Goal: Check status: Check status

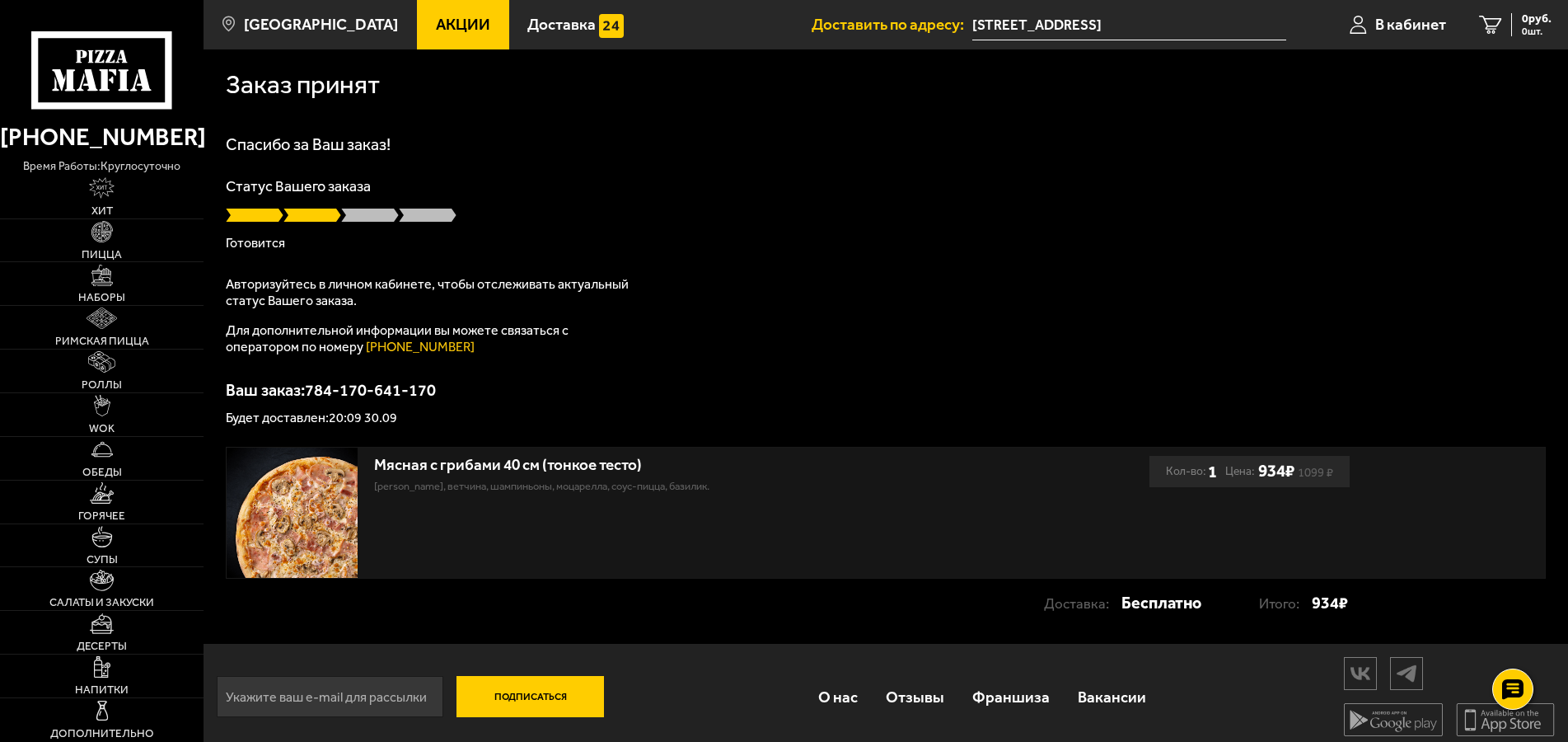
scroll to position [10, 0]
click at [1525, 30] on span "0 шт." at bounding box center [1537, 30] width 29 height 10
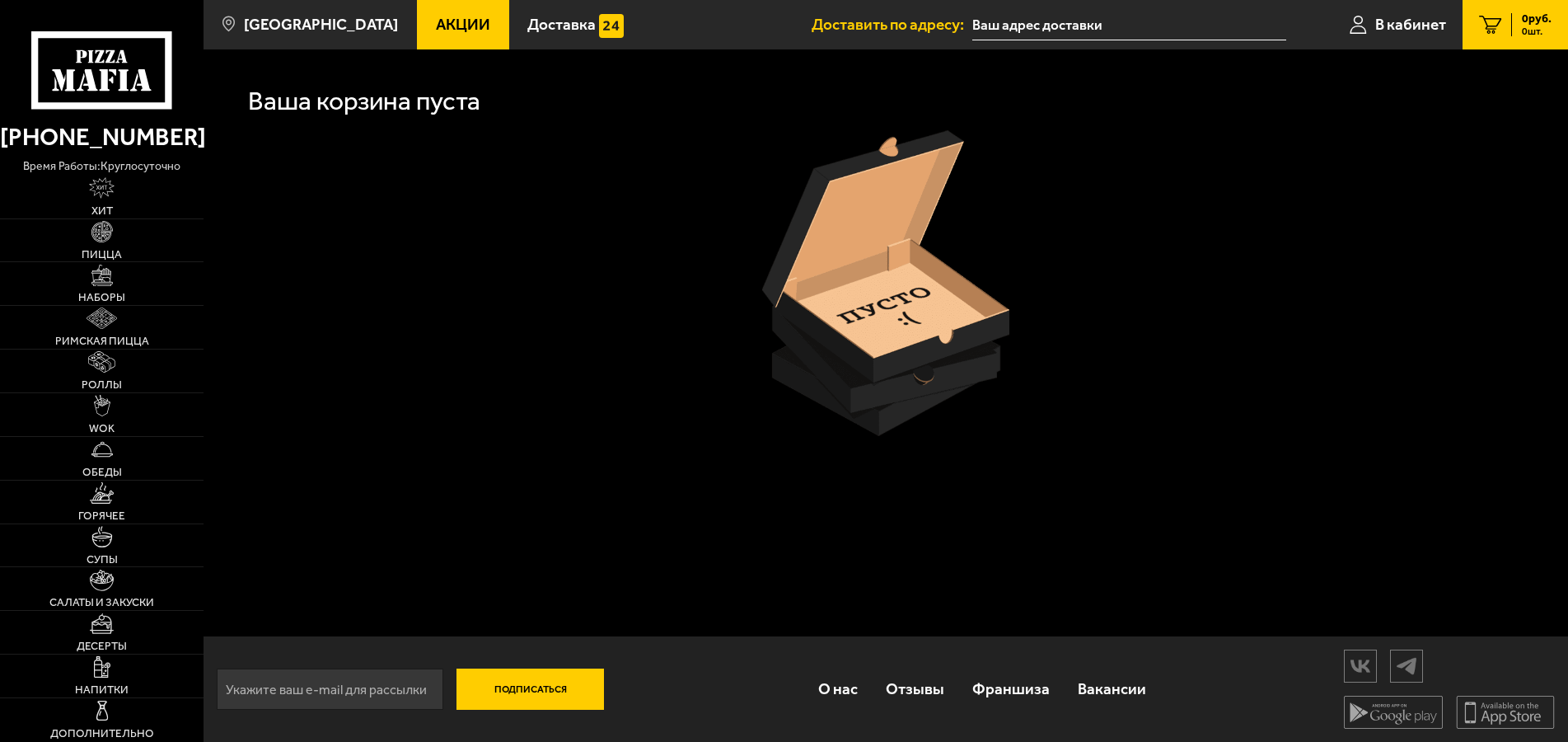
drag, startPoint x: 1110, startPoint y: 147, endPoint x: 1086, endPoint y: 149, distance: 24.1
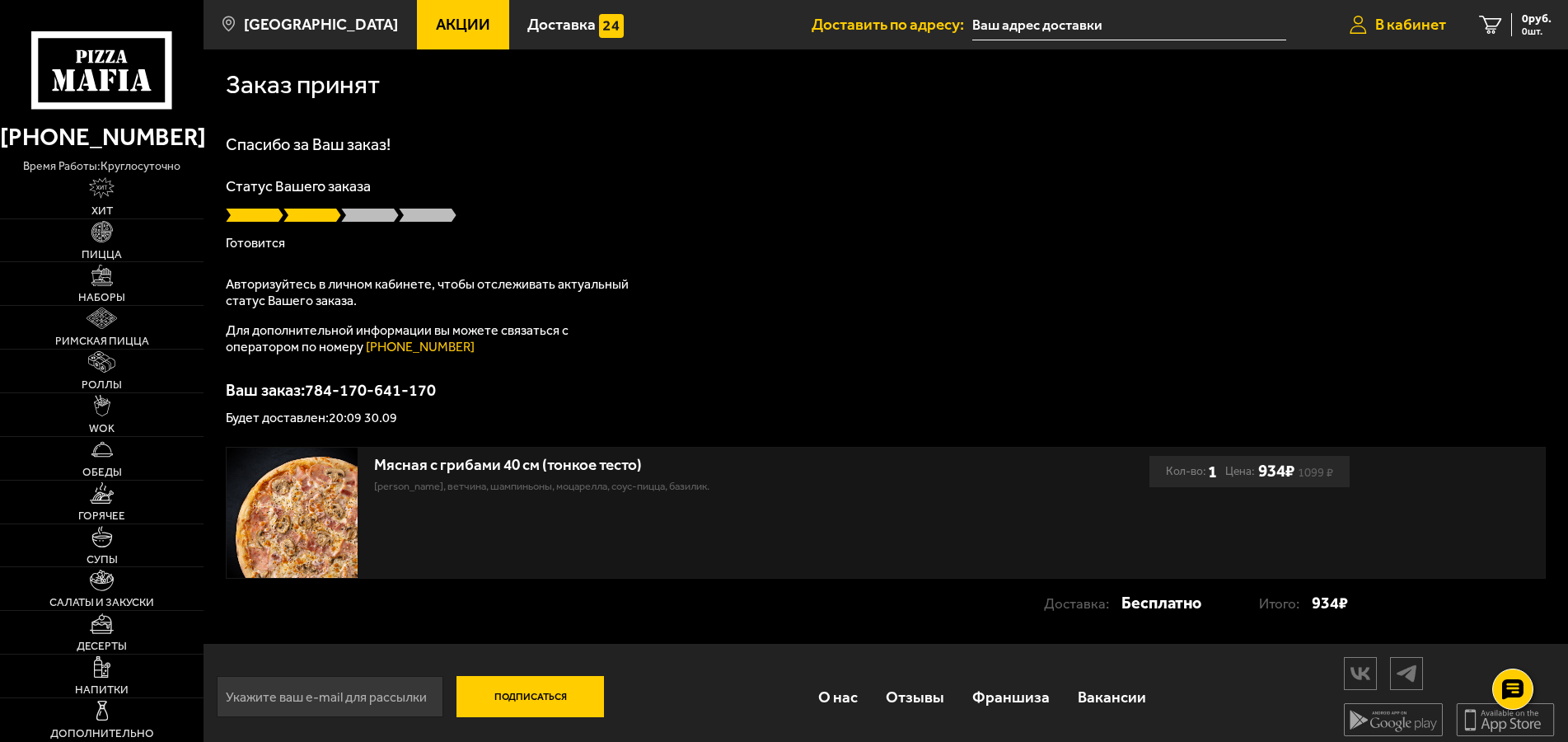
click at [1416, 32] on span "В кабинет" at bounding box center [1411, 24] width 71 height 16
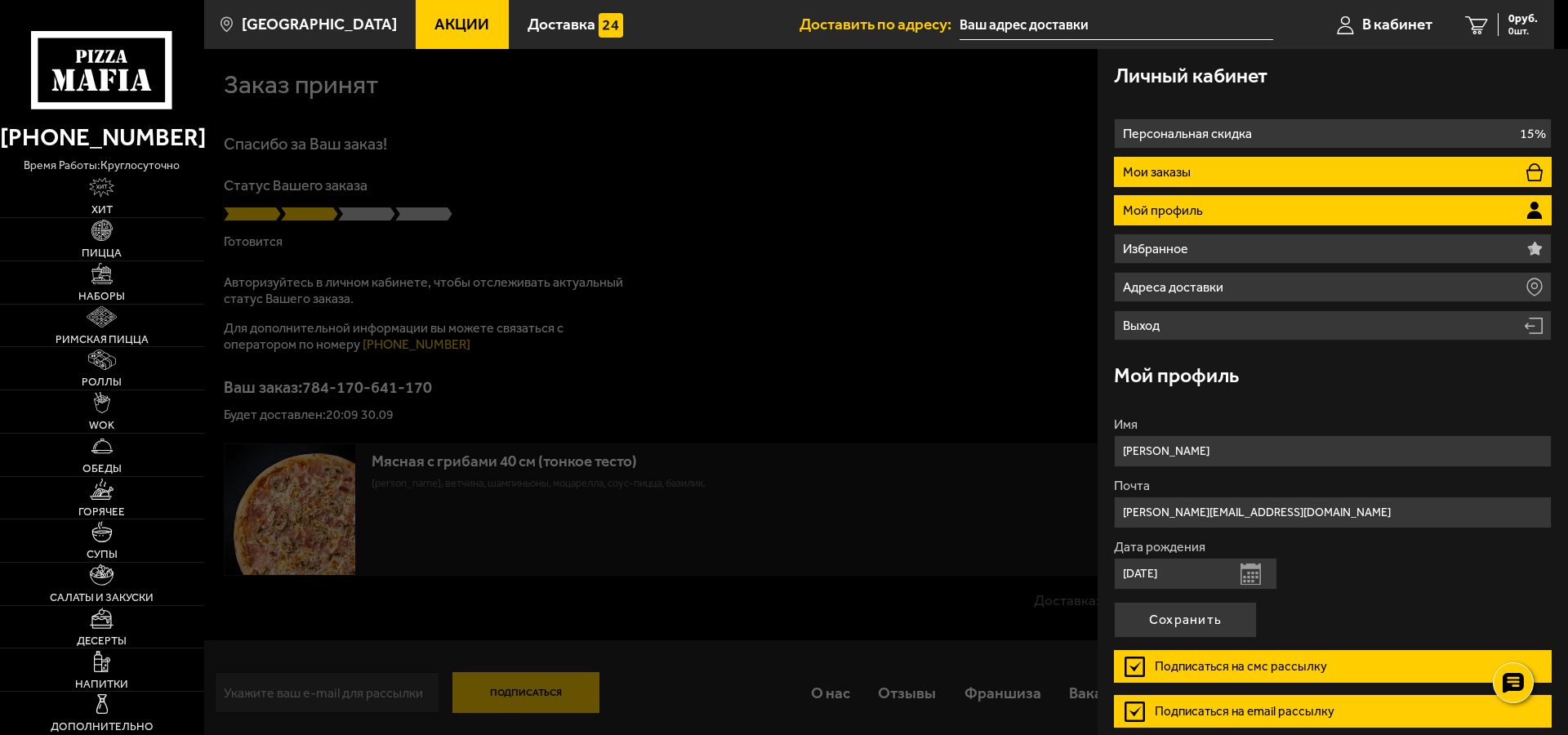
click at [1212, 178] on li "Мои заказы" at bounding box center [1332, 172] width 437 height 30
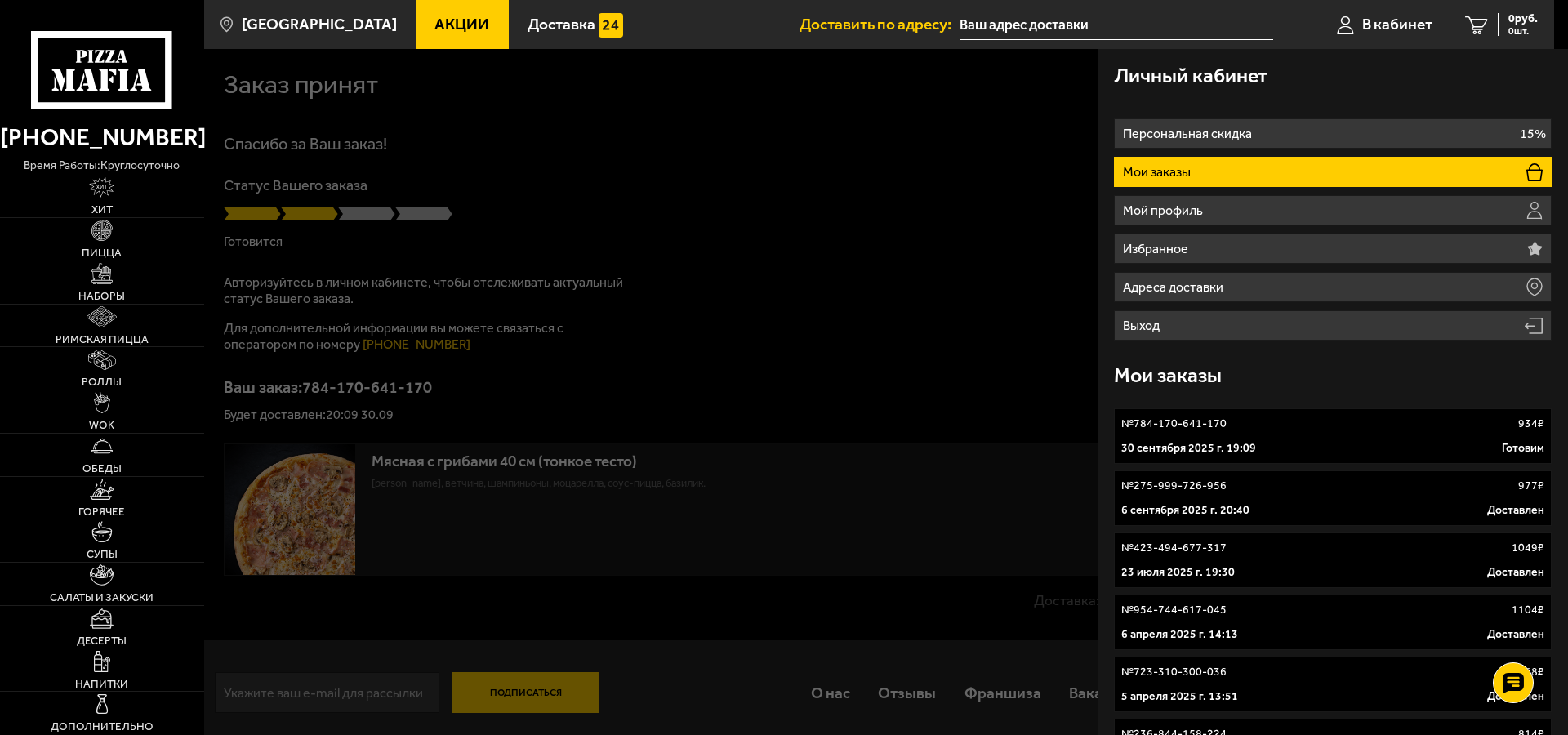
click at [1219, 429] on p "№ 784-170-641-170" at bounding box center [1173, 424] width 106 height 16
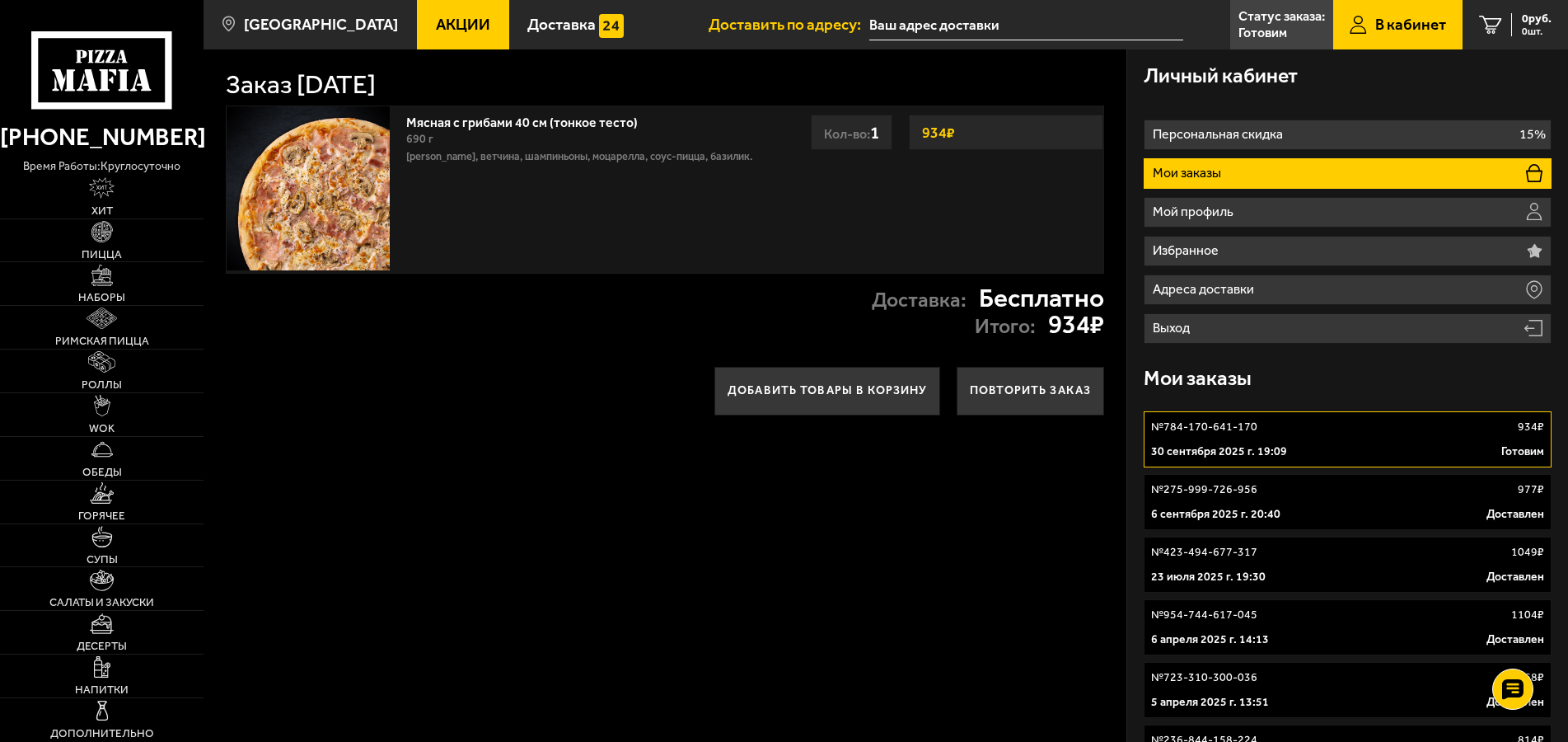
click at [570, 128] on link "Мясная с грибами 40 см (тонкое тесто)" at bounding box center [530, 120] width 248 height 21
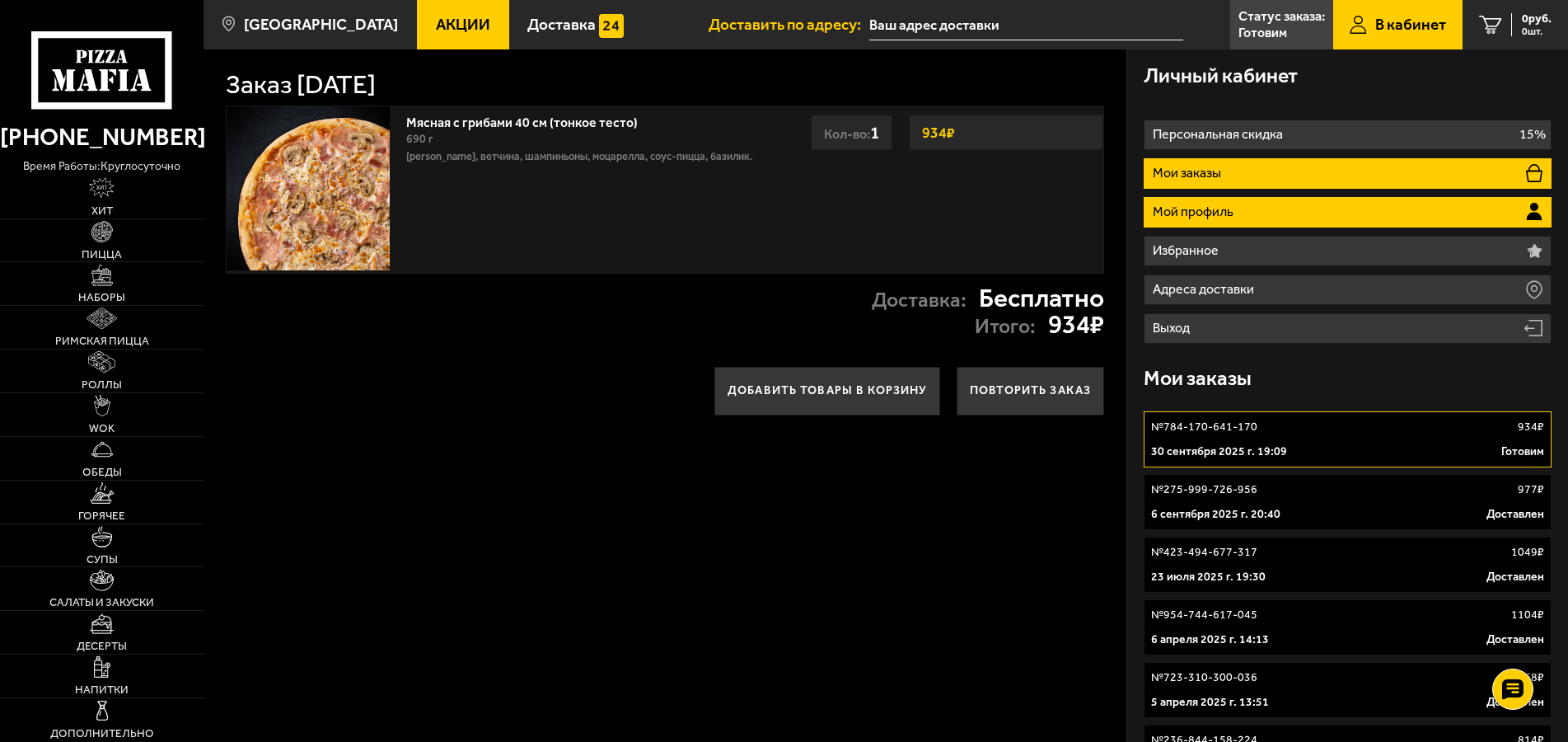
click at [1237, 218] on li "Мой профиль" at bounding box center [1348, 212] width 409 height 30
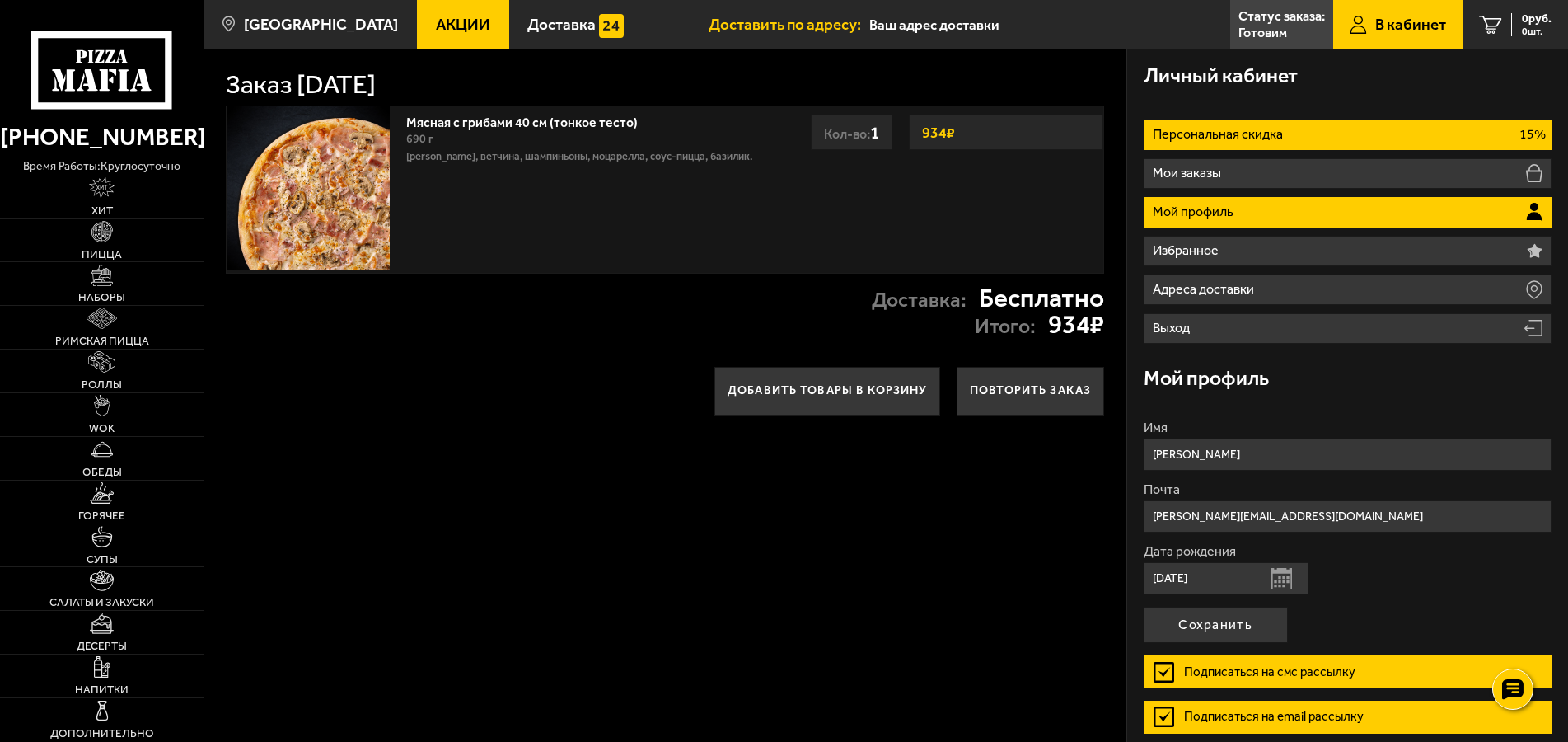
click at [1261, 138] on p "Персональная скидка" at bounding box center [1220, 134] width 134 height 13
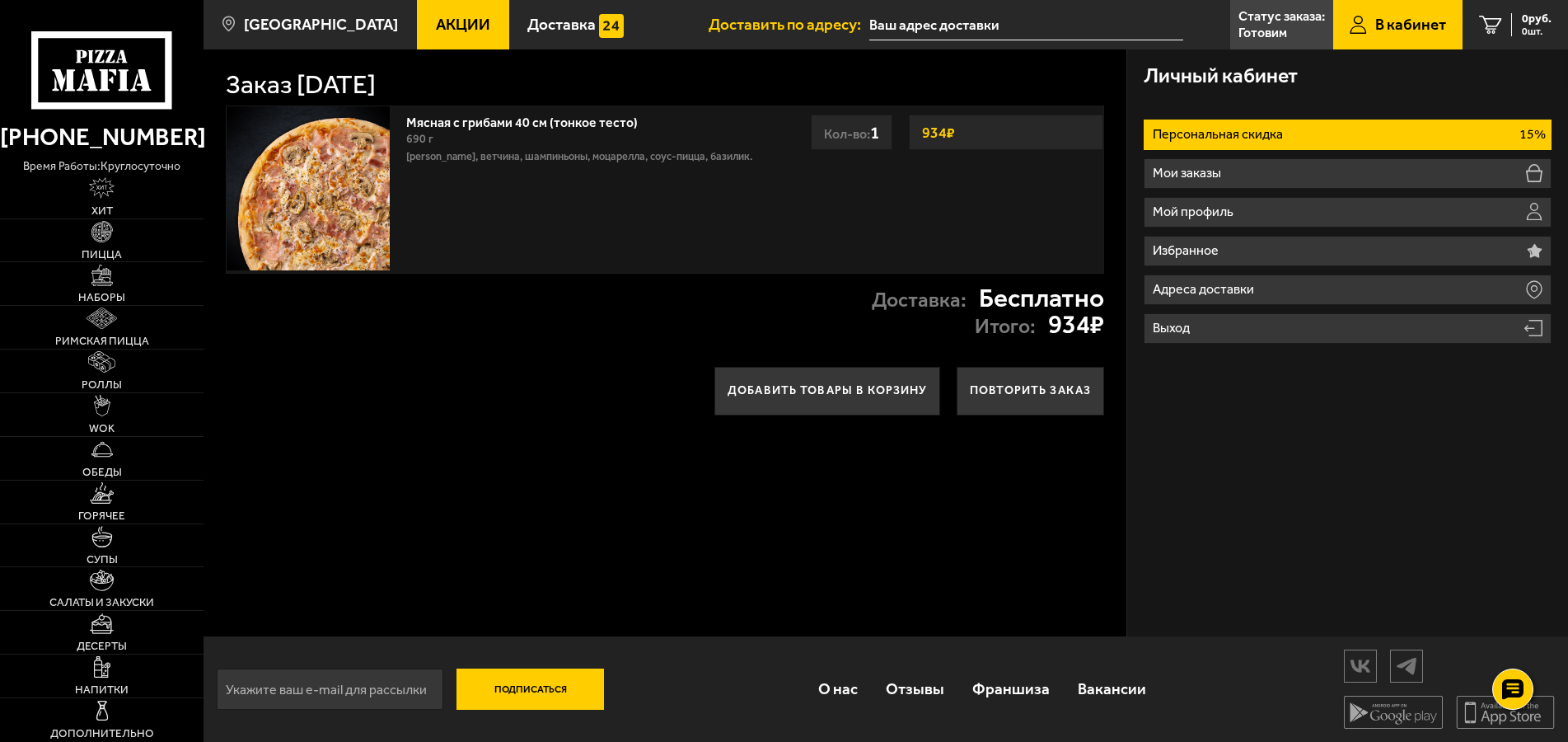
scroll to position [1, 0]
click at [129, 242] on link "Пицца" at bounding box center [101, 240] width 203 height 42
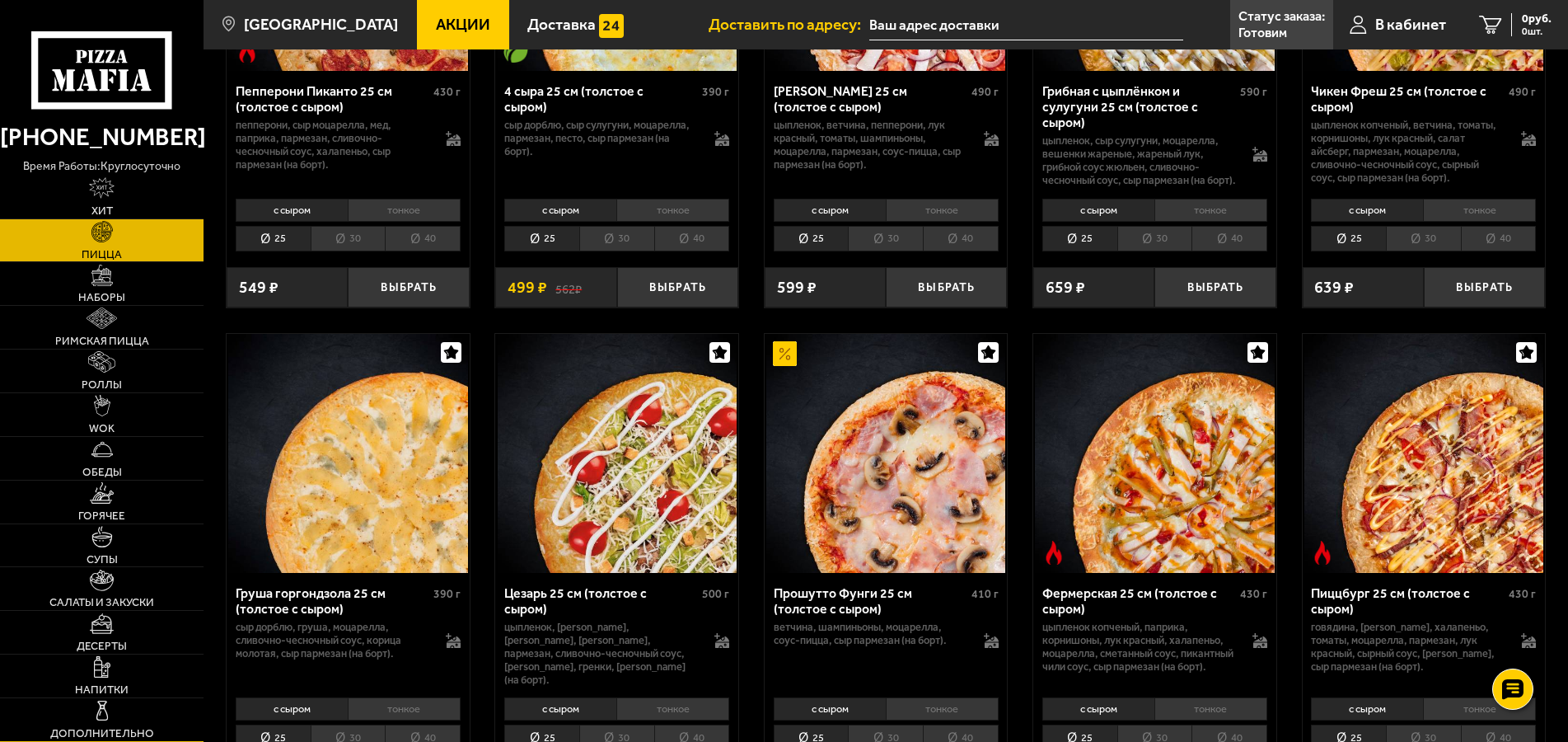
scroll to position [1513, 0]
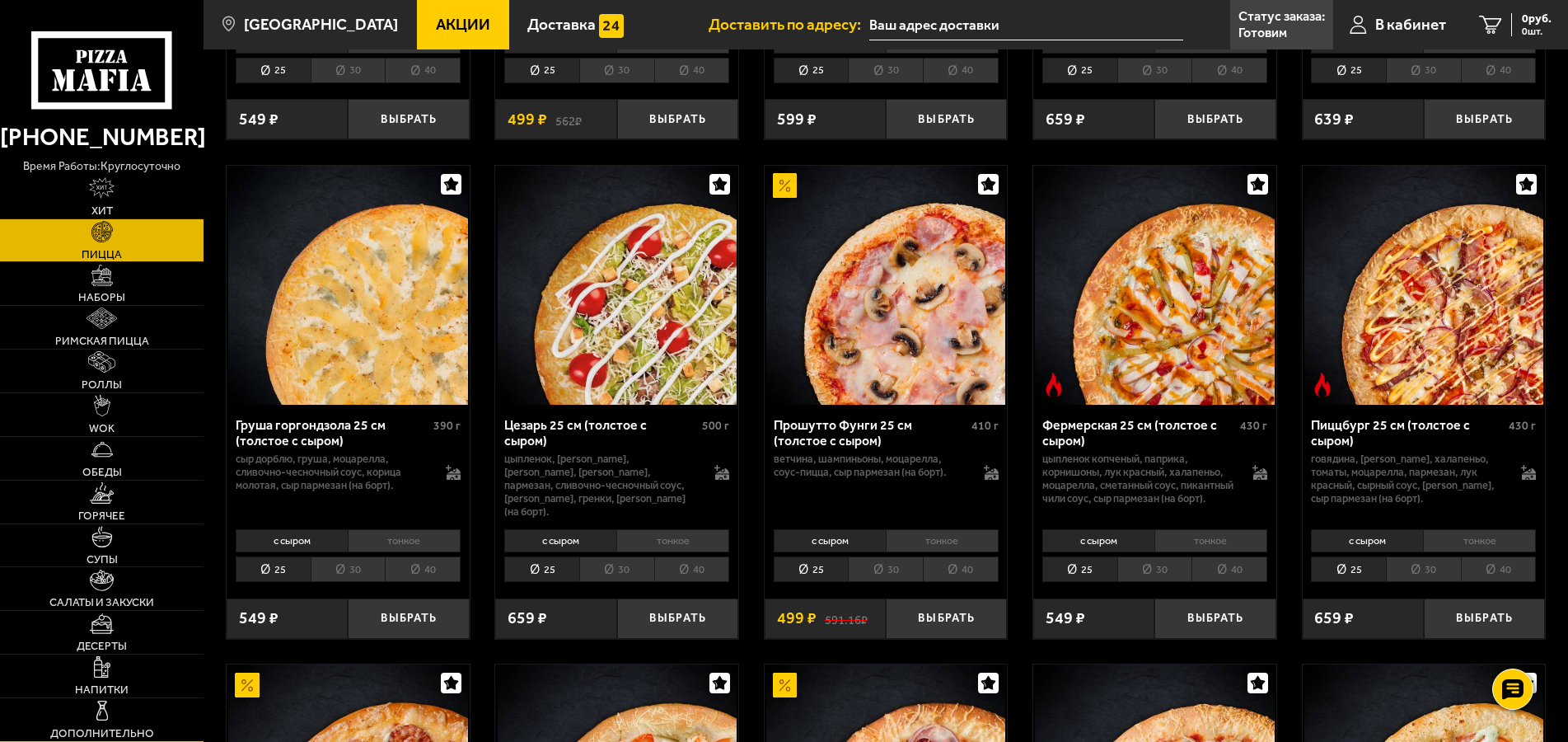
click at [140, 718] on link "Дополнительно" at bounding box center [101, 719] width 203 height 42
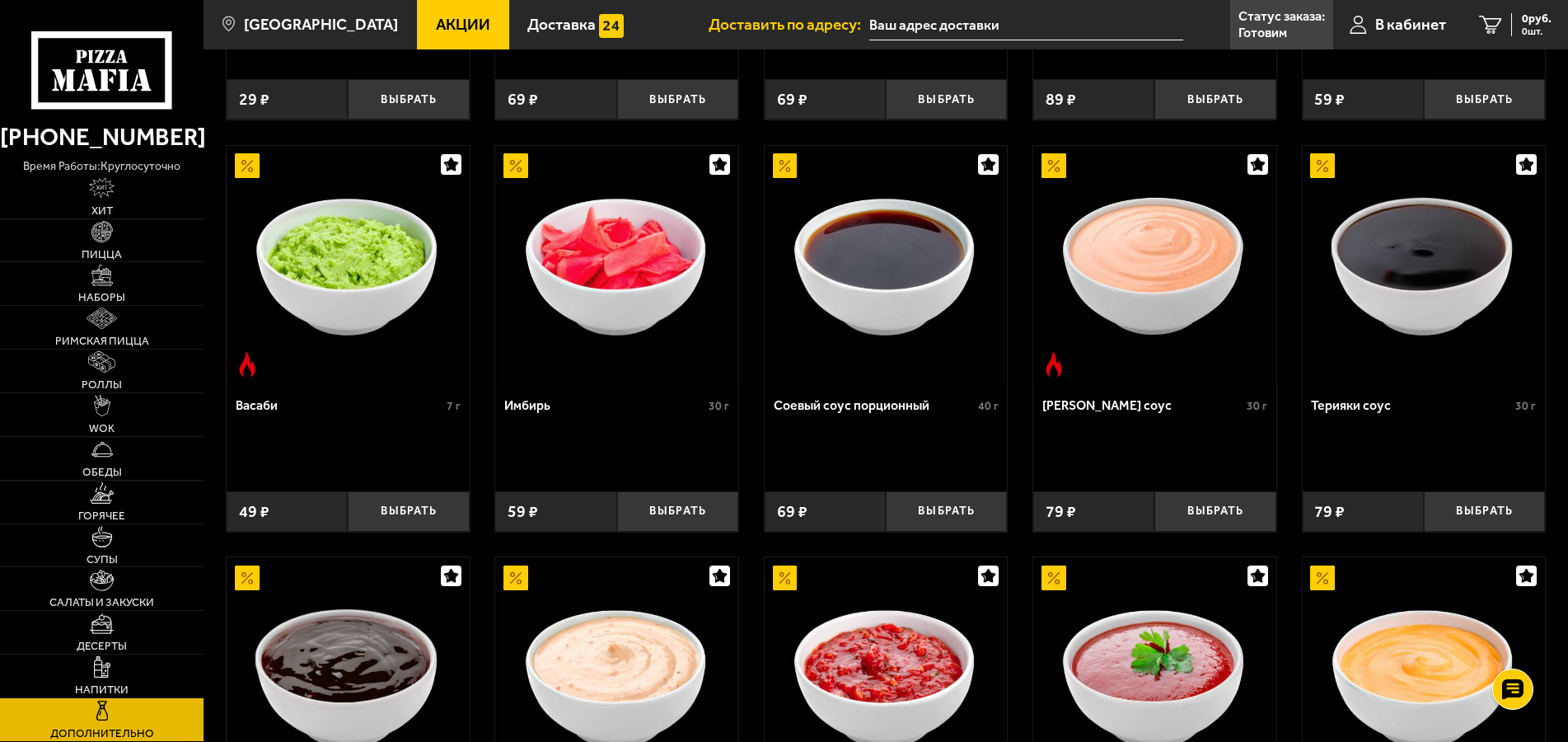
scroll to position [84, 0]
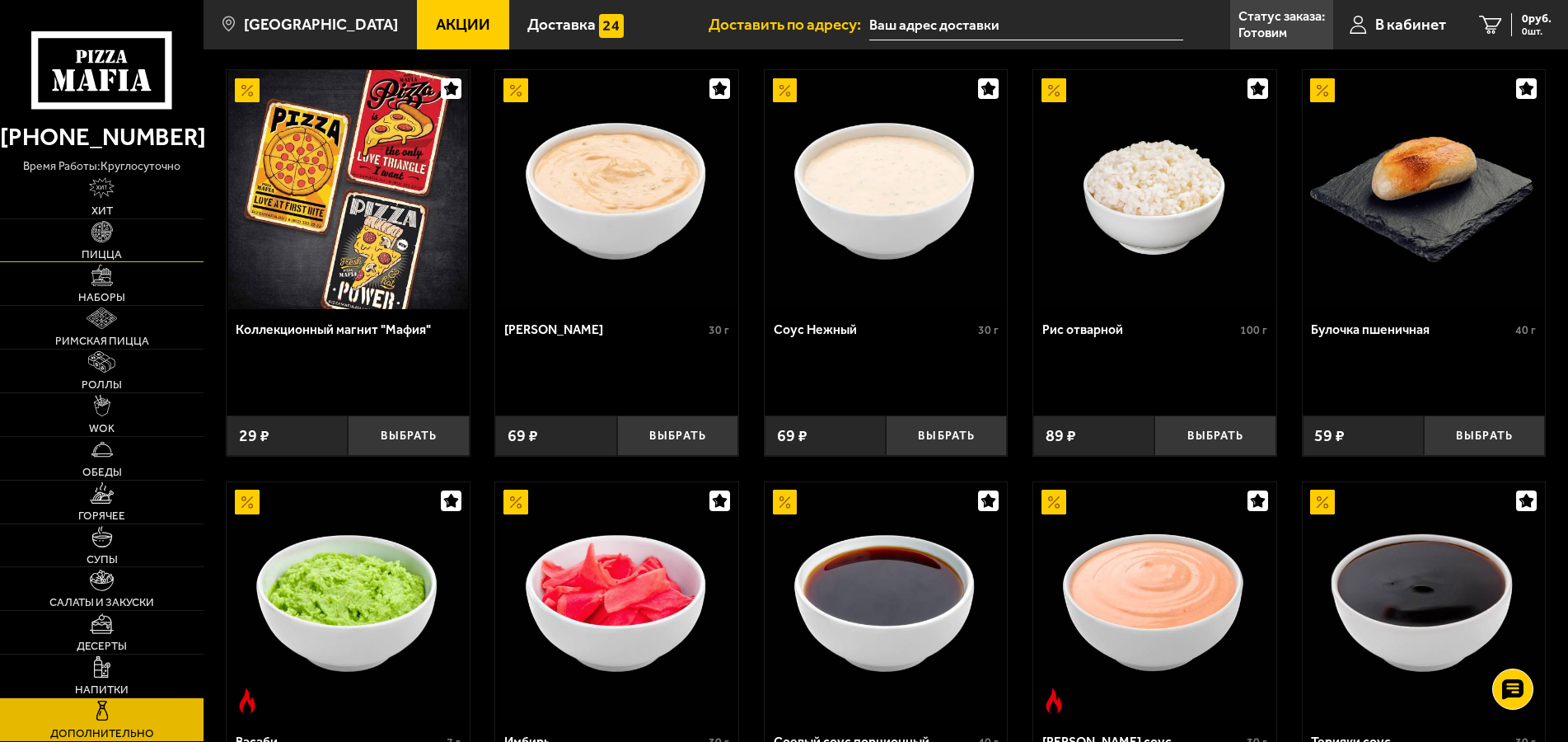
click at [108, 238] on img at bounding box center [102, 231] width 22 height 22
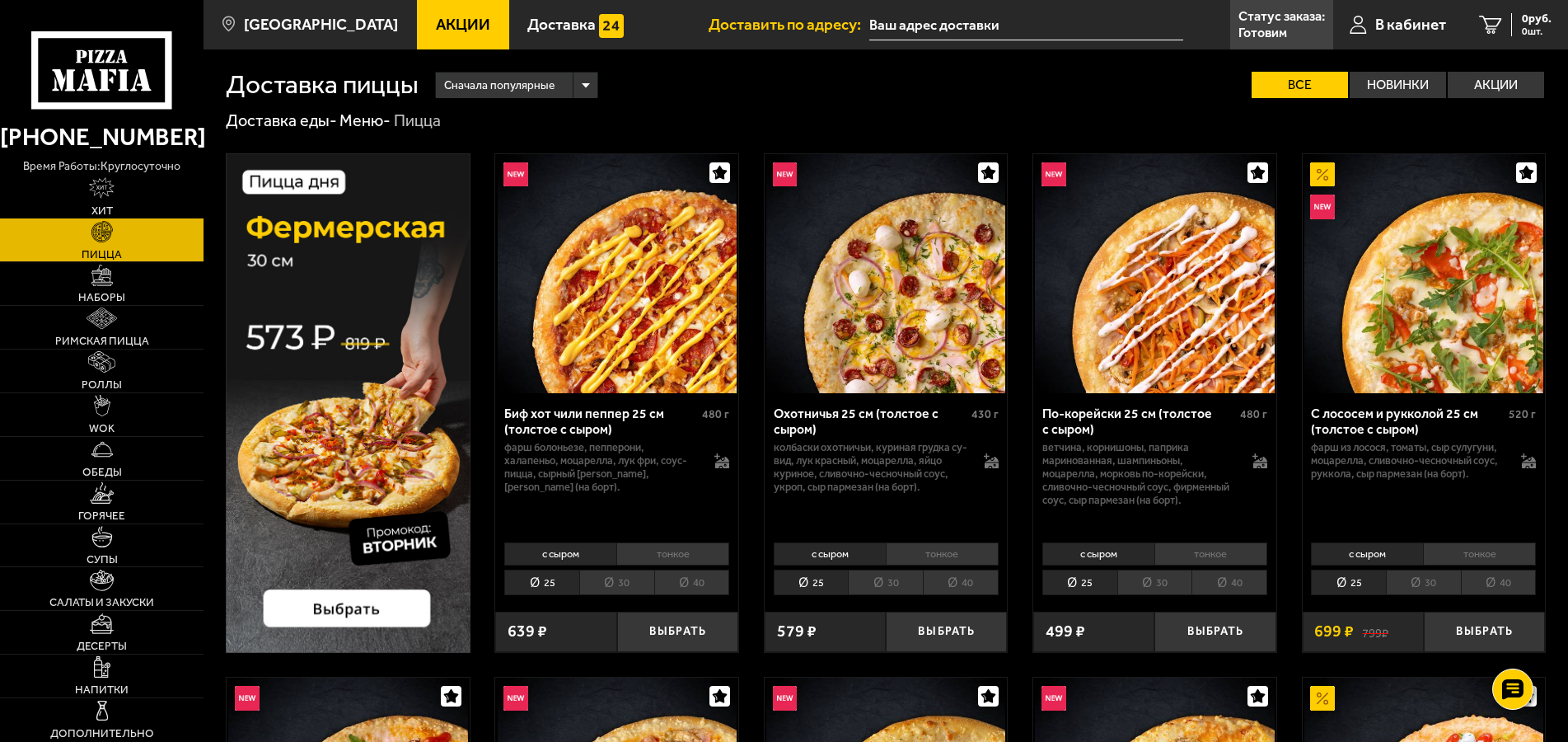
click at [99, 197] on img at bounding box center [102, 188] width 26 height 22
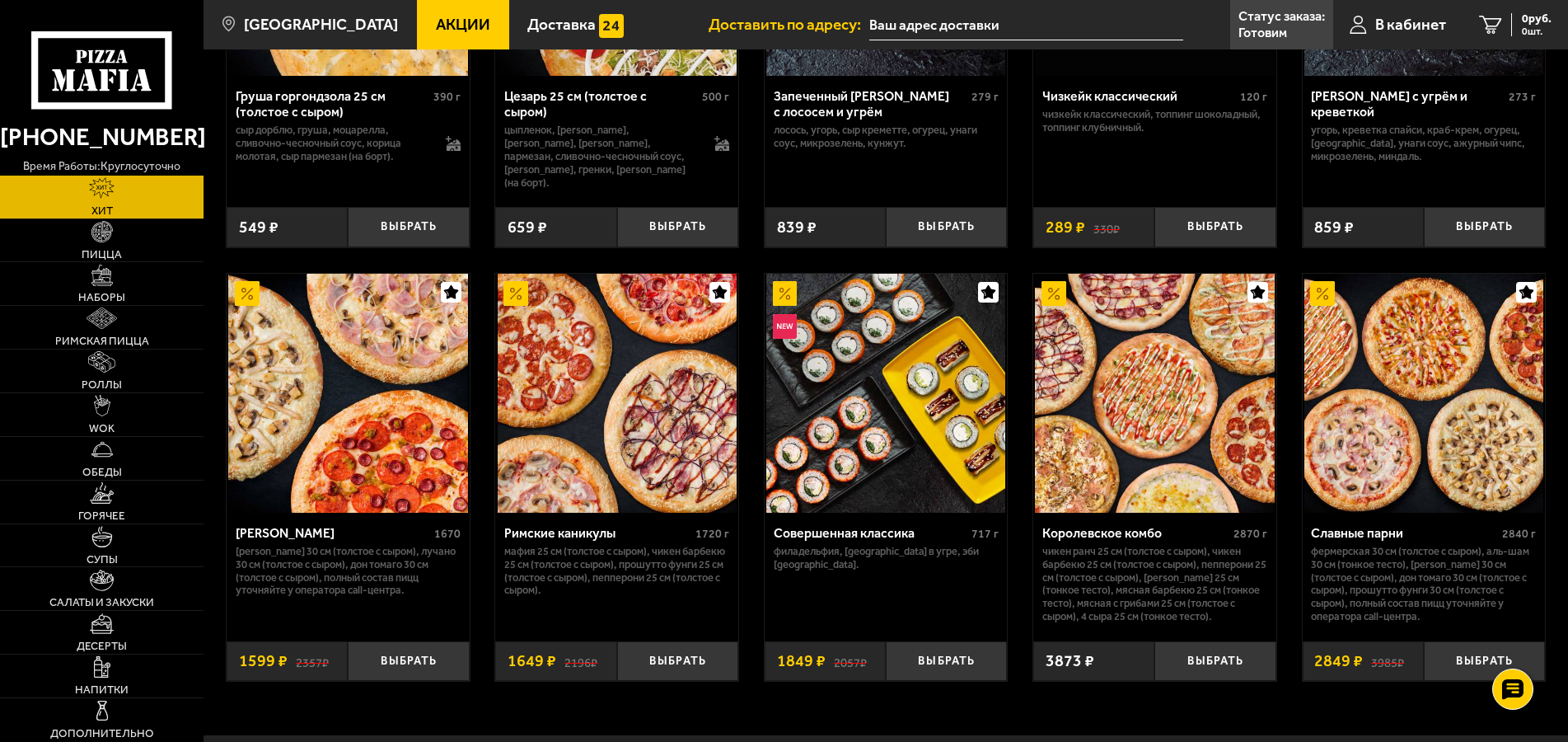
scroll to position [868, 0]
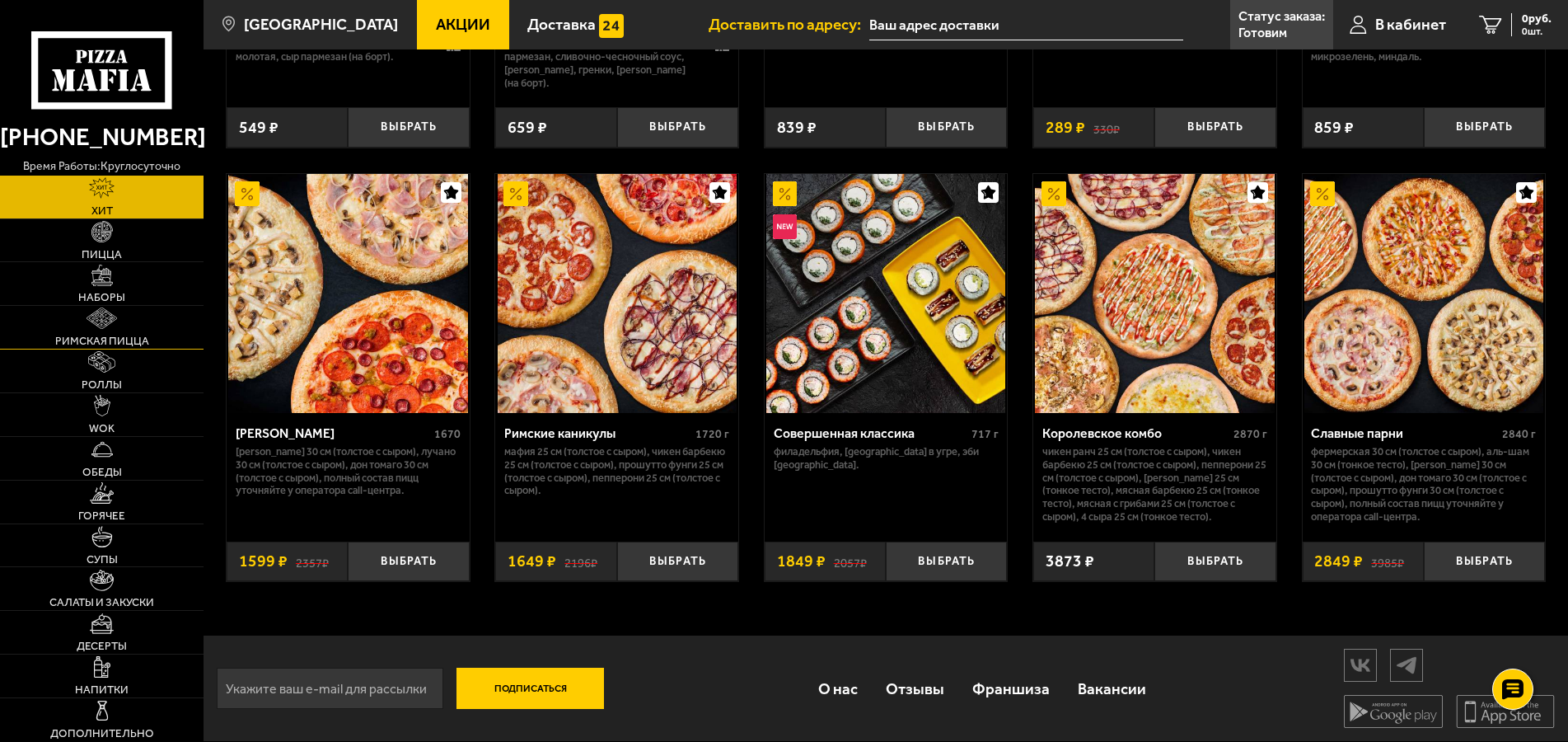
click at [166, 315] on link "Римская пицца" at bounding box center [101, 326] width 203 height 42
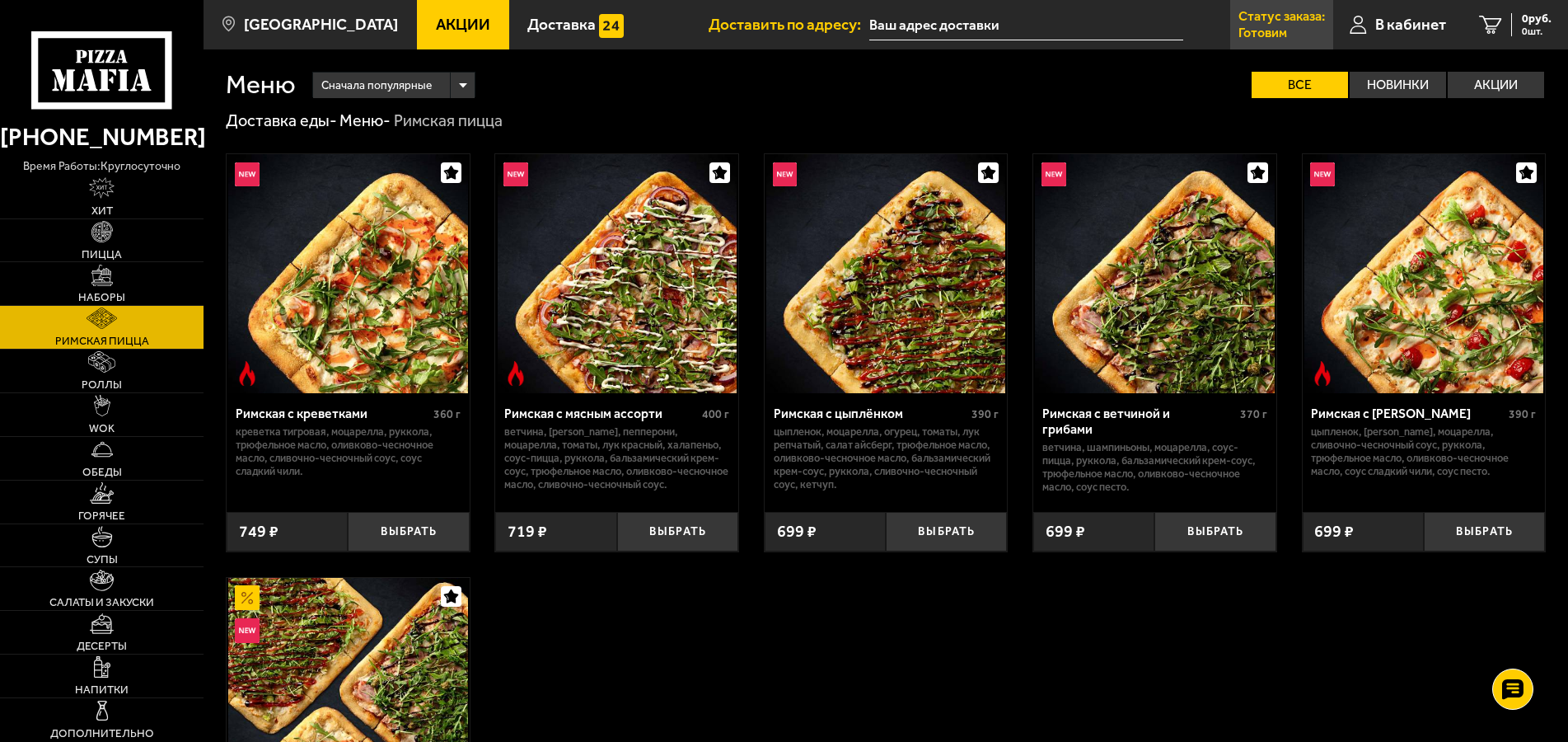
click at [1282, 25] on link "Статус заказа: [PERSON_NAME]" at bounding box center [1281, 24] width 103 height 49
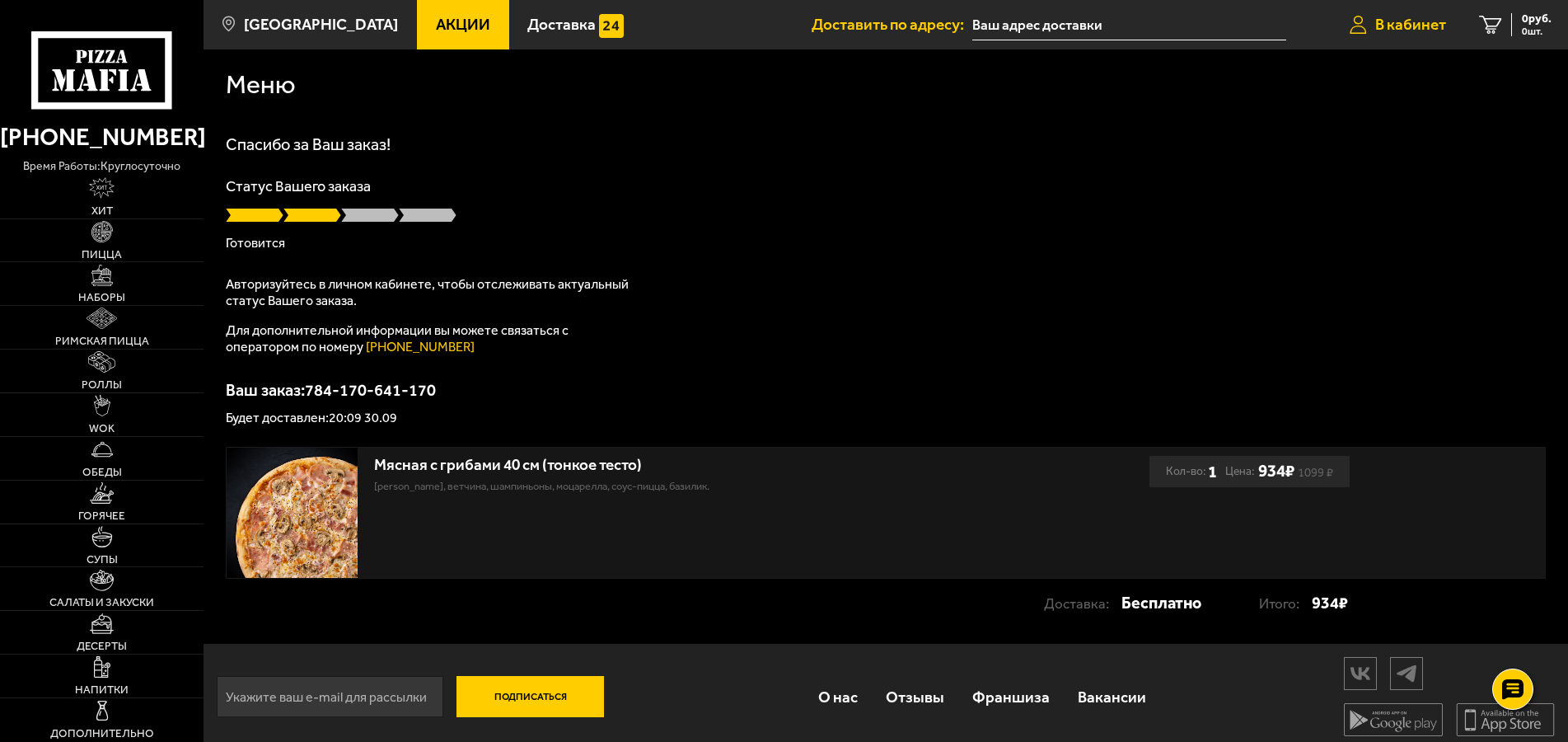
click at [1404, 22] on span "В кабинет" at bounding box center [1411, 24] width 71 height 16
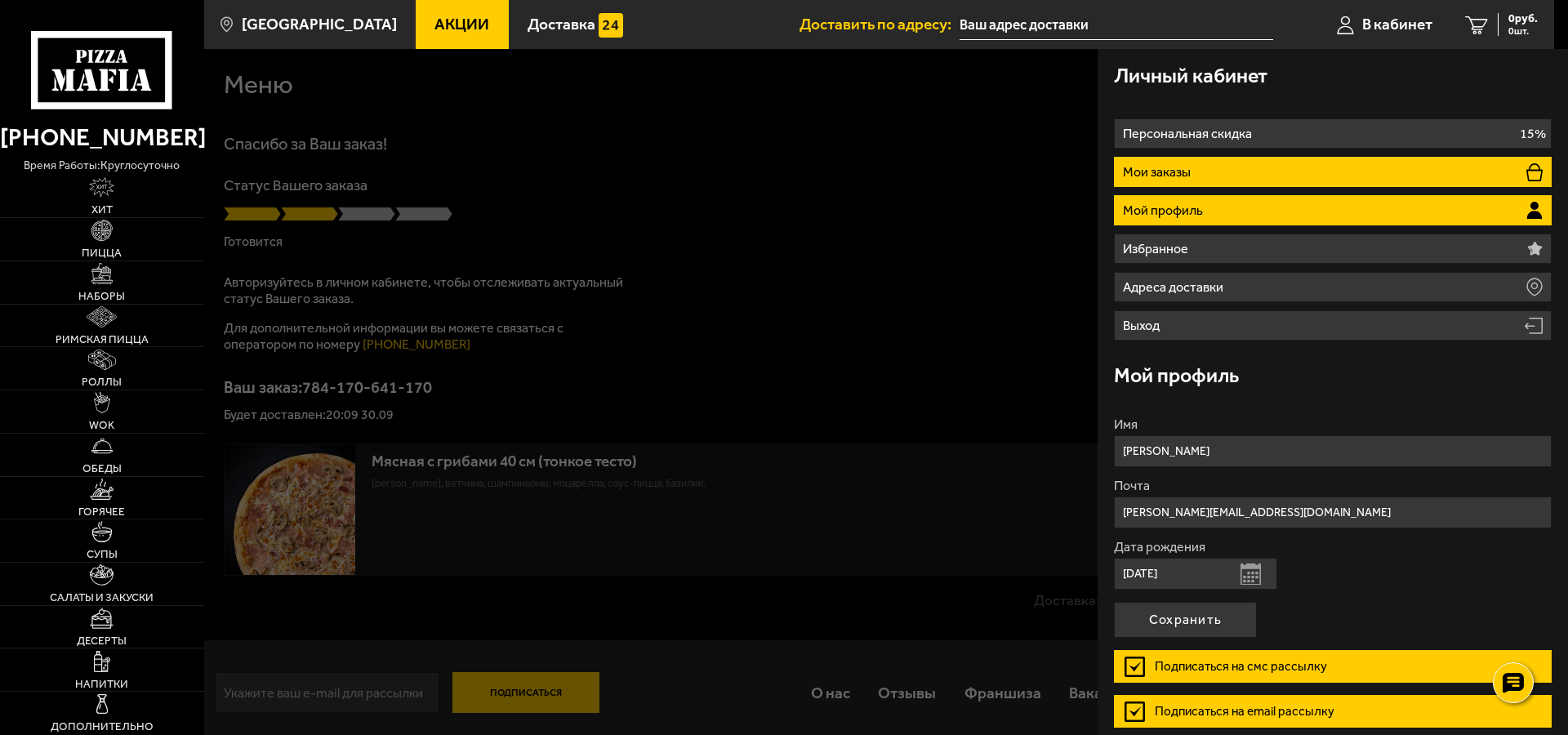
click at [1197, 171] on li "Мои заказы" at bounding box center [1332, 172] width 437 height 30
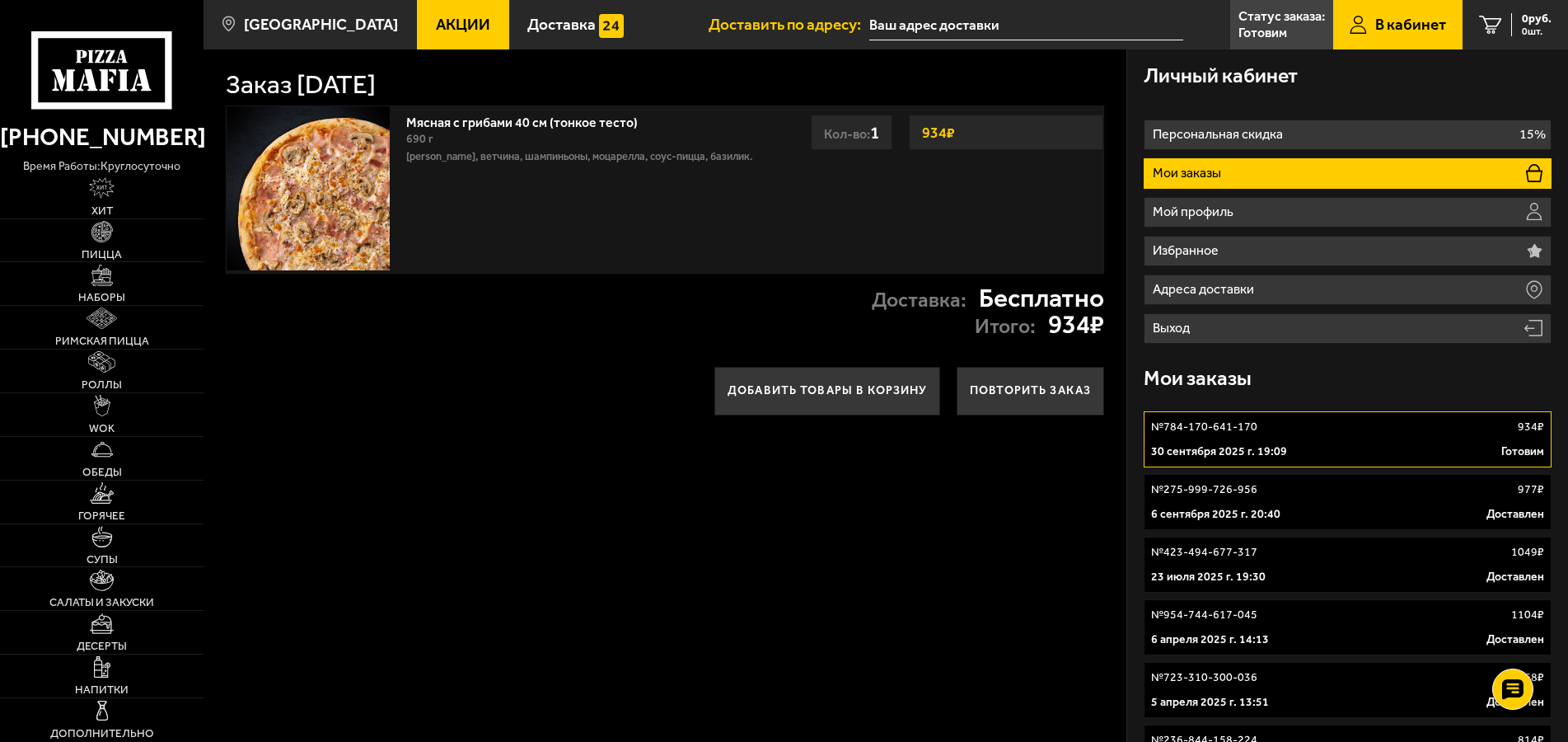
click at [1158, 177] on p "Мои заказы" at bounding box center [1190, 172] width 73 height 13
click at [1268, 25] on link "Статус заказа: [PERSON_NAME]" at bounding box center [1281, 24] width 103 height 49
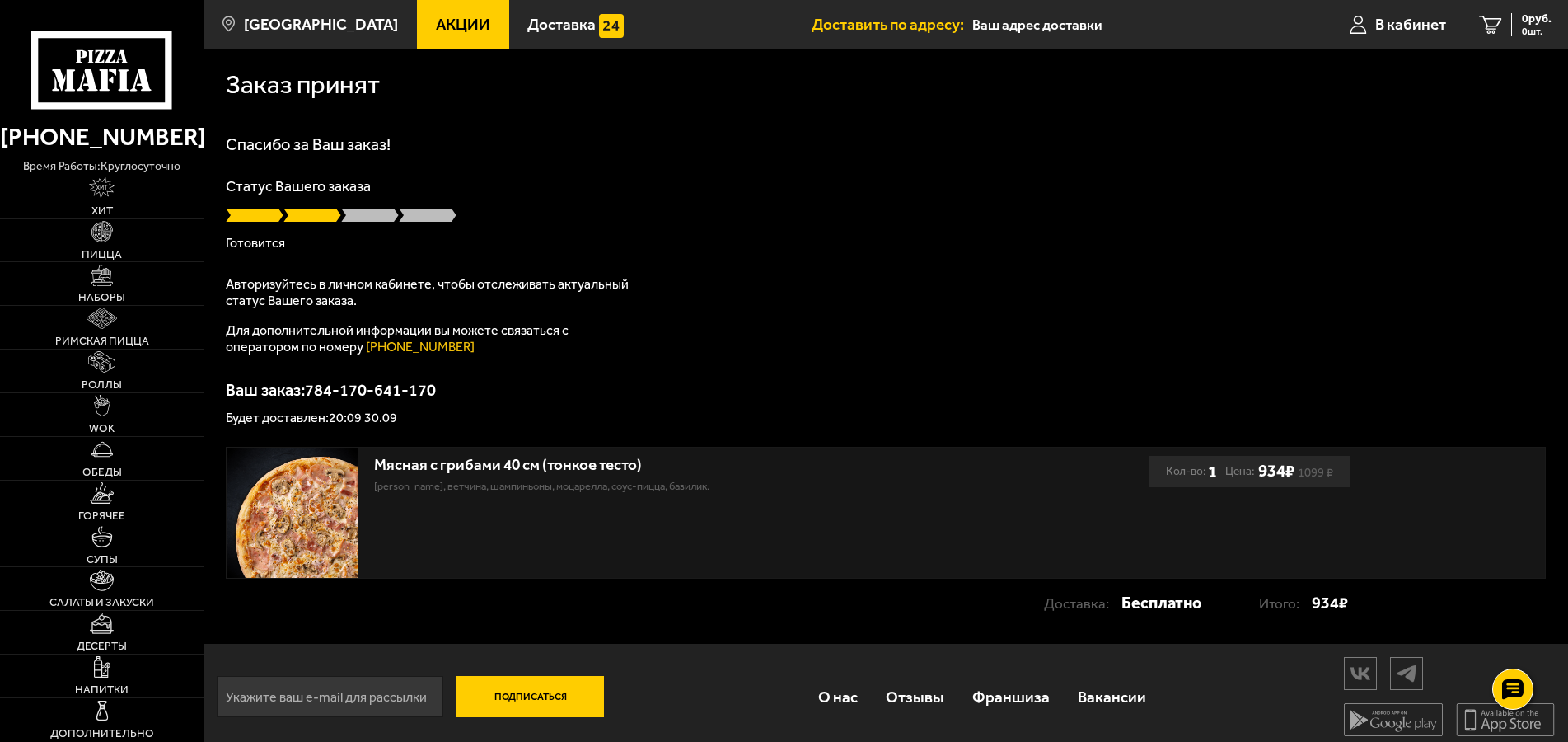
scroll to position [10, 0]
click at [1434, 22] on span "В кабинет" at bounding box center [1411, 24] width 71 height 16
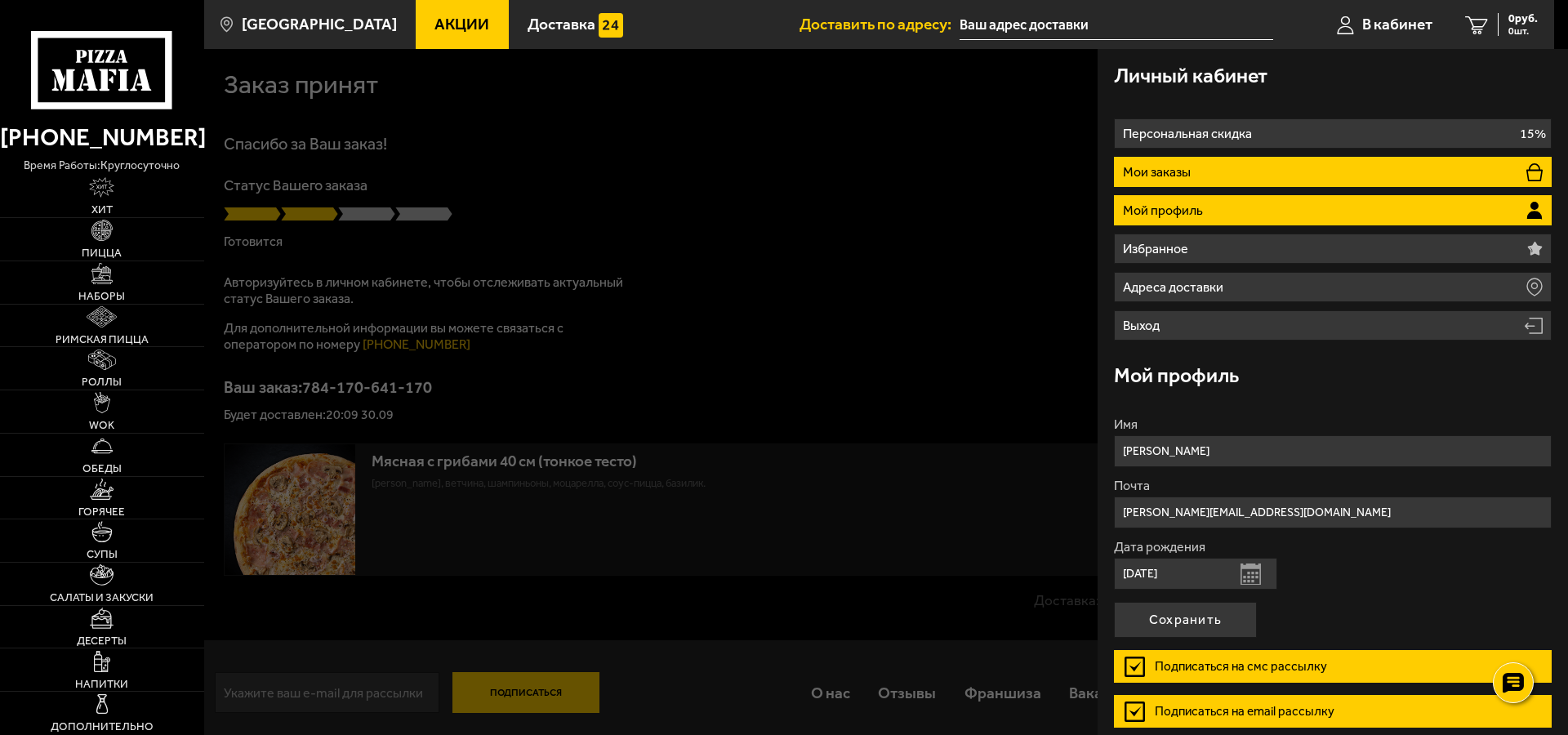
click at [1213, 166] on li "Мои заказы" at bounding box center [1332, 172] width 437 height 30
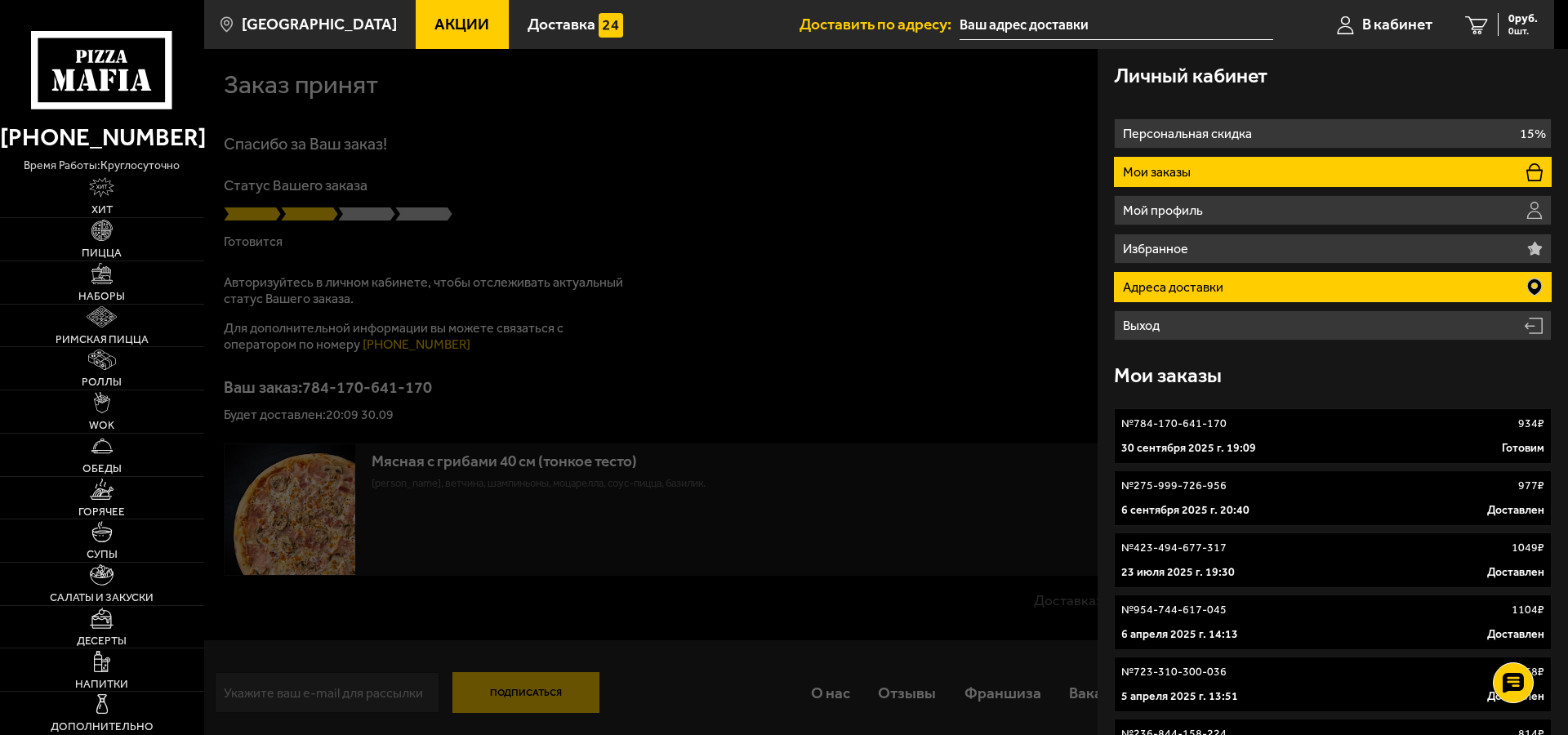
click at [1215, 291] on p "Адреса доставки" at bounding box center [1175, 286] width 105 height 13
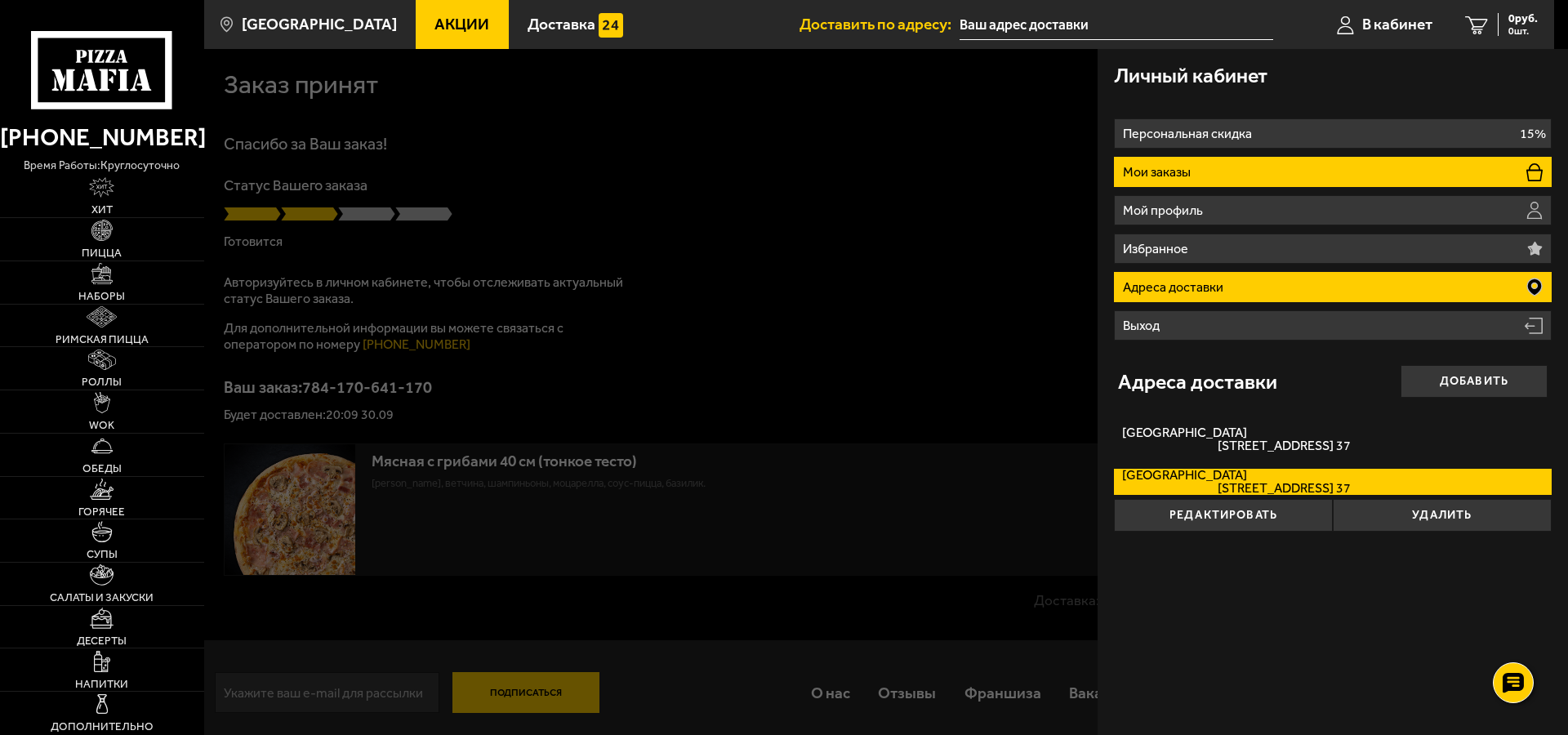
click at [1179, 177] on p "Мои заказы" at bounding box center [1159, 172] width 72 height 13
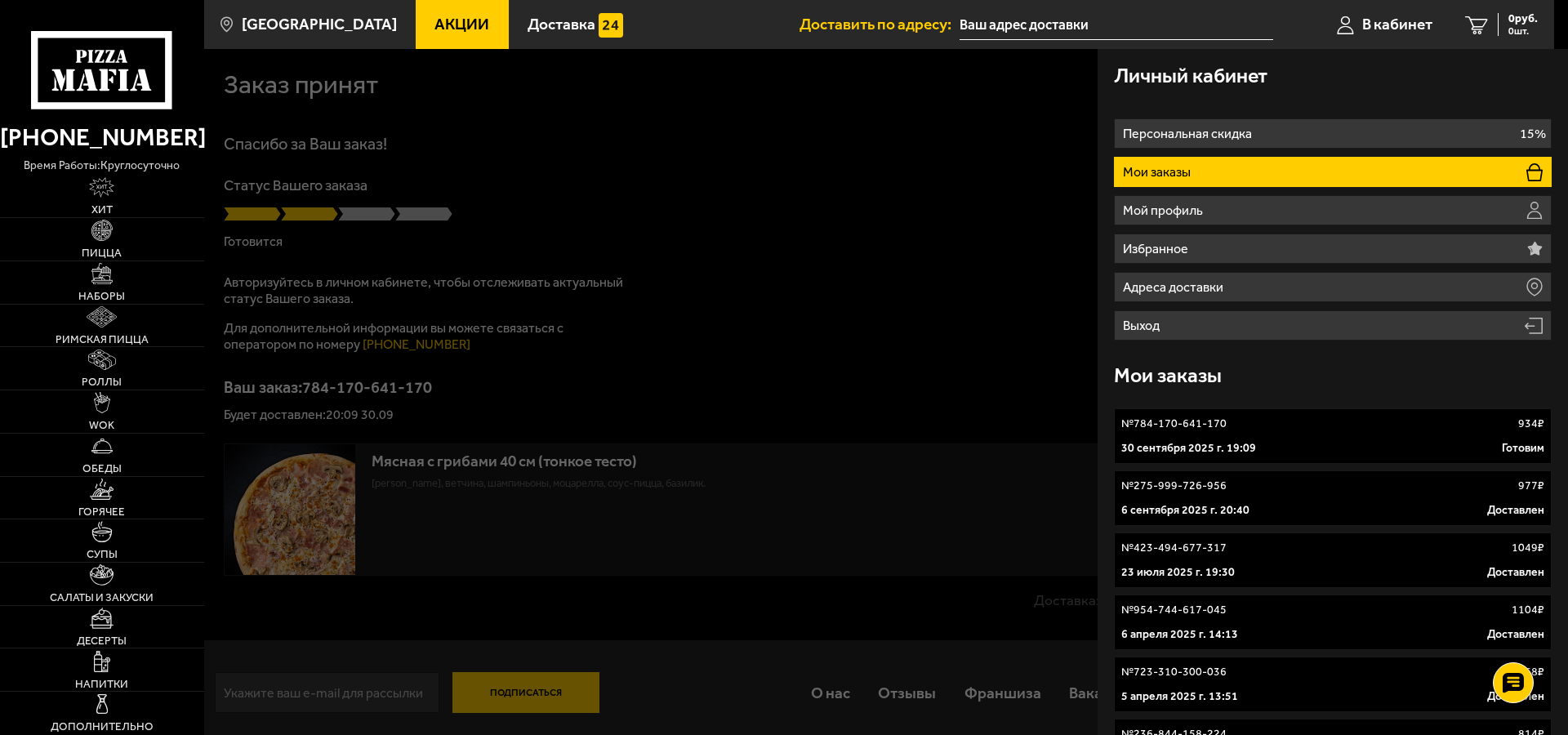
click at [963, 223] on div at bounding box center [988, 416] width 1568 height 735
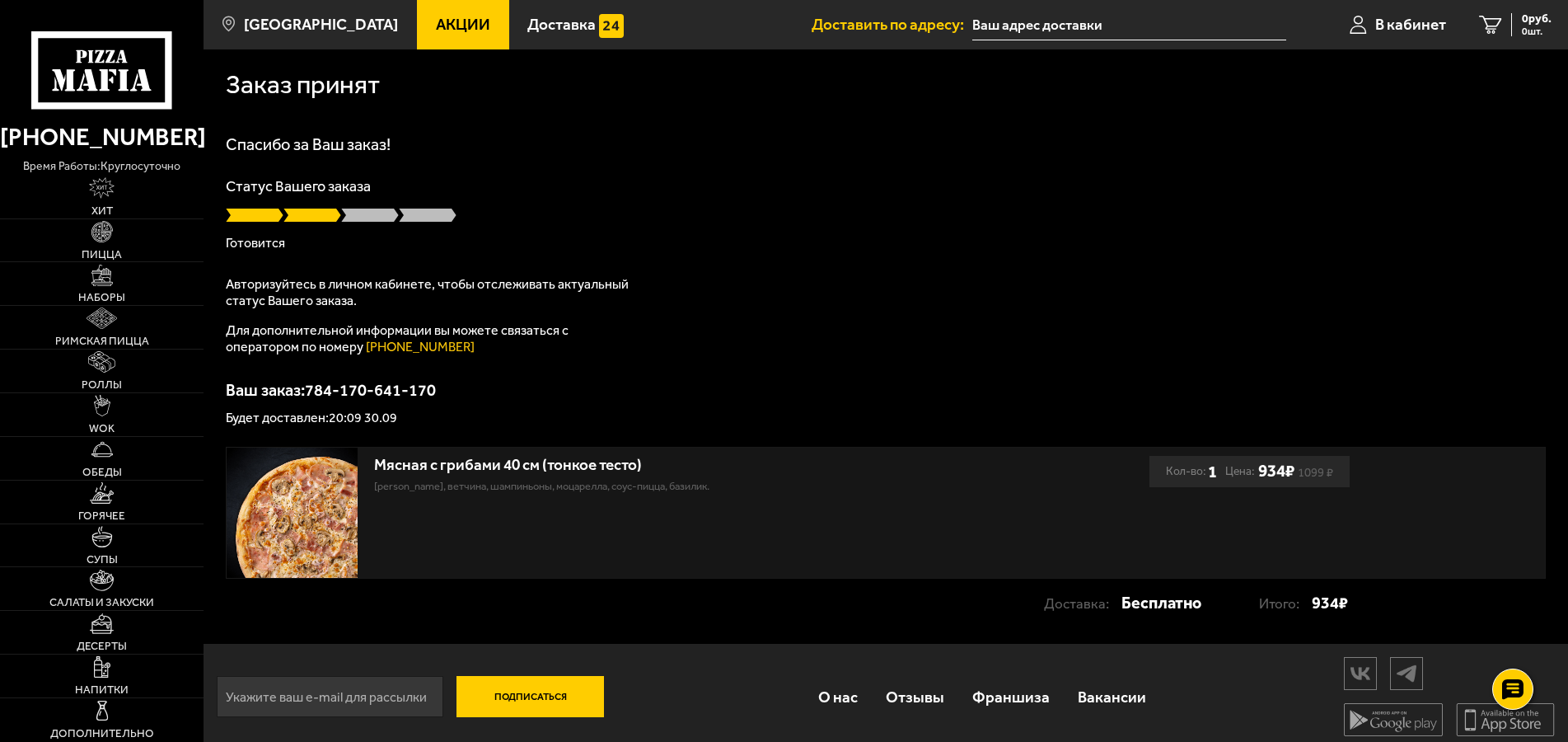
click at [244, 244] on p "Готовится" at bounding box center [886, 242] width 1320 height 13
click at [317, 274] on div "Спасибо за Ваш заказ! Статус Вашего заказа Готовится Авторизуйтесь в личном каб…" at bounding box center [886, 280] width 1320 height 288
click at [1397, 23] on span "В кабинет" at bounding box center [1411, 24] width 71 height 16
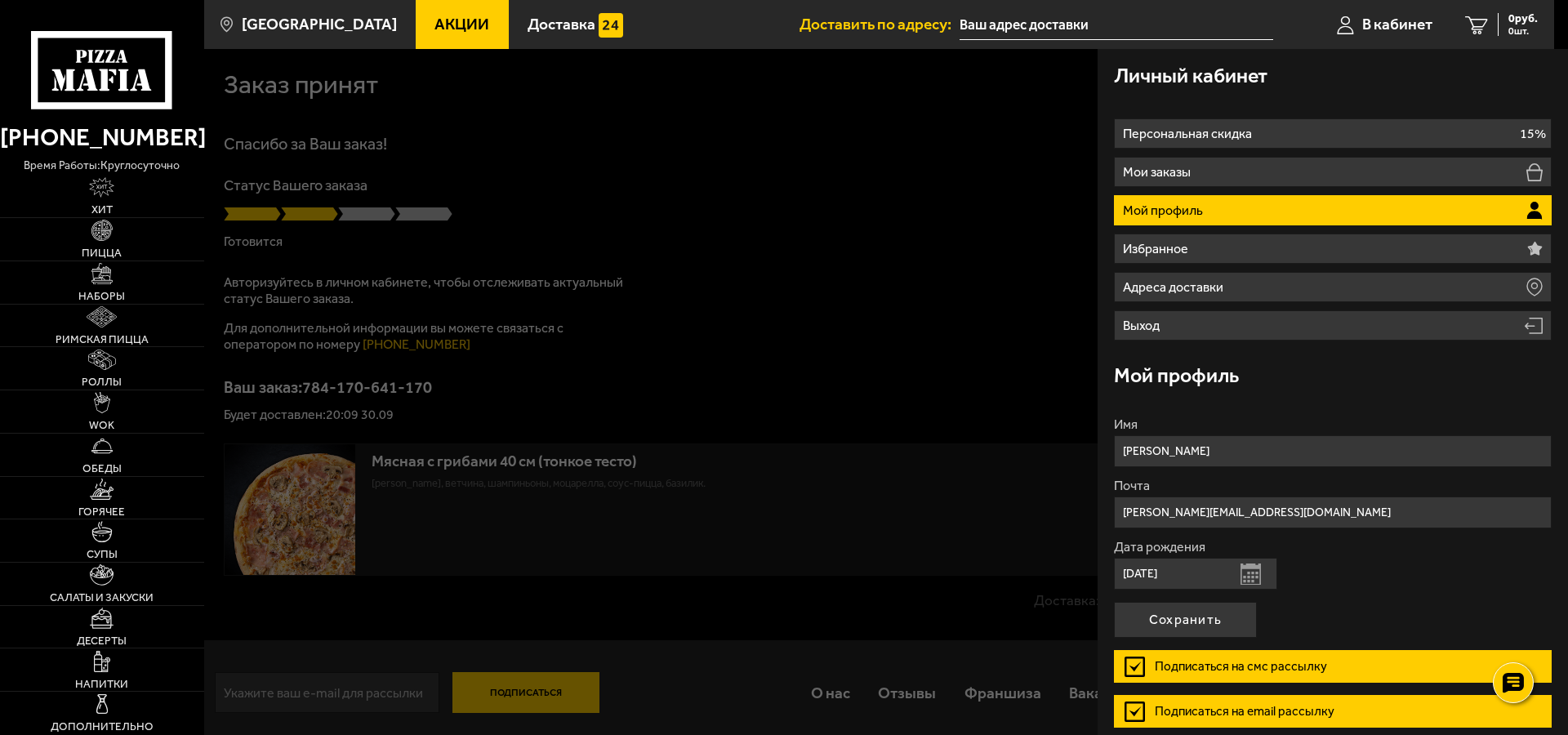
click at [1227, 192] on ul "Персональная скидка 15% Мои заказы Мой профиль Избранное Адреса доставки Выход" at bounding box center [1332, 229] width 437 height 222
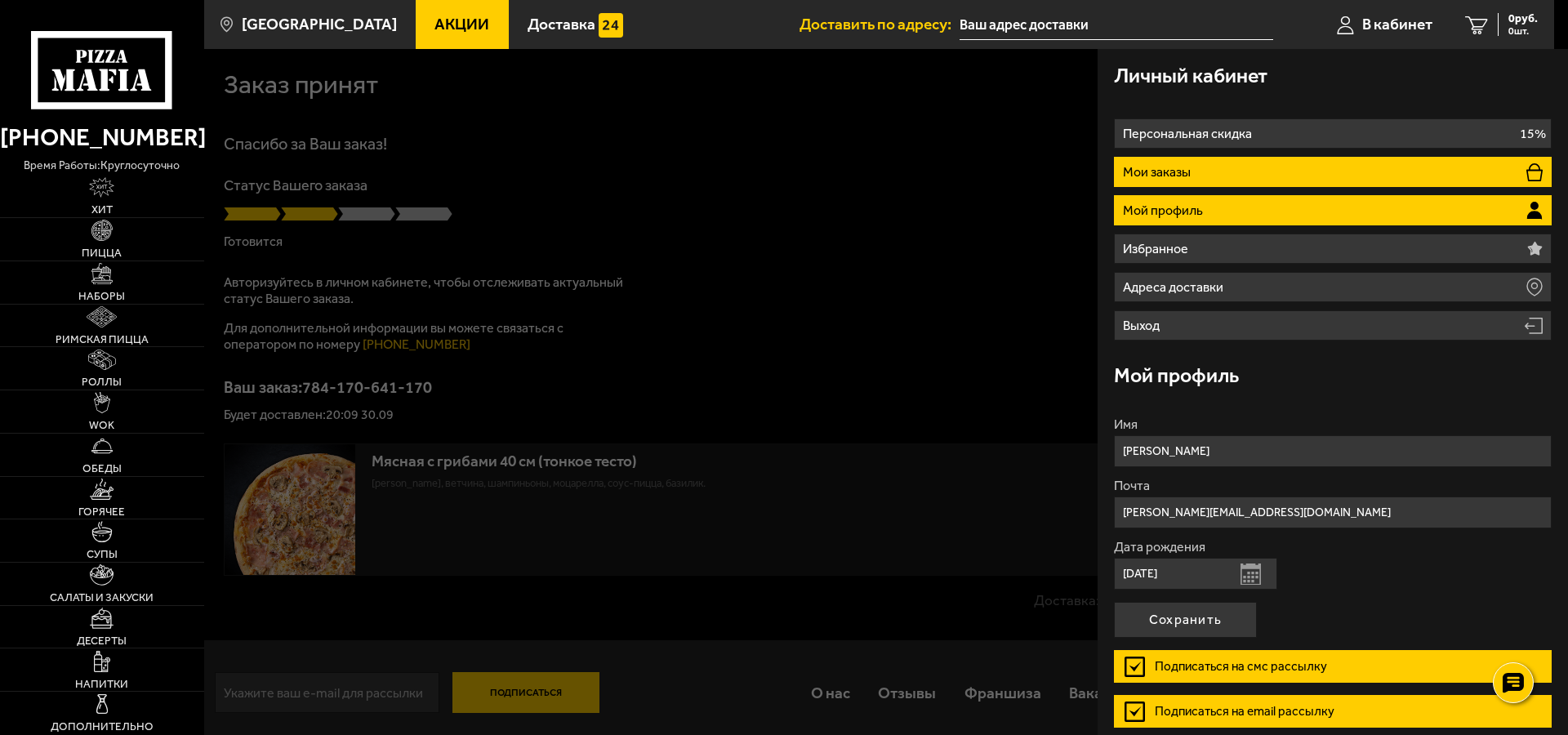
click at [1228, 173] on li "Мои заказы" at bounding box center [1332, 172] width 437 height 30
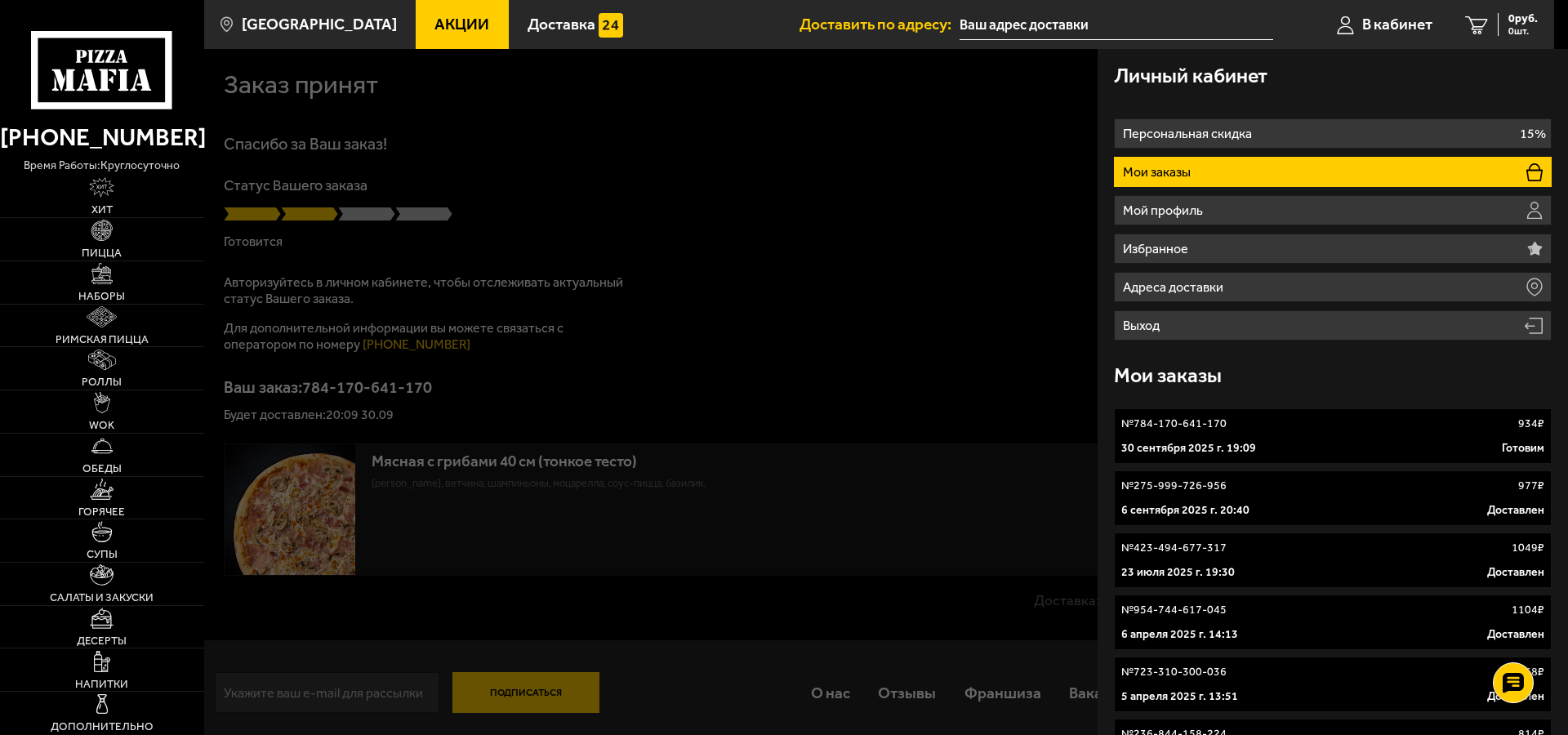
click at [1377, 442] on div "30 сентября 2025 г. 19:09 Готовим" at bounding box center [1332, 448] width 423 height 16
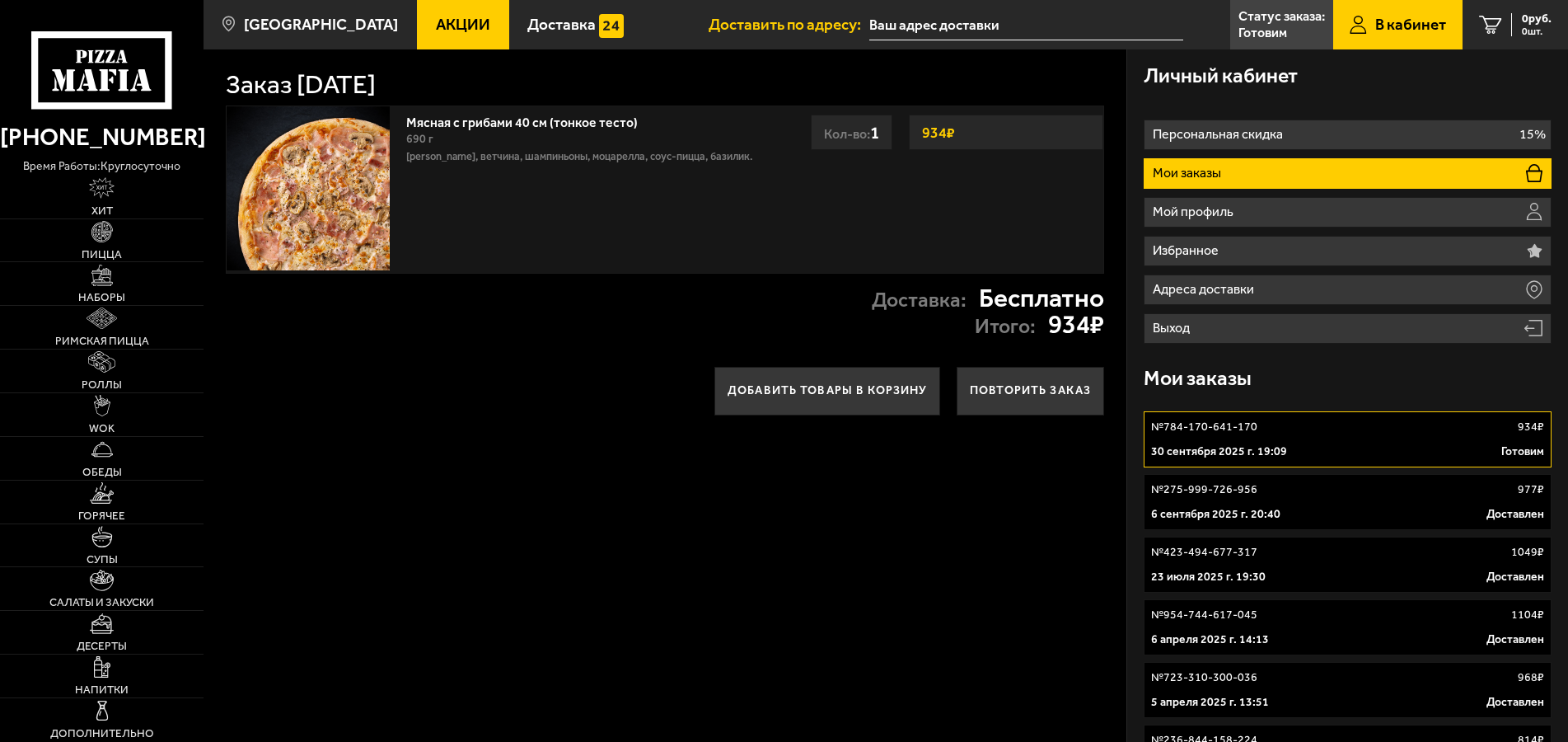
click at [1410, 445] on div "[DATE] 19:09 Готовим" at bounding box center [1348, 451] width 394 height 16
click at [1410, 445] on div "30 сентября 2025 г. 19:09 Готовим" at bounding box center [1348, 451] width 394 height 16
click at [1284, 20] on p "Статус заказа:" at bounding box center [1282, 16] width 87 height 13
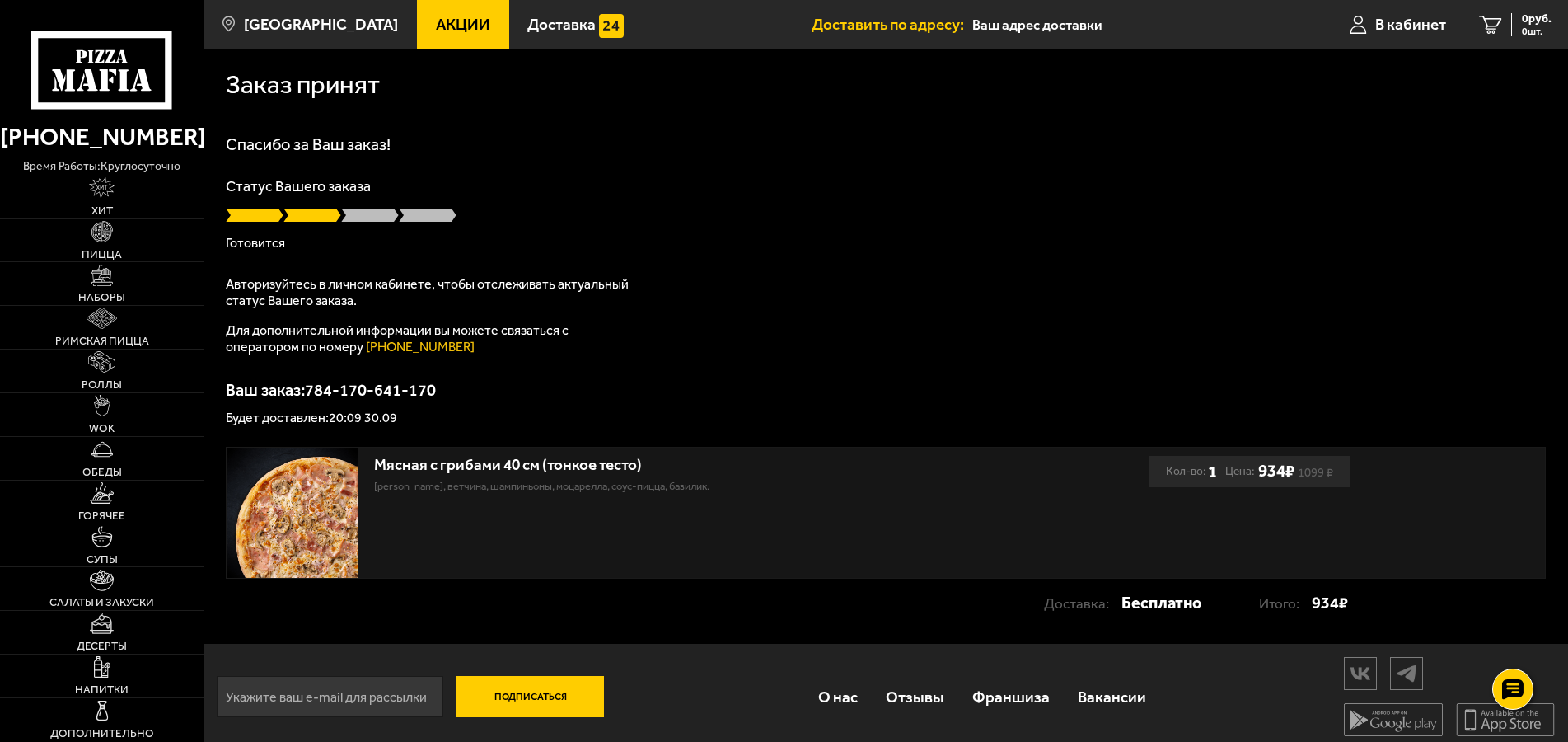
scroll to position [10, 0]
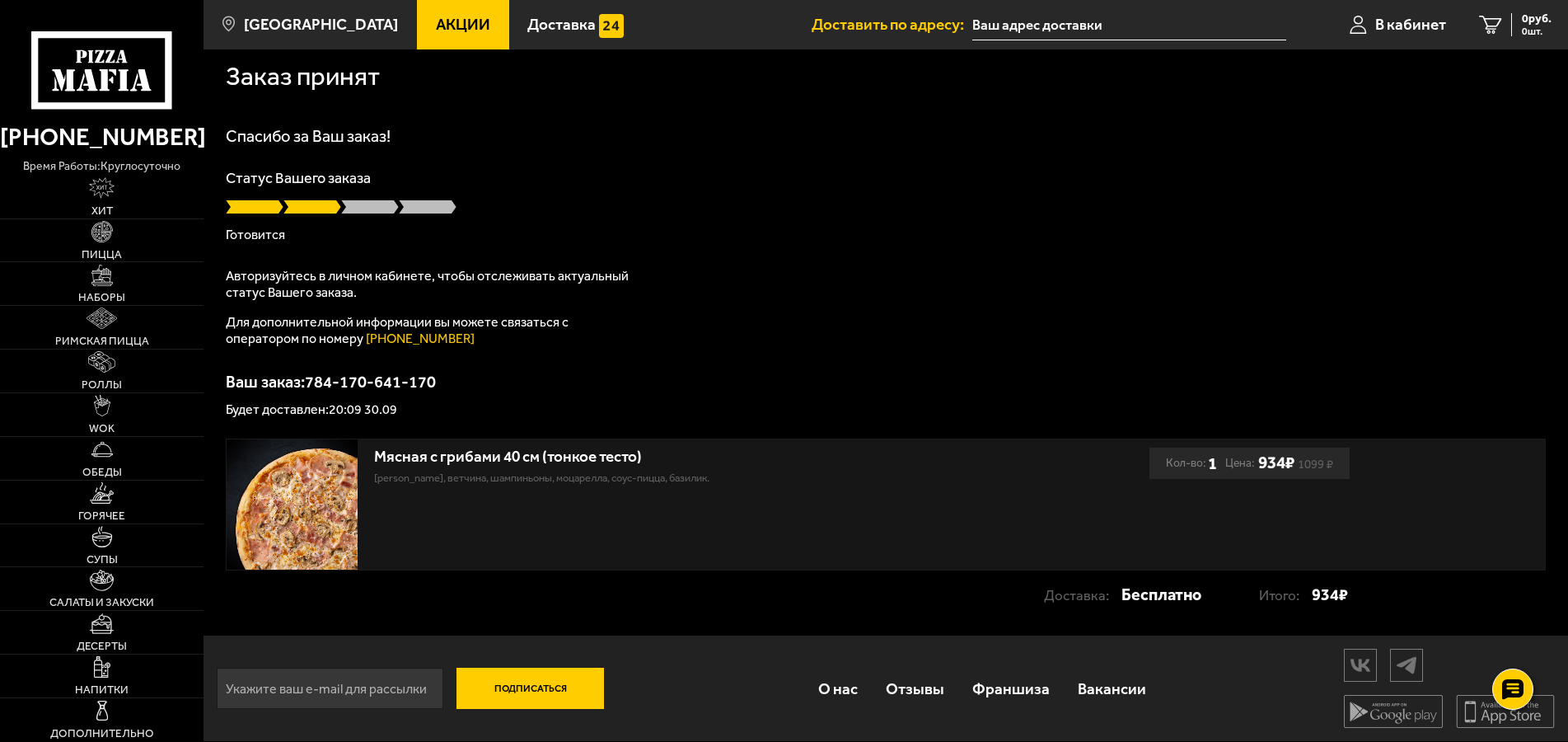
click at [403, 339] on link "[PHONE_NUMBER]" at bounding box center [421, 339] width 109 height 16
click at [545, 26] on span "Доставка" at bounding box center [561, 24] width 68 height 16
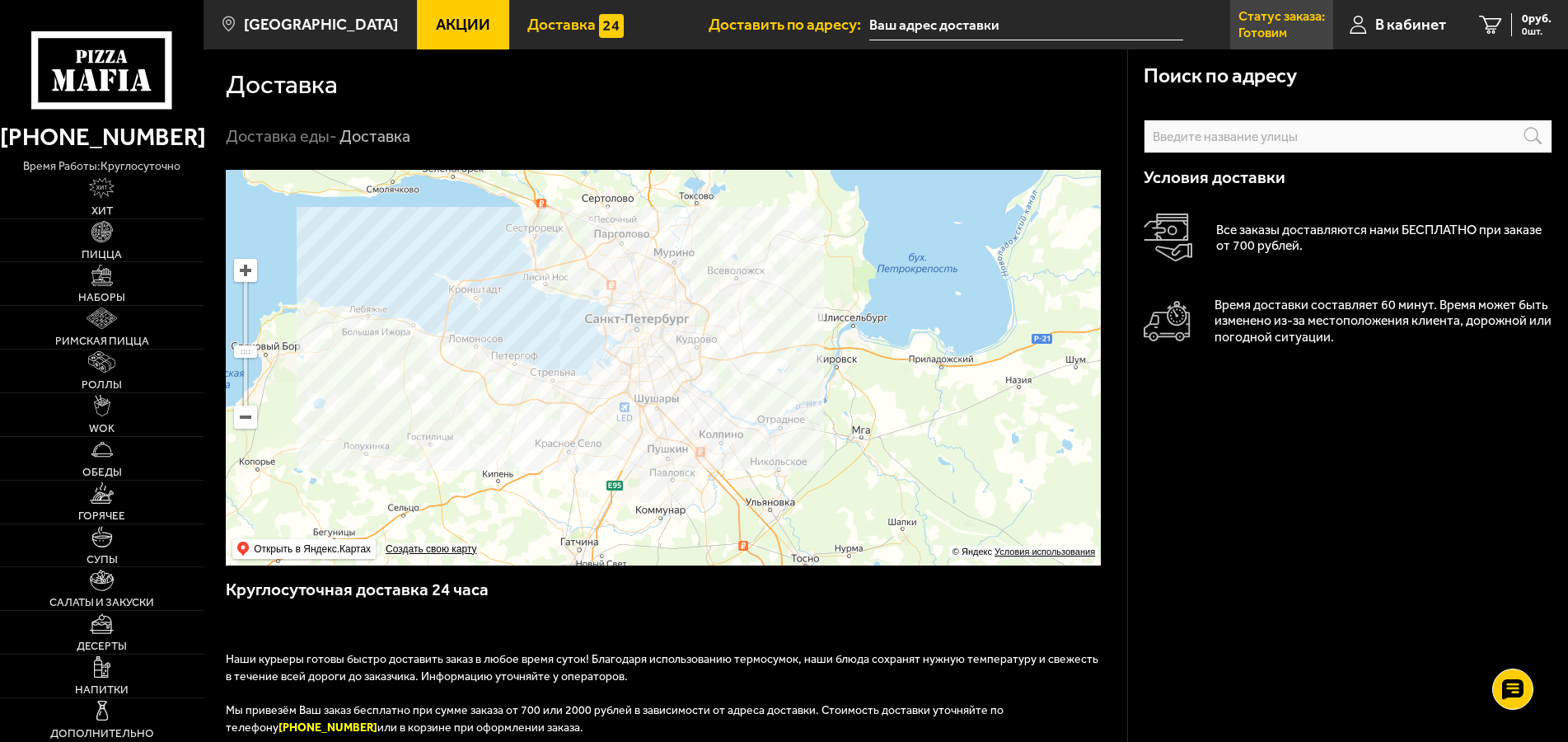
click at [1274, 26] on p "Готовим" at bounding box center [1263, 32] width 48 height 13
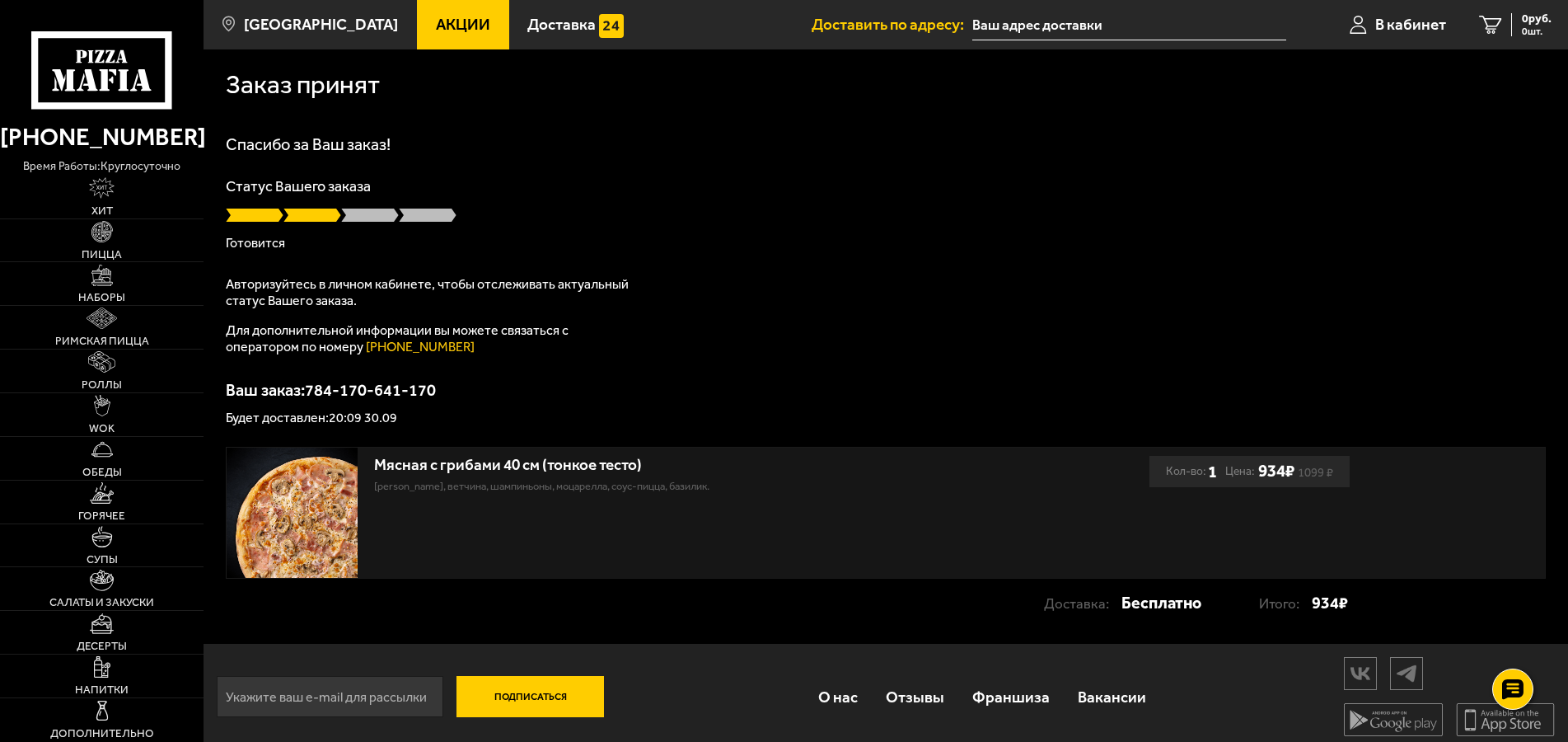
click at [266, 242] on p "Готовится" at bounding box center [886, 242] width 1320 height 13
click at [928, 696] on link "Отзывы" at bounding box center [915, 697] width 87 height 54
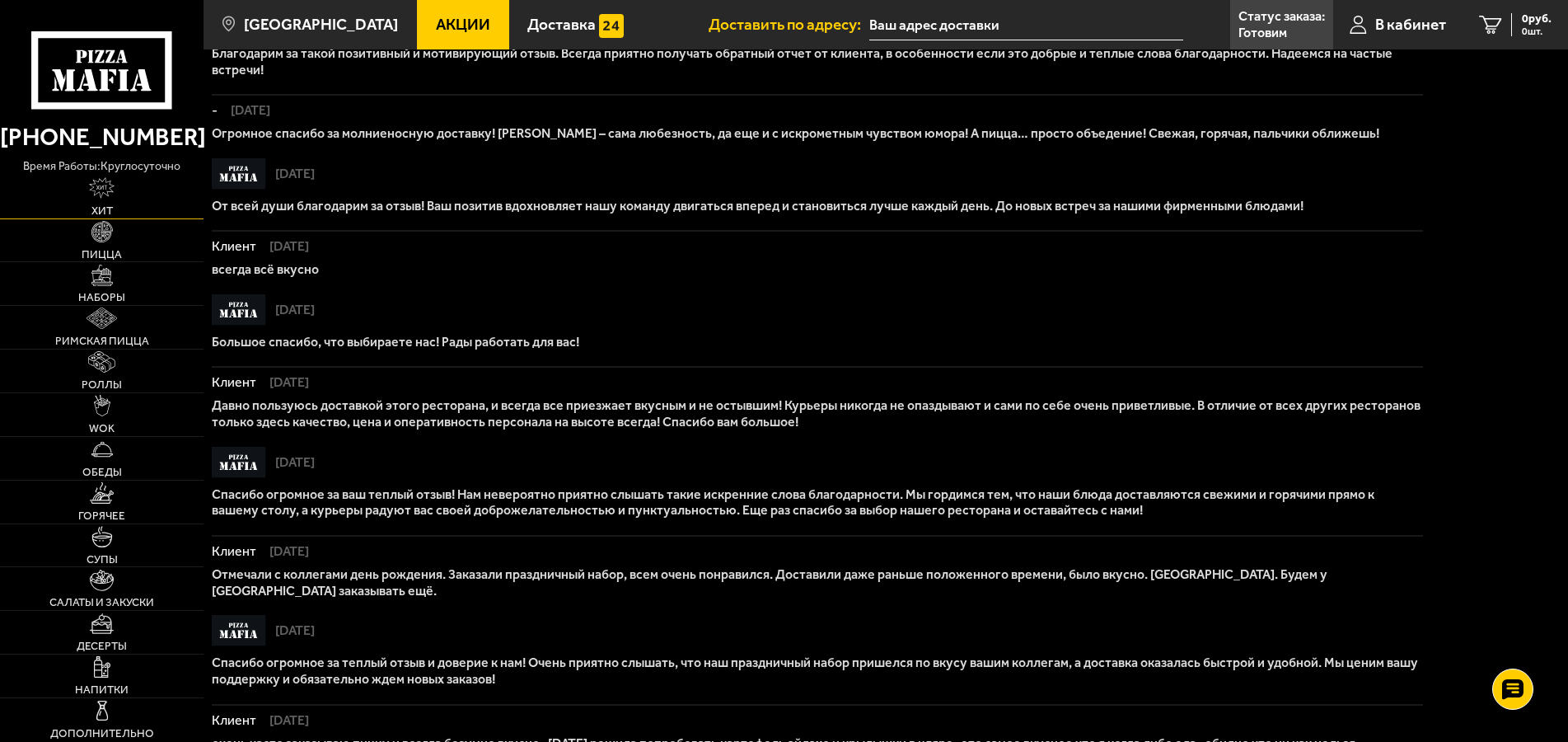
scroll to position [505, 0]
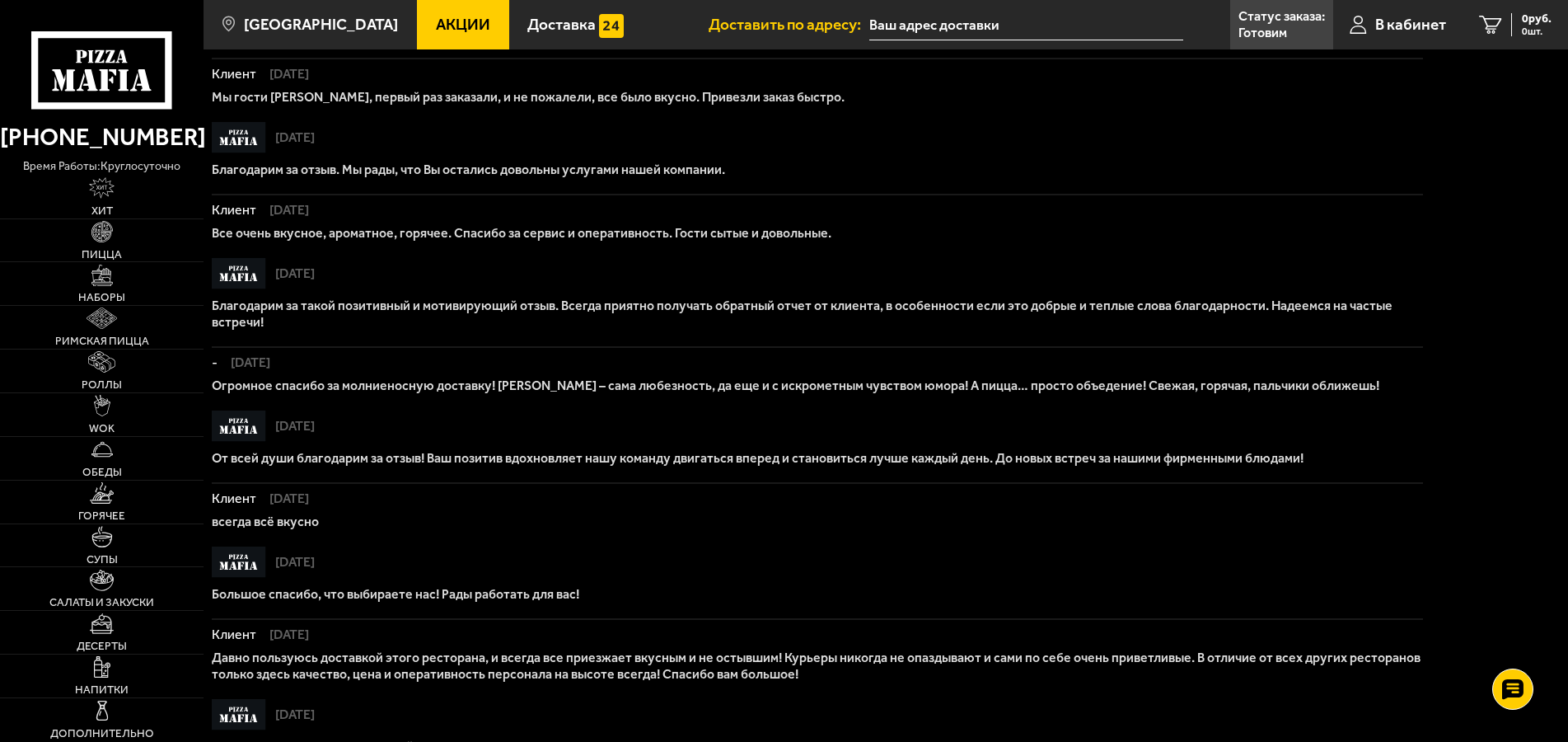
click at [119, 132] on link "[PHONE_NUMBER]" at bounding box center [101, 137] width 203 height 40
click at [1287, 28] on link "Статус заказа: [PERSON_NAME]" at bounding box center [1281, 24] width 103 height 49
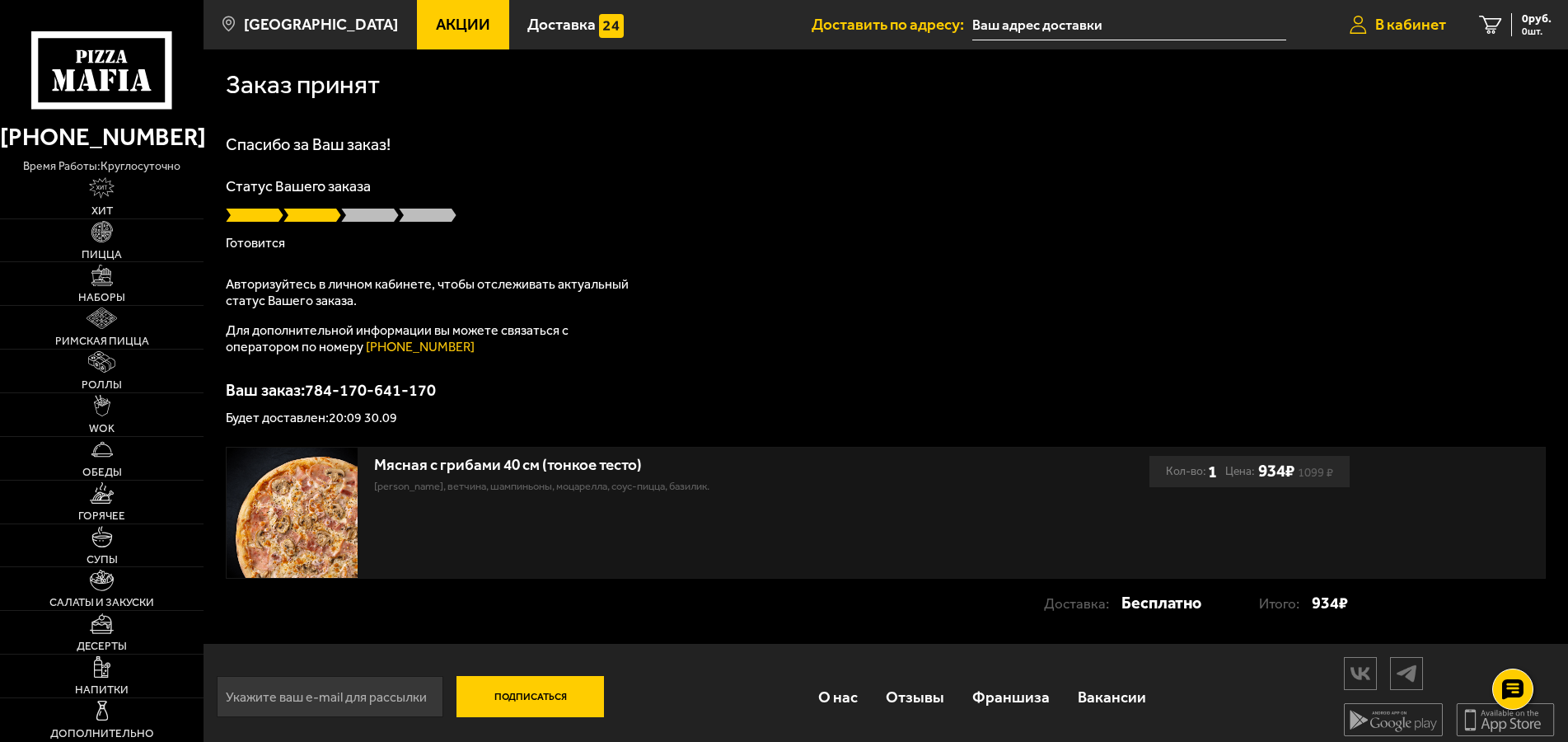
click at [1424, 23] on span "В кабинет" at bounding box center [1411, 24] width 71 height 16
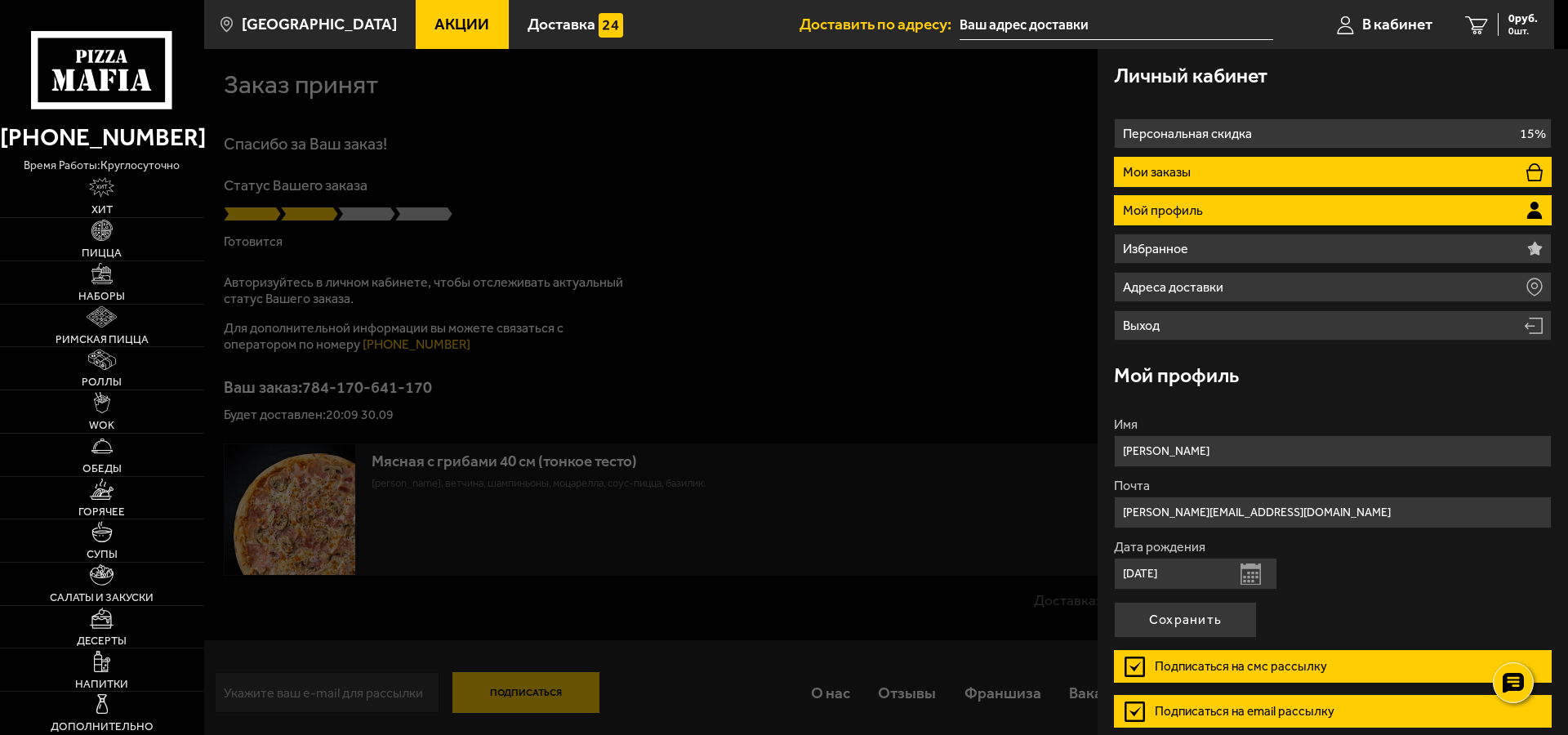
click at [1333, 167] on li "Мои заказы" at bounding box center [1332, 172] width 437 height 30
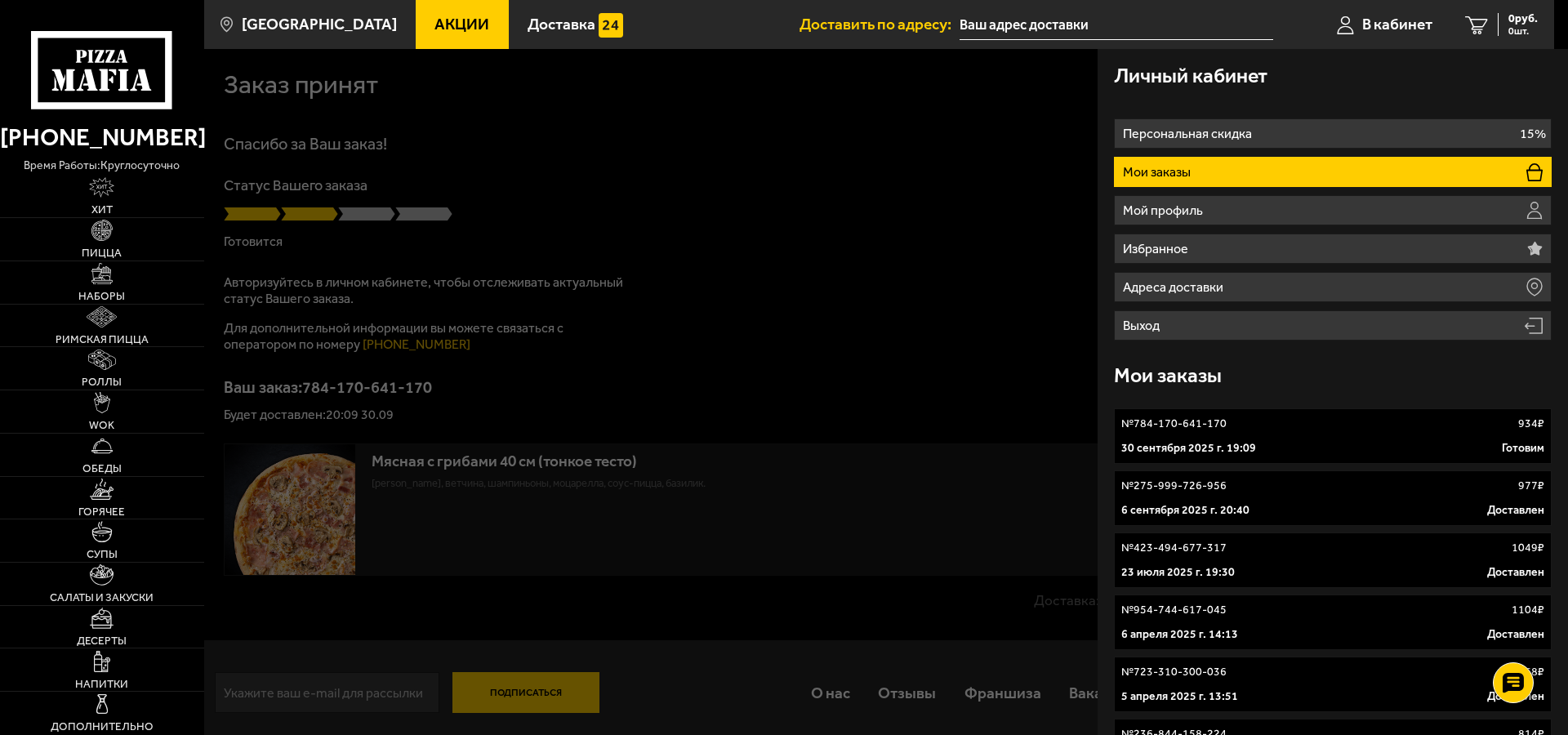
click at [887, 197] on div at bounding box center [988, 416] width 1568 height 735
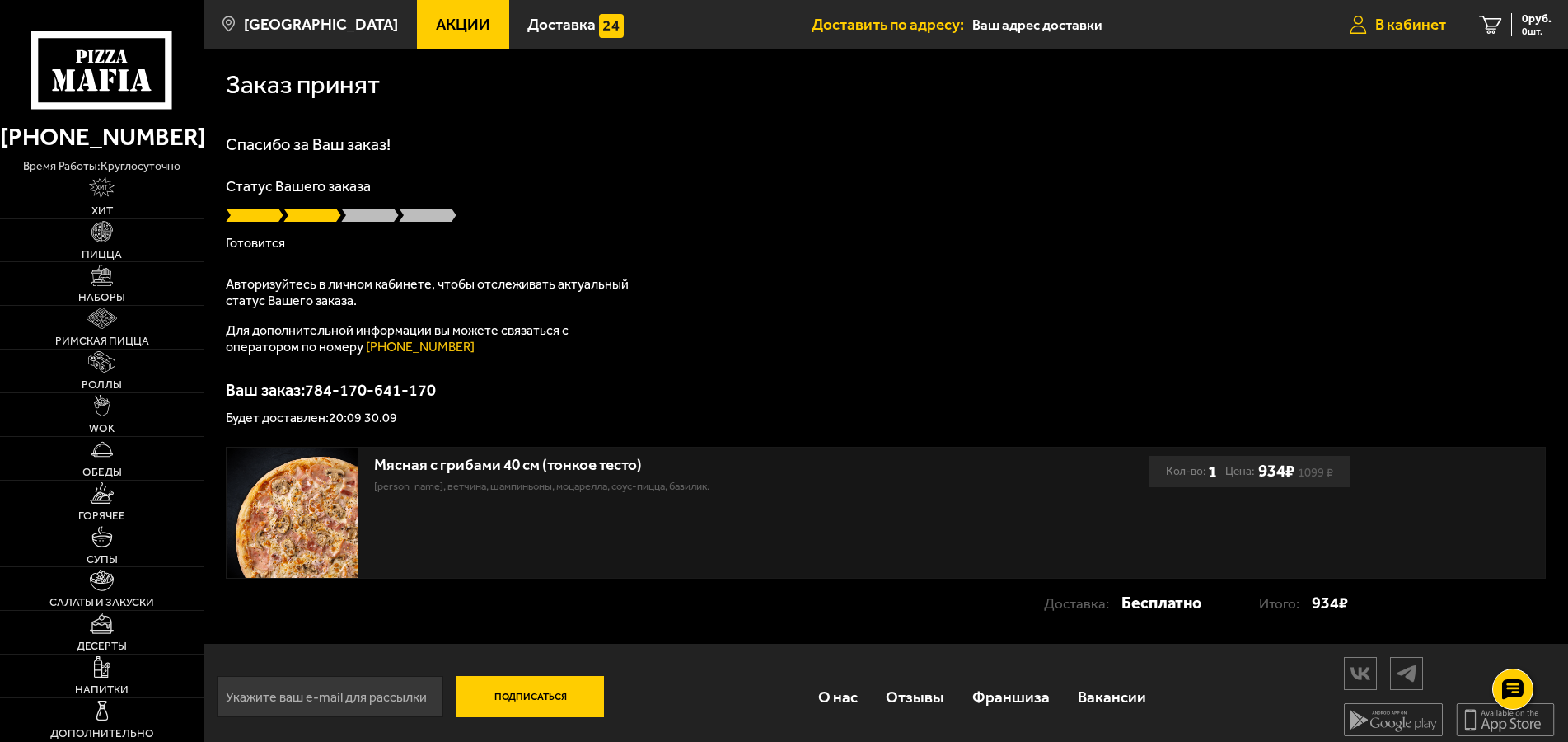
click at [1408, 26] on span "В кабинет" at bounding box center [1411, 24] width 71 height 16
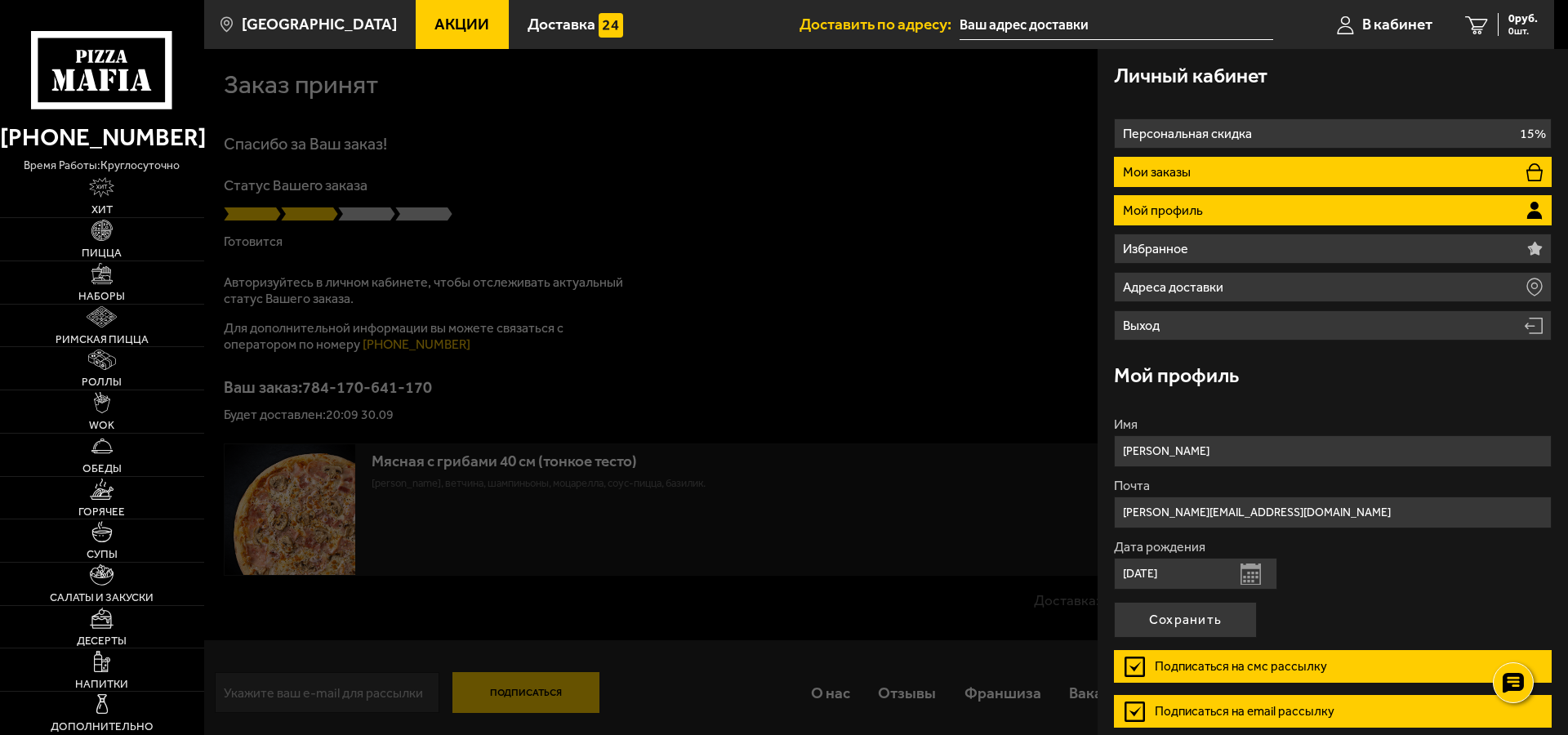
click at [1203, 176] on li "Мои заказы" at bounding box center [1332, 172] width 437 height 30
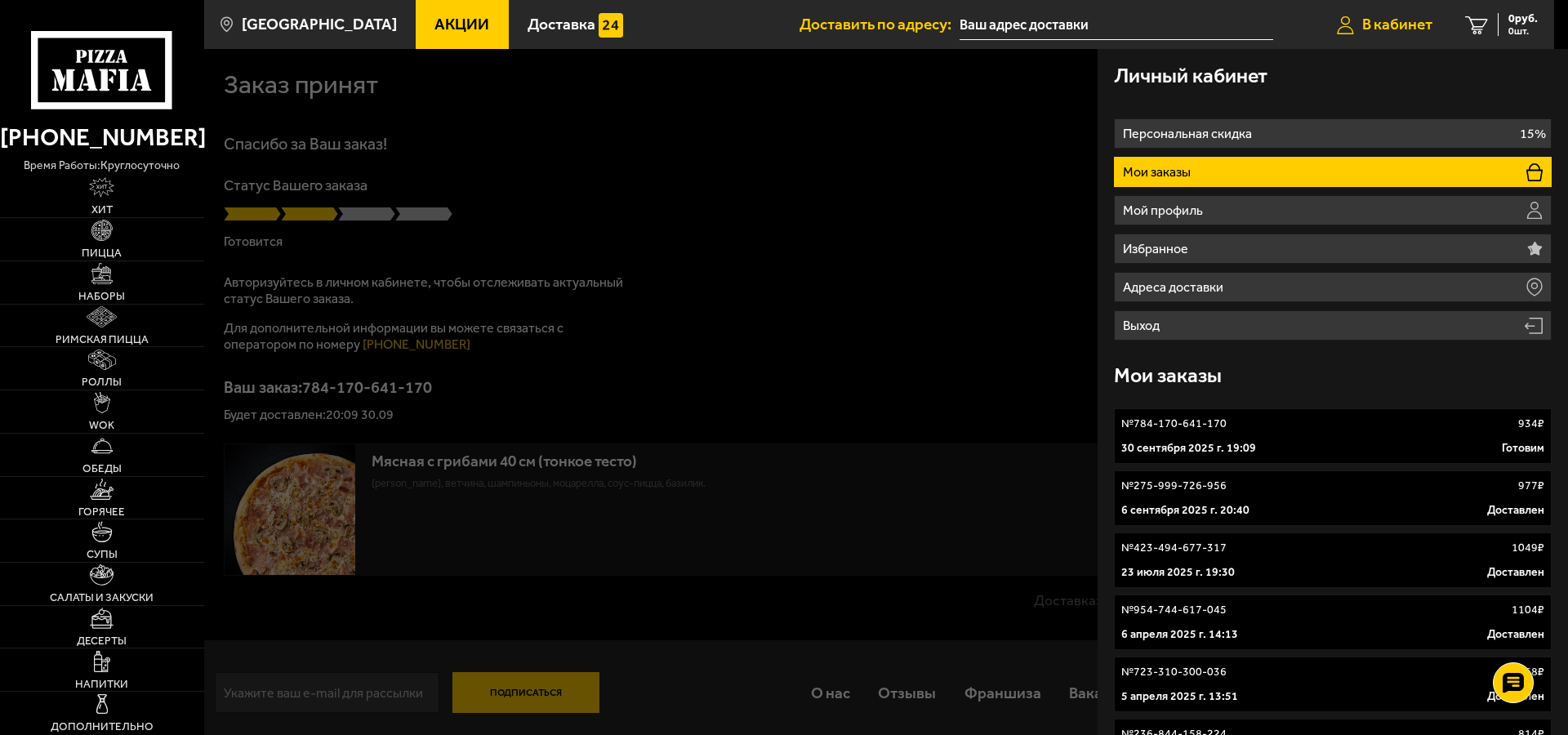
click at [1407, 24] on span "В кабинет" at bounding box center [1397, 24] width 70 height 15
click at [1234, 174] on li "Мои заказы" at bounding box center [1332, 172] width 437 height 30
click at [1506, 17] on div "0 руб. 0 шт." at bounding box center [1517, 24] width 40 height 23
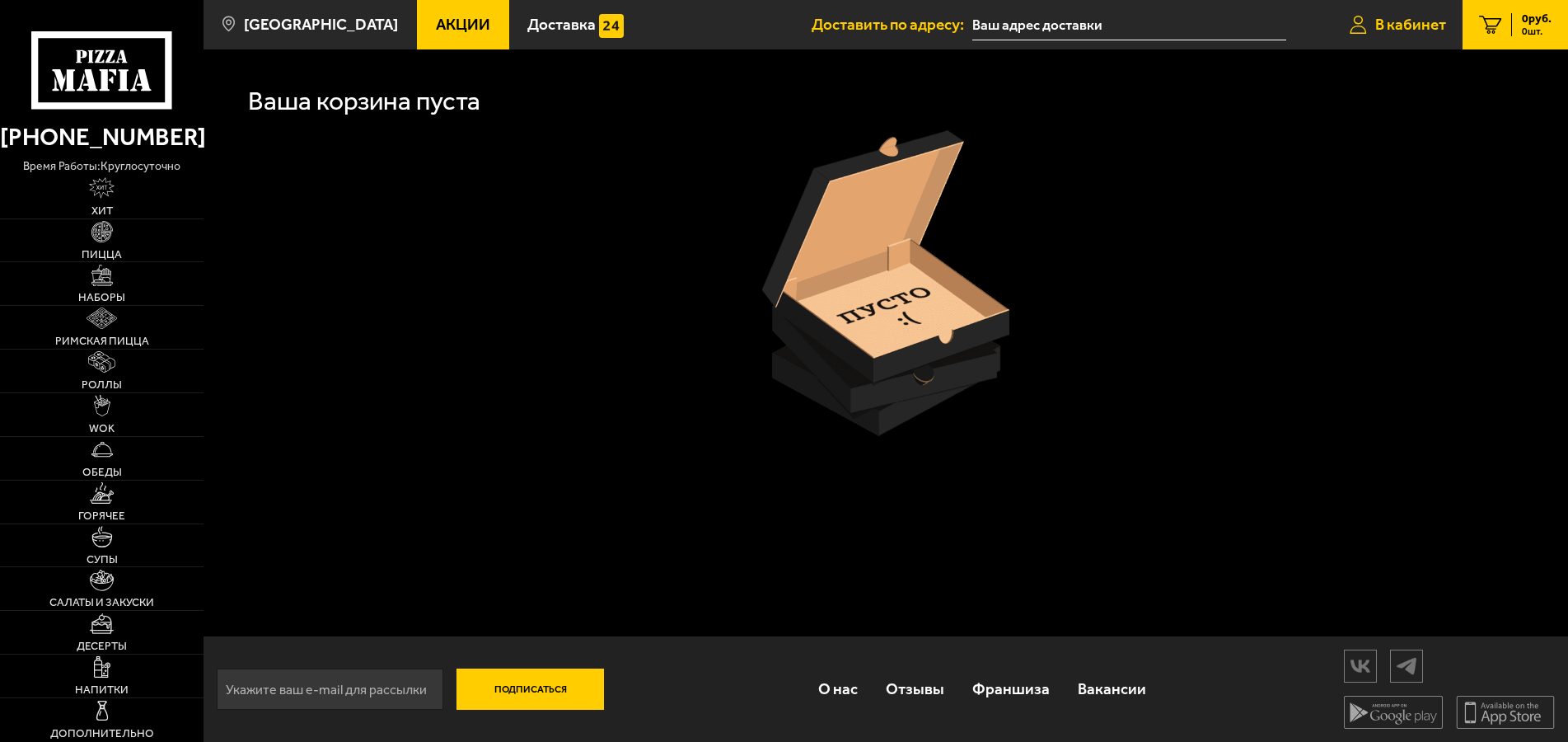
click at [1422, 22] on span "В кабинет" at bounding box center [1411, 24] width 71 height 16
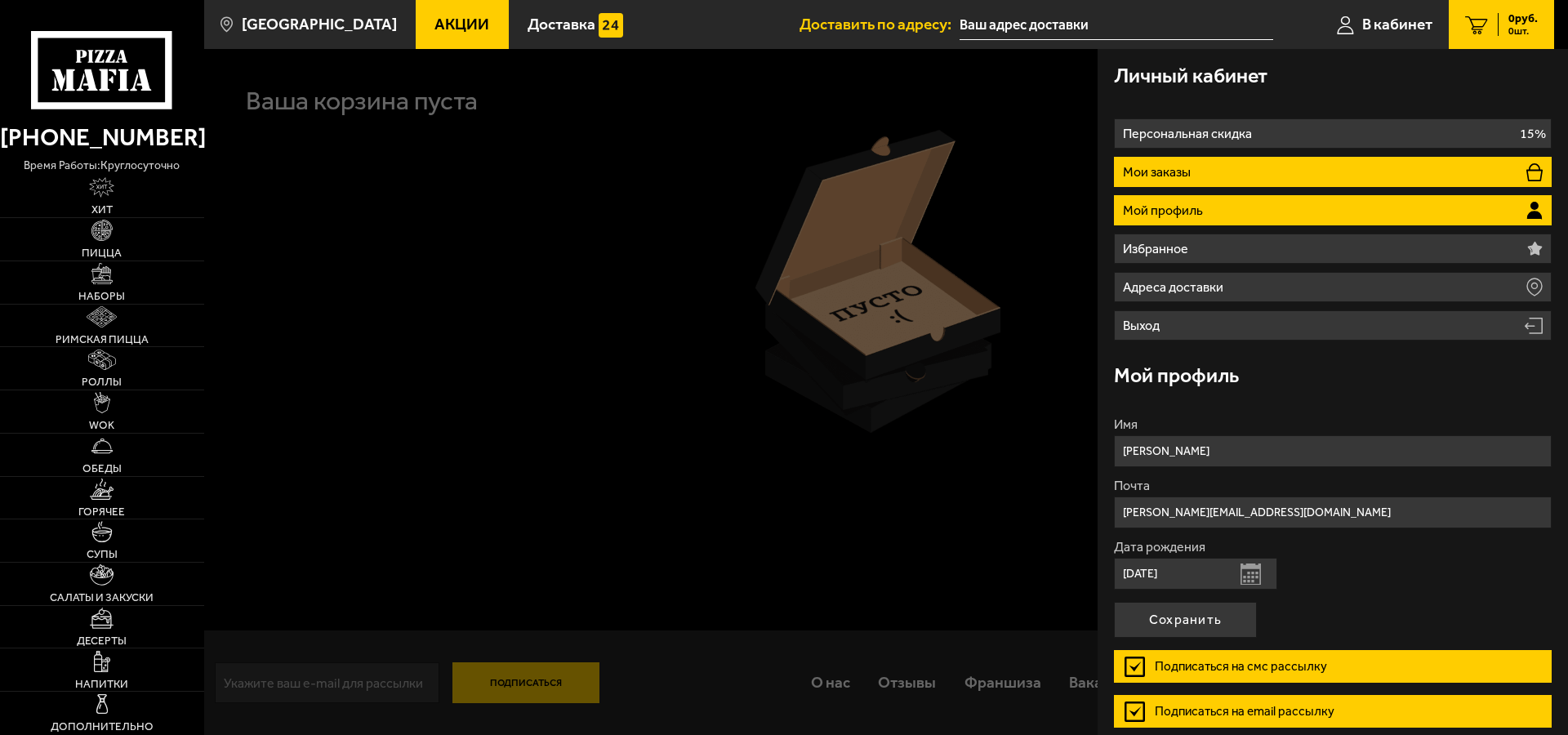
click at [1257, 169] on li "Мои заказы" at bounding box center [1332, 172] width 437 height 30
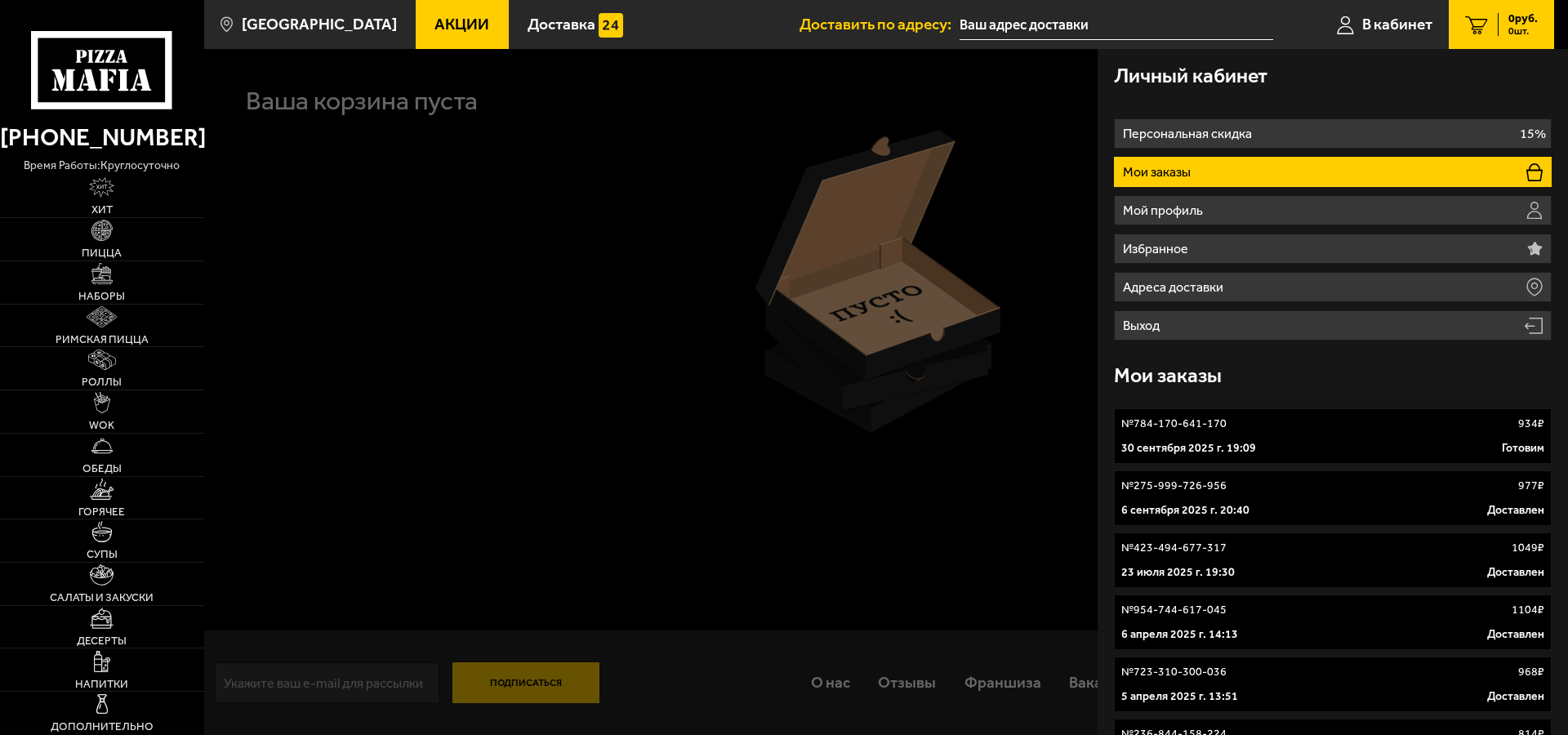
click at [1185, 441] on p "30 сентября 2025 г. 19:09" at bounding box center [1188, 448] width 135 height 16
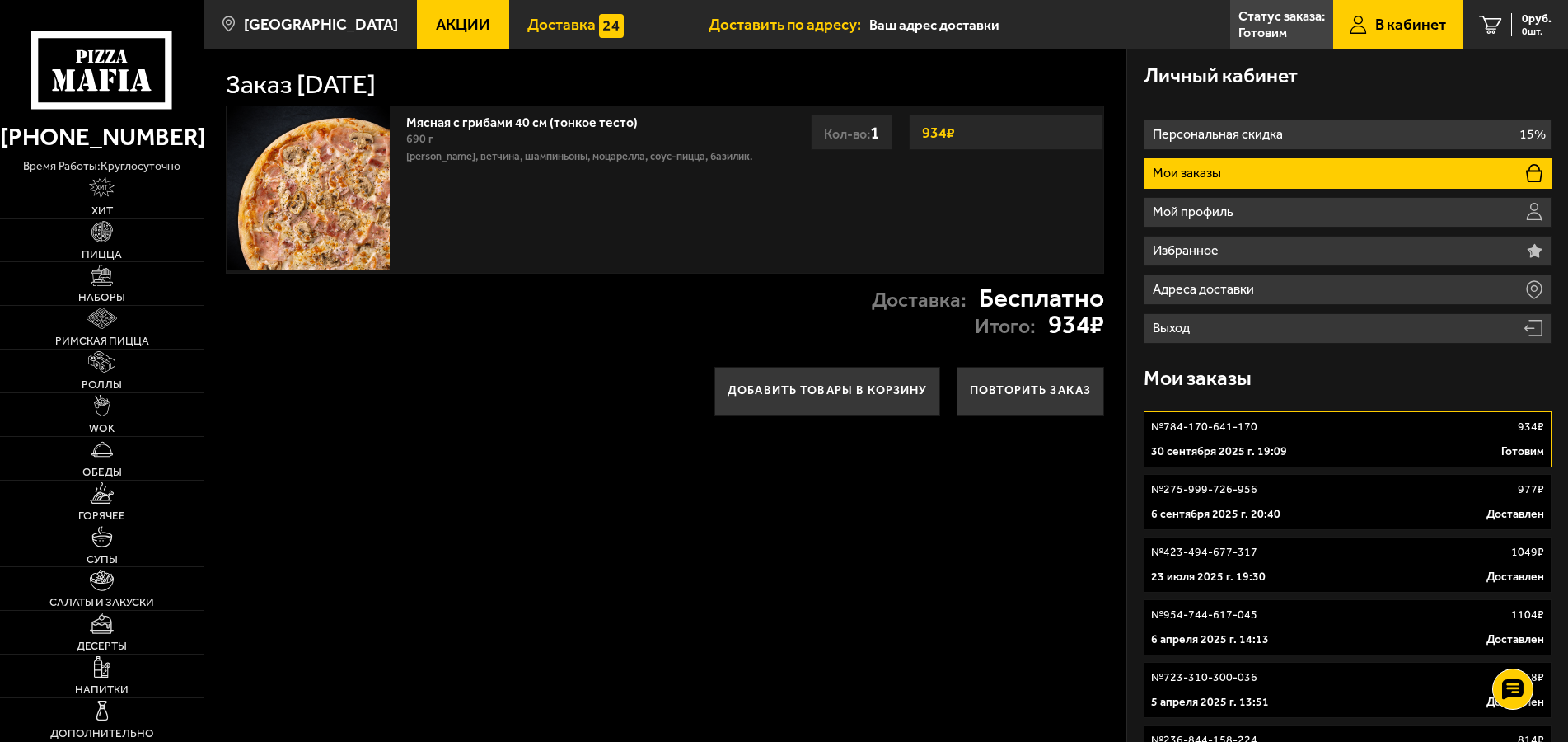
click at [535, 22] on span "Доставка" at bounding box center [561, 24] width 68 height 16
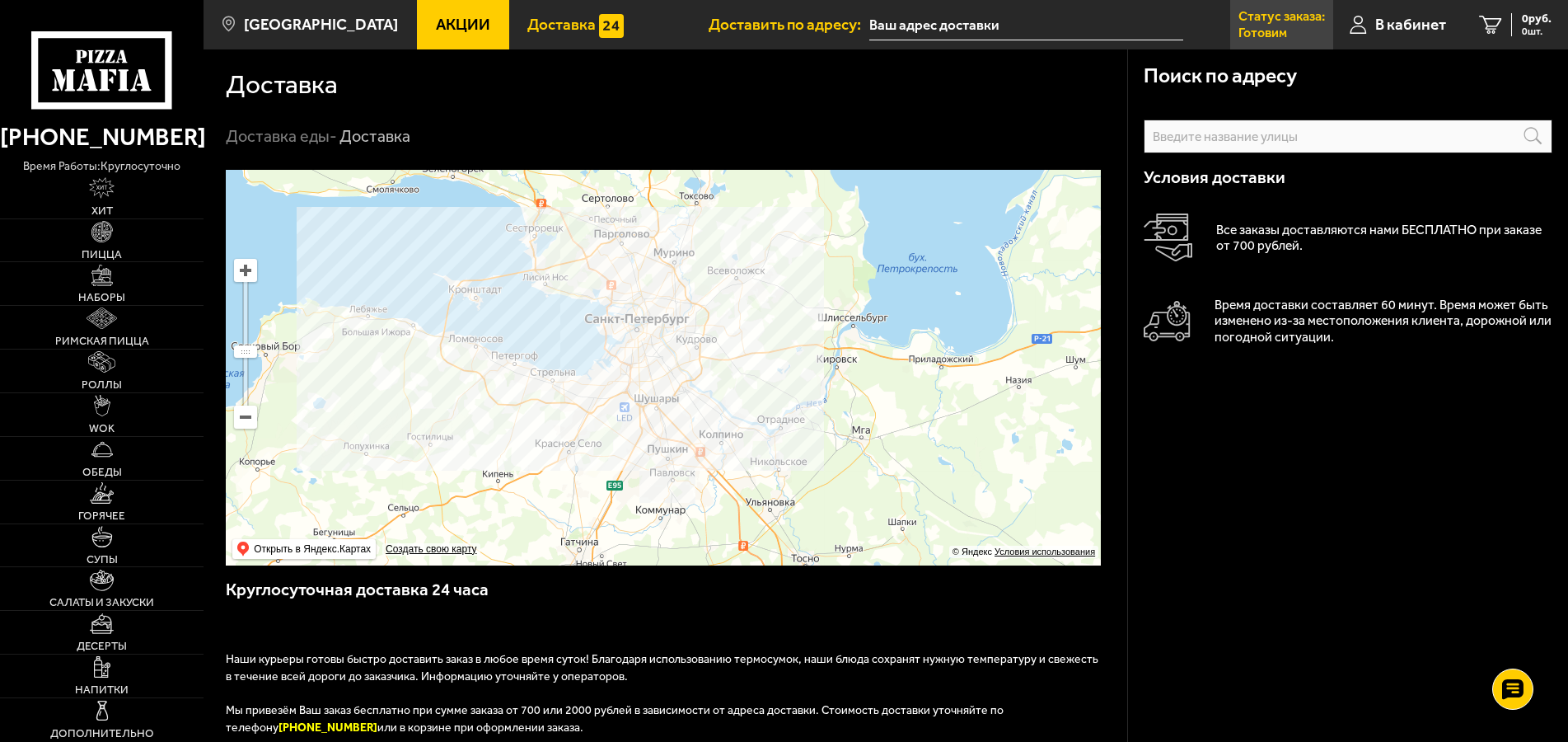
click at [1279, 23] on p "Статус заказа:" at bounding box center [1282, 16] width 87 height 13
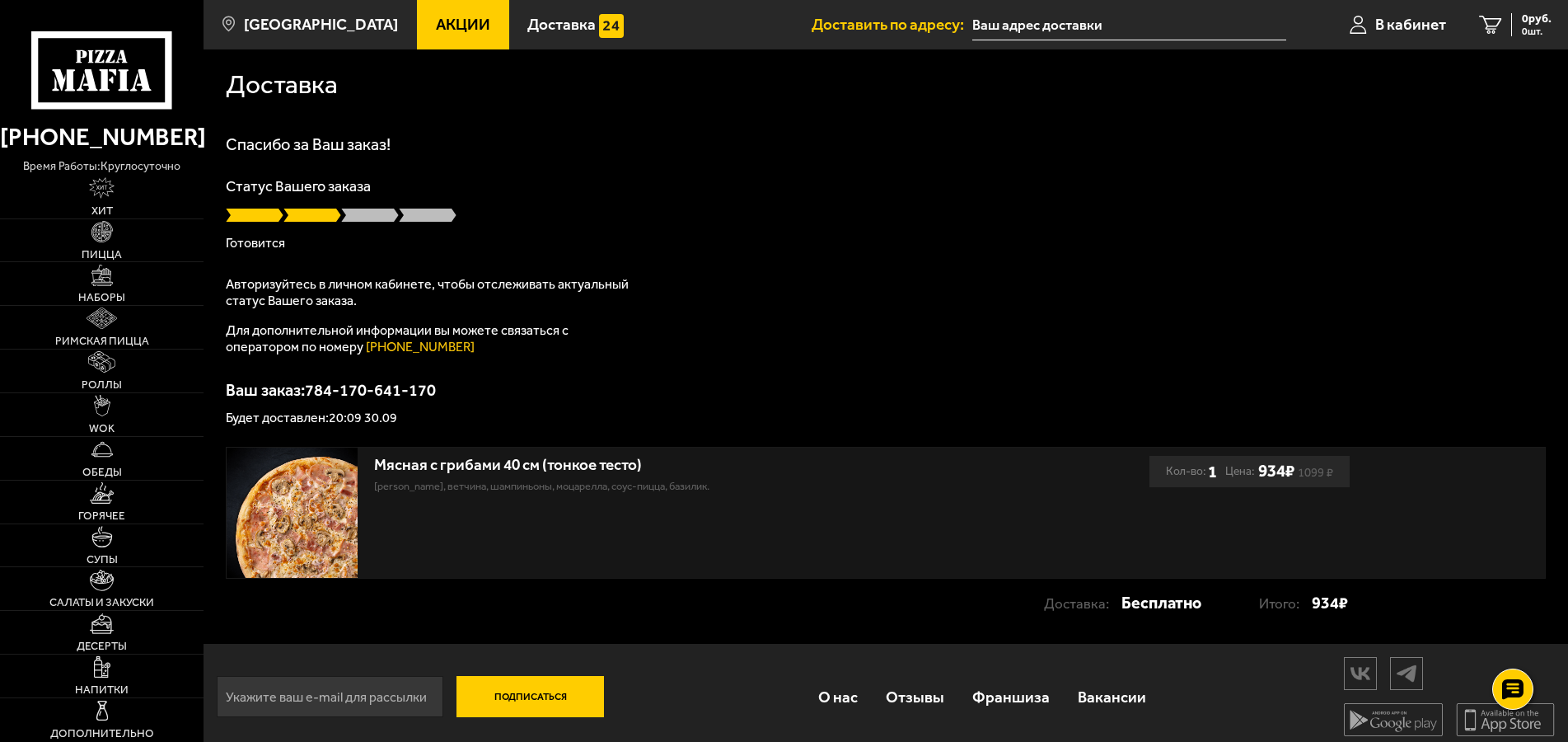
scroll to position [10, 0]
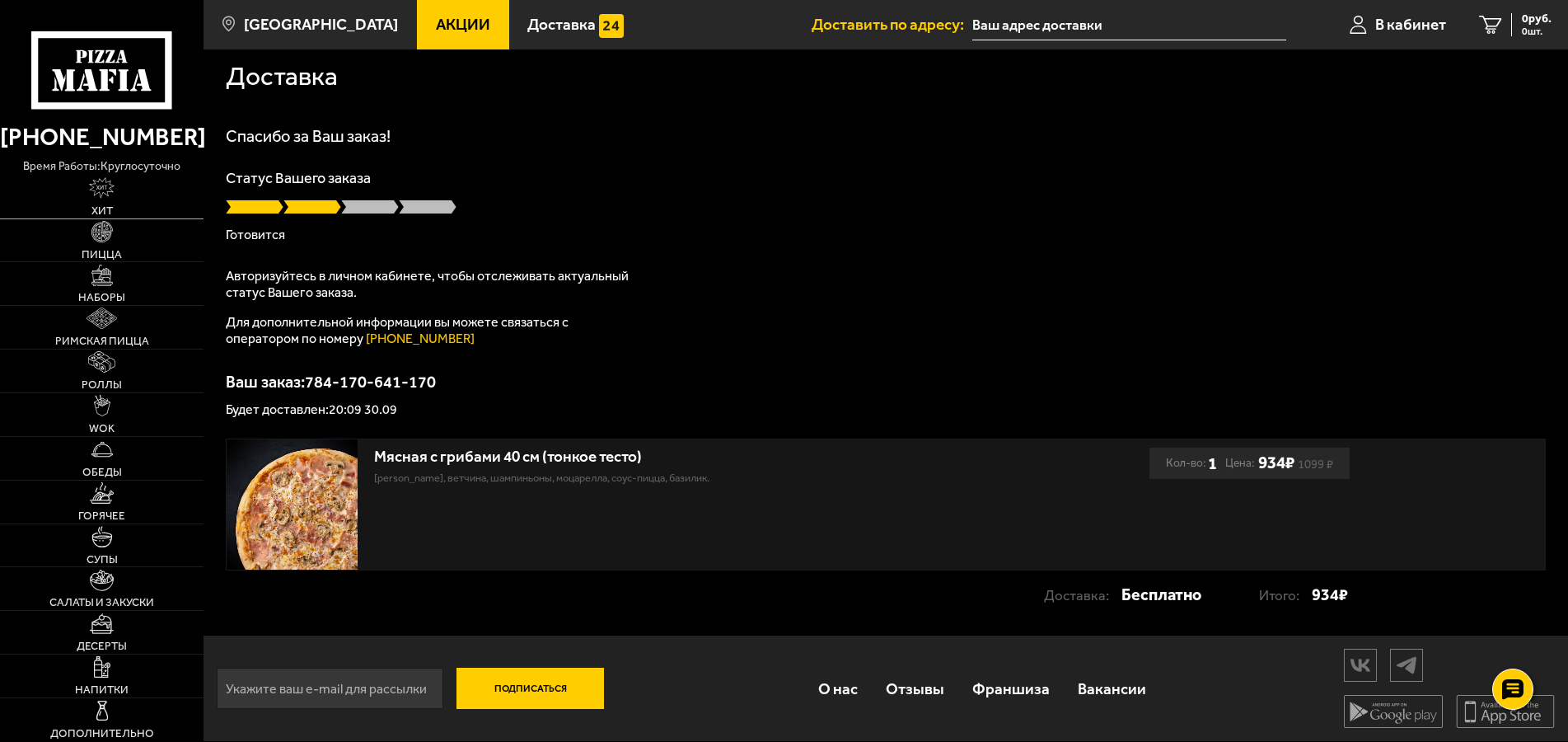
click at [110, 189] on img at bounding box center [102, 188] width 26 height 22
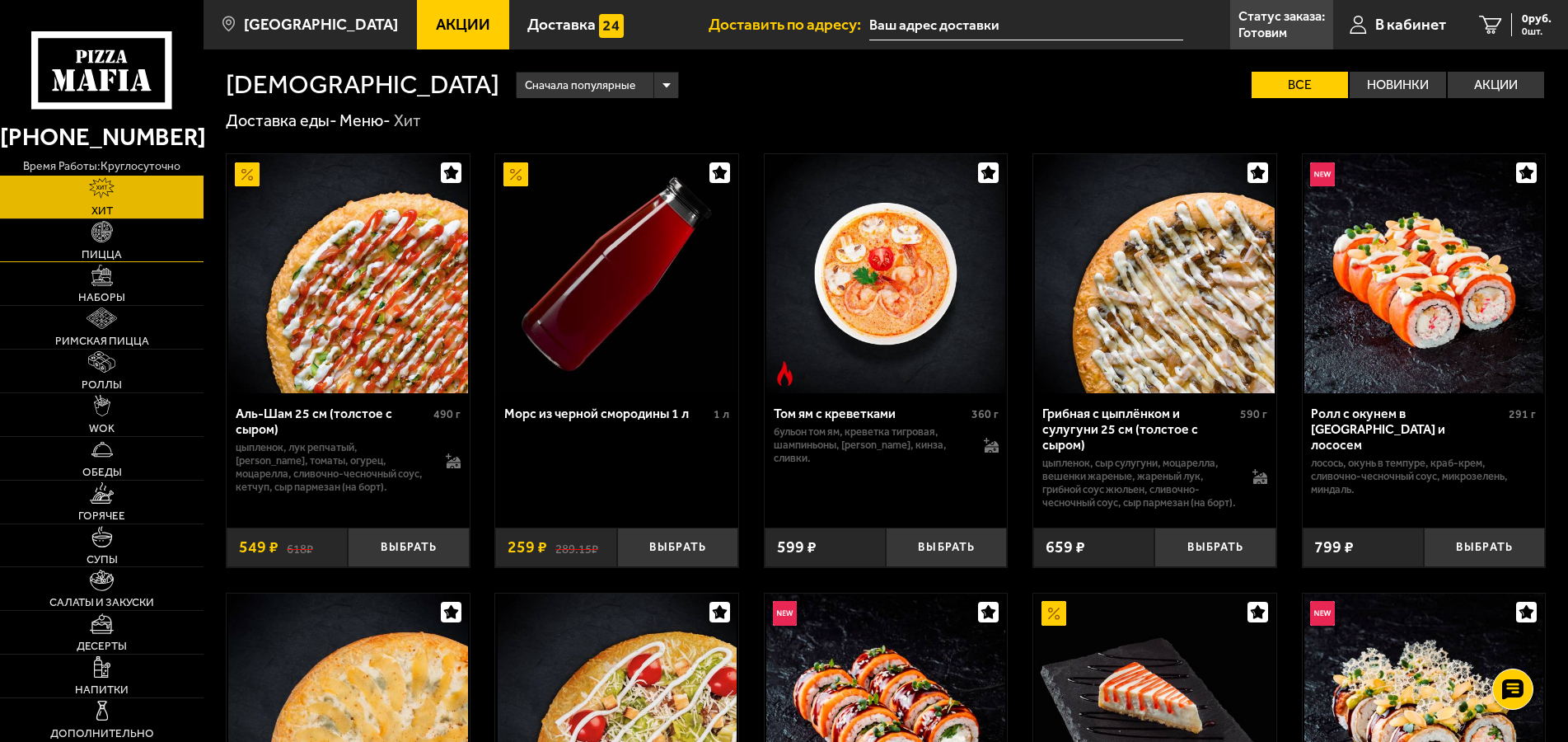
click at [114, 242] on link "Пицца" at bounding box center [101, 240] width 203 height 42
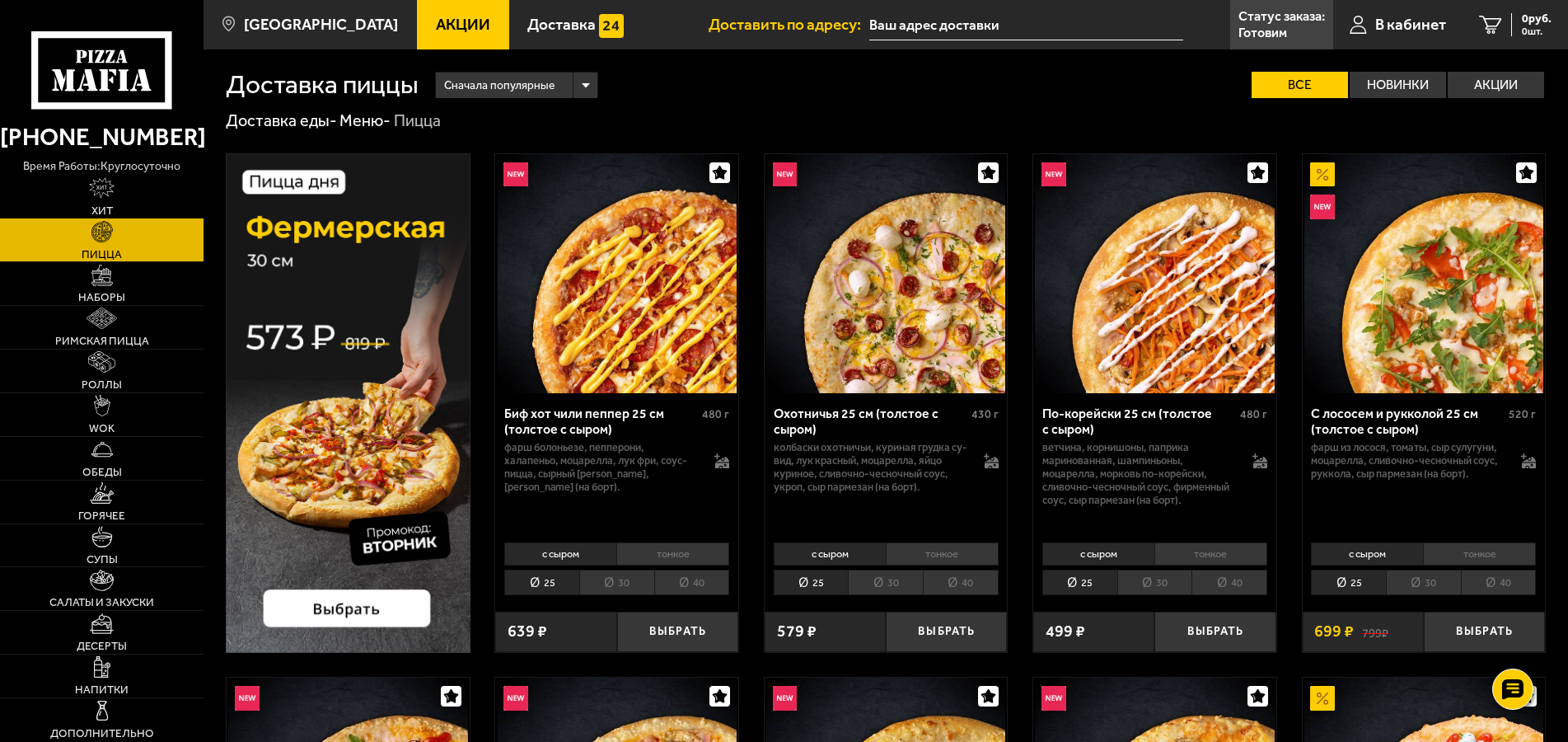
click at [106, 197] on img at bounding box center [102, 188] width 26 height 22
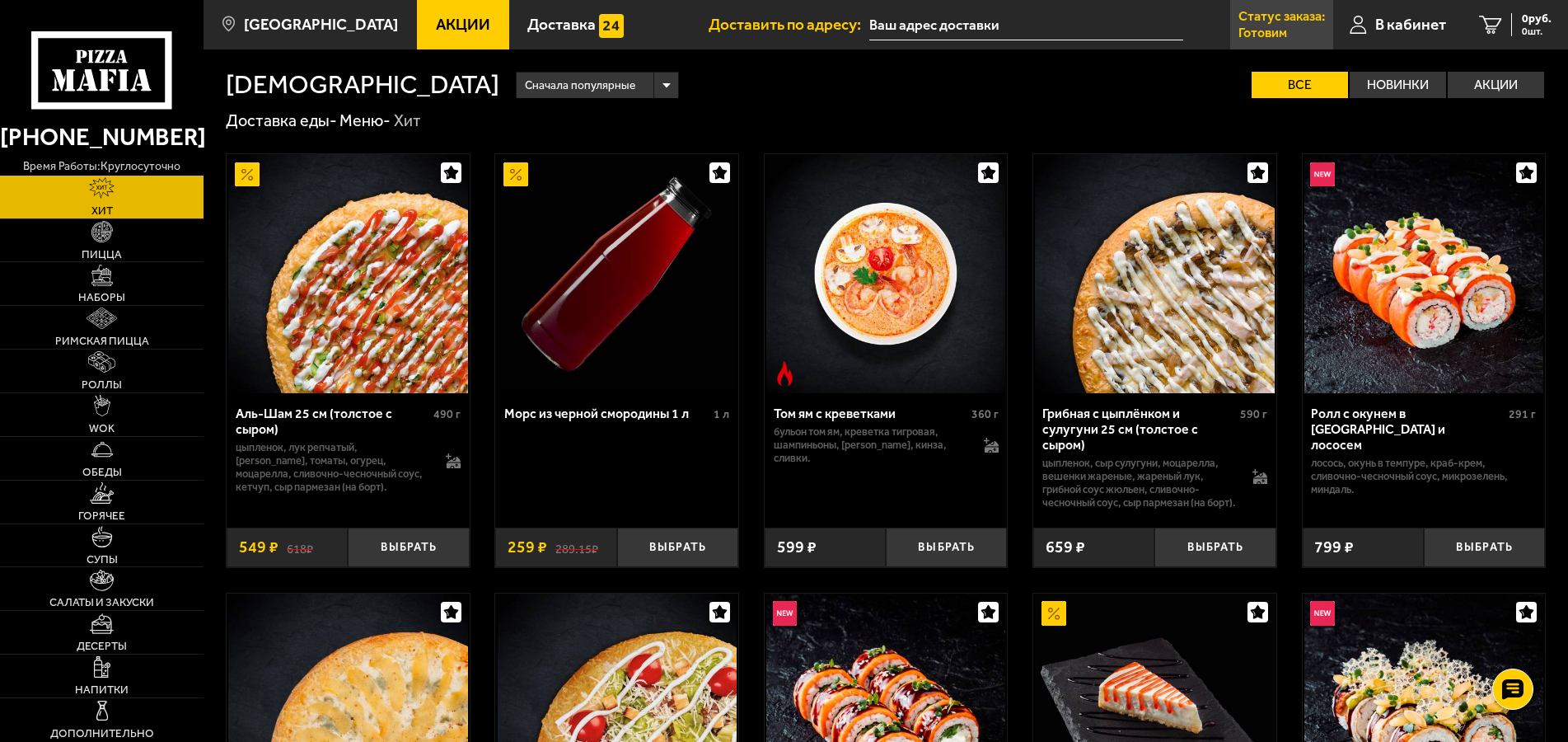
click at [1295, 23] on p "Статус заказа:" at bounding box center [1282, 16] width 87 height 13
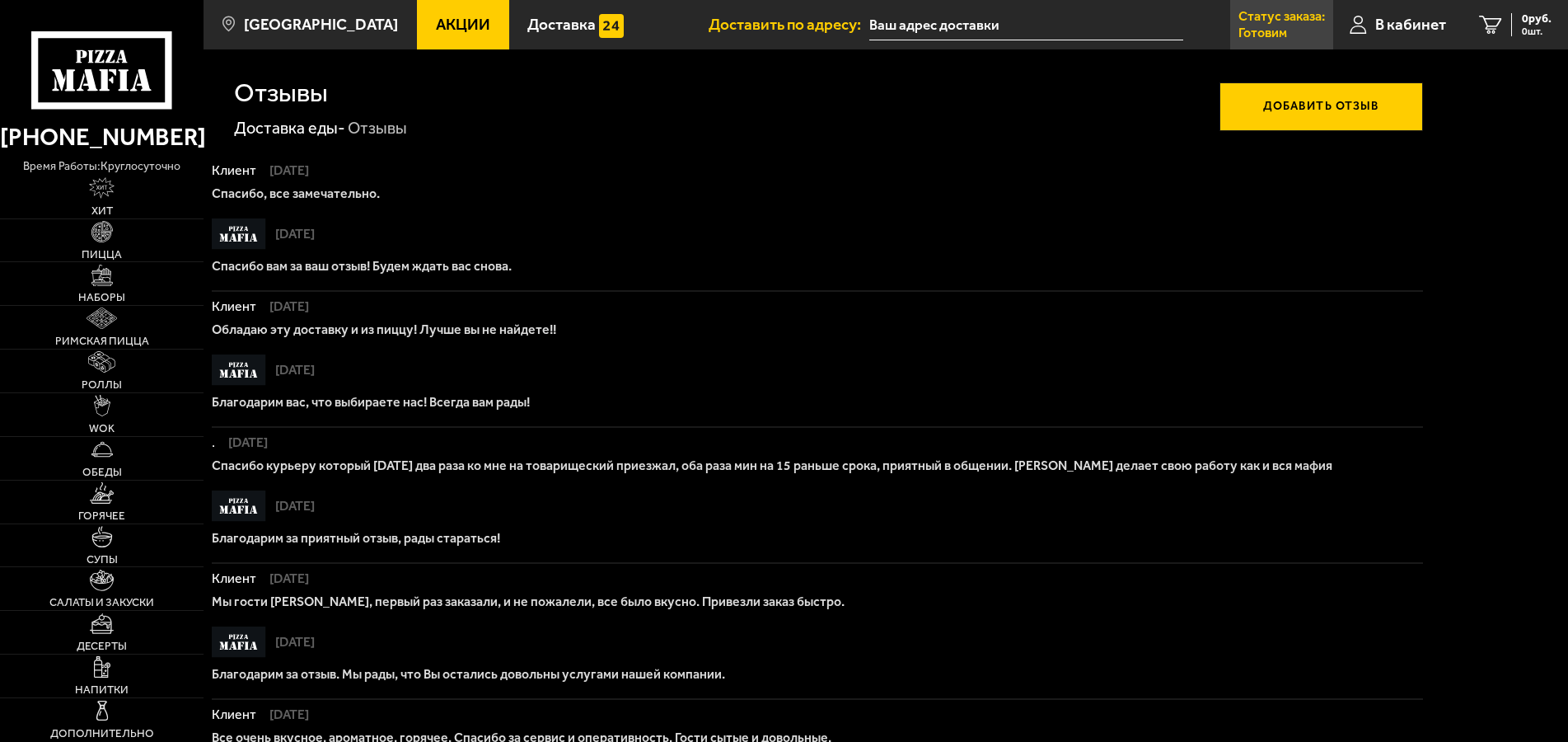
click at [1292, 35] on link "Статус заказа: [PERSON_NAME]" at bounding box center [1281, 24] width 103 height 49
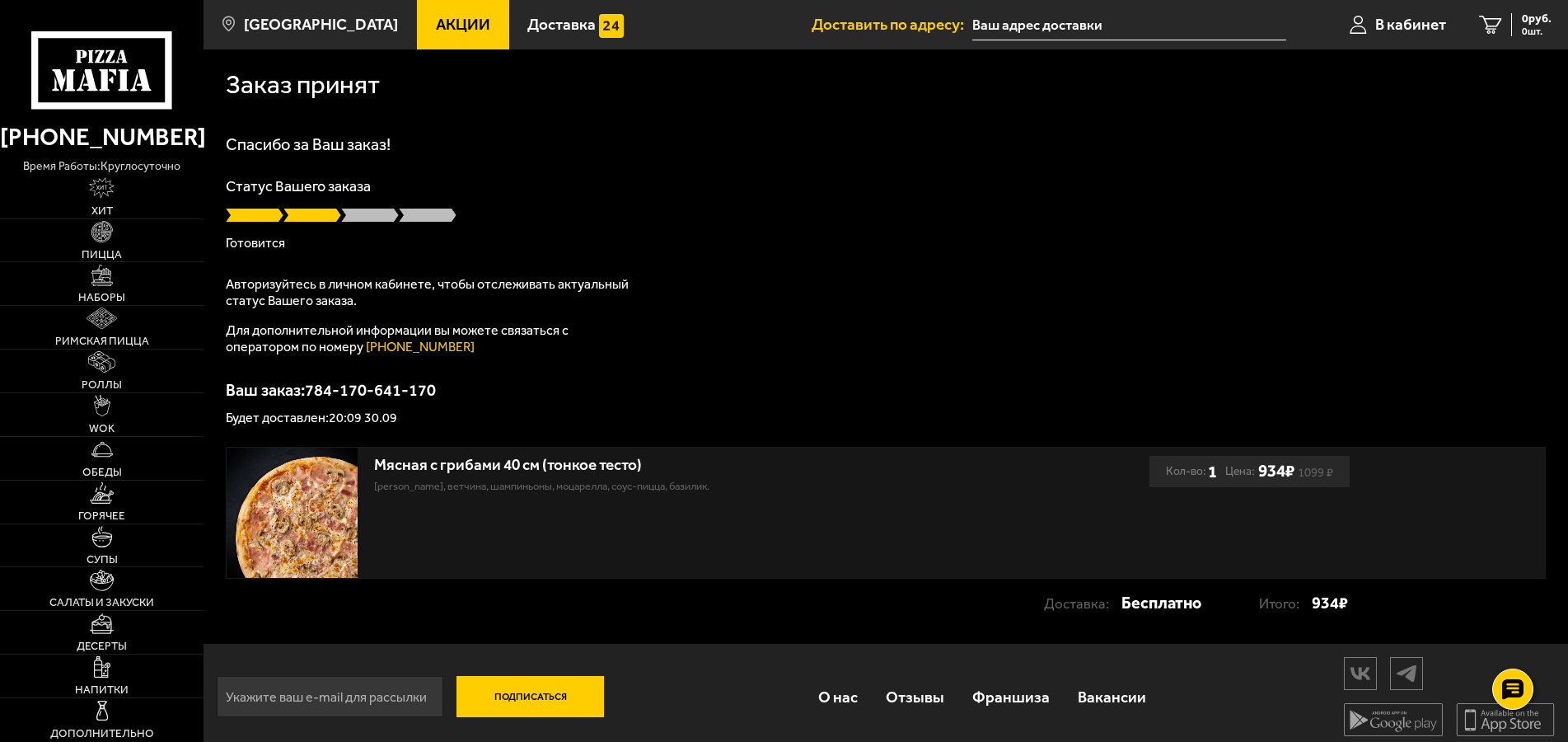
click at [346, 423] on p "Будет доставлен: 20:09 30.09" at bounding box center [886, 417] width 1320 height 13
click at [692, 387] on p "Ваш заказ: 784-170-641-170" at bounding box center [886, 390] width 1320 height 16
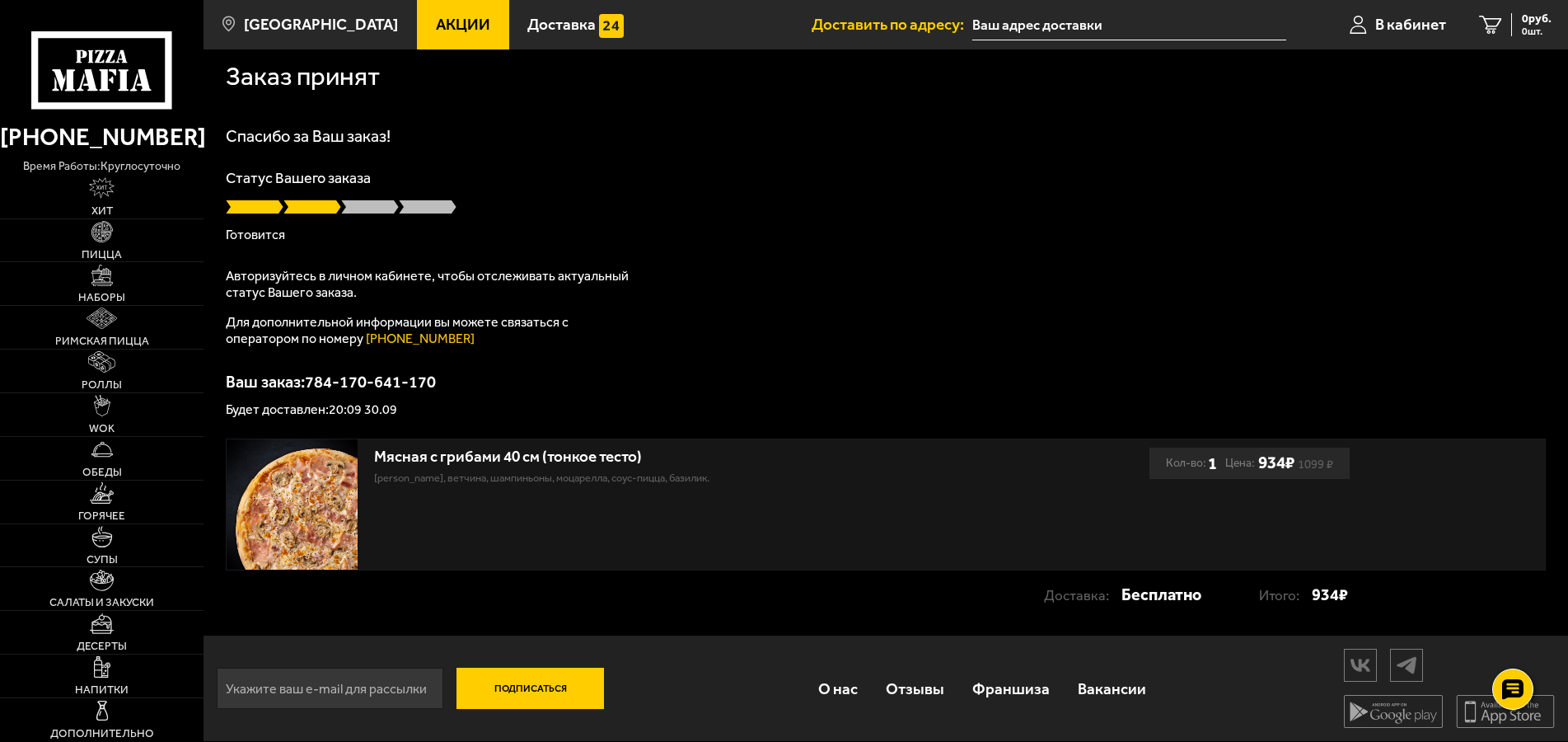
click at [119, 78] on icon at bounding box center [101, 70] width 141 height 78
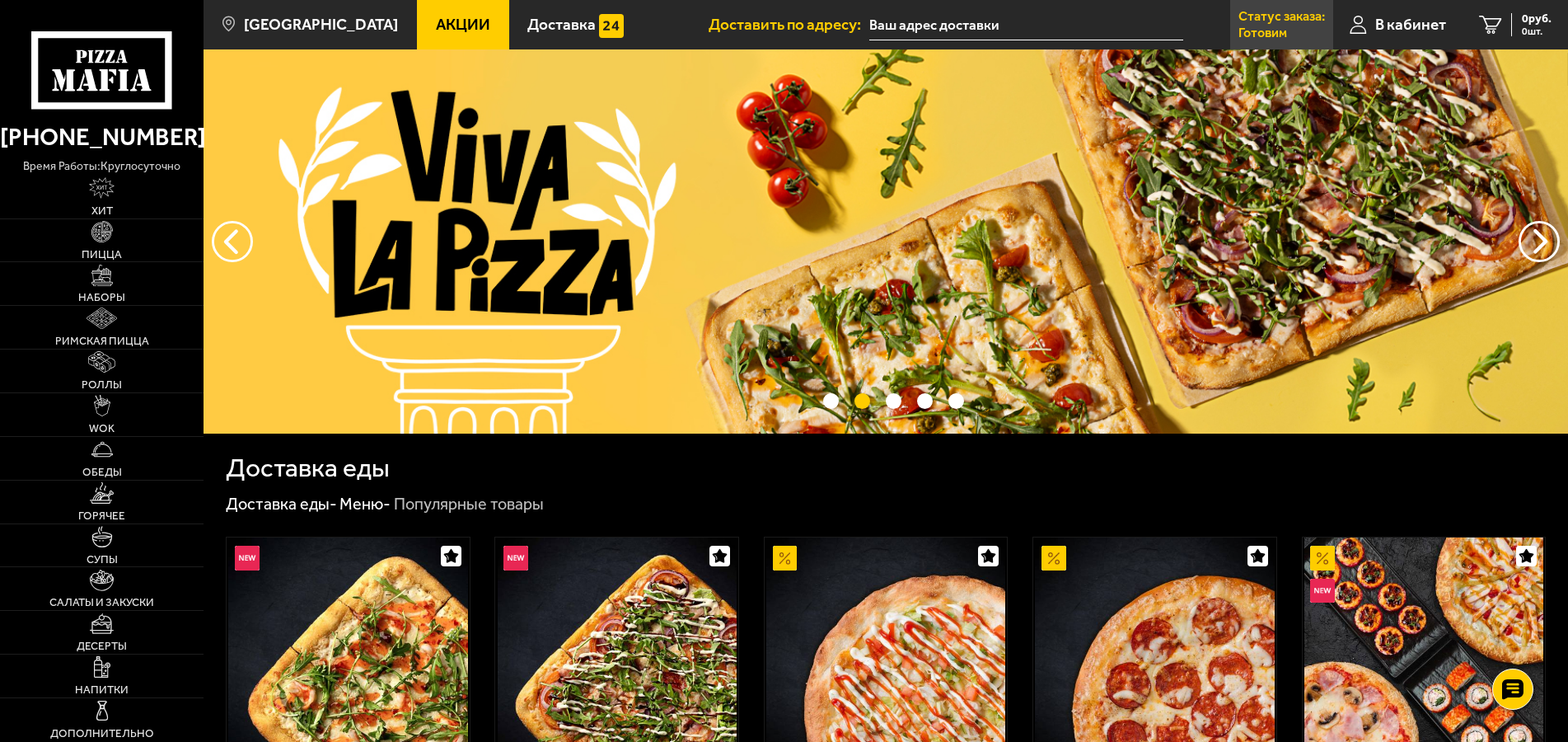
click at [1272, 17] on p "Статус заказа:" at bounding box center [1282, 16] width 87 height 13
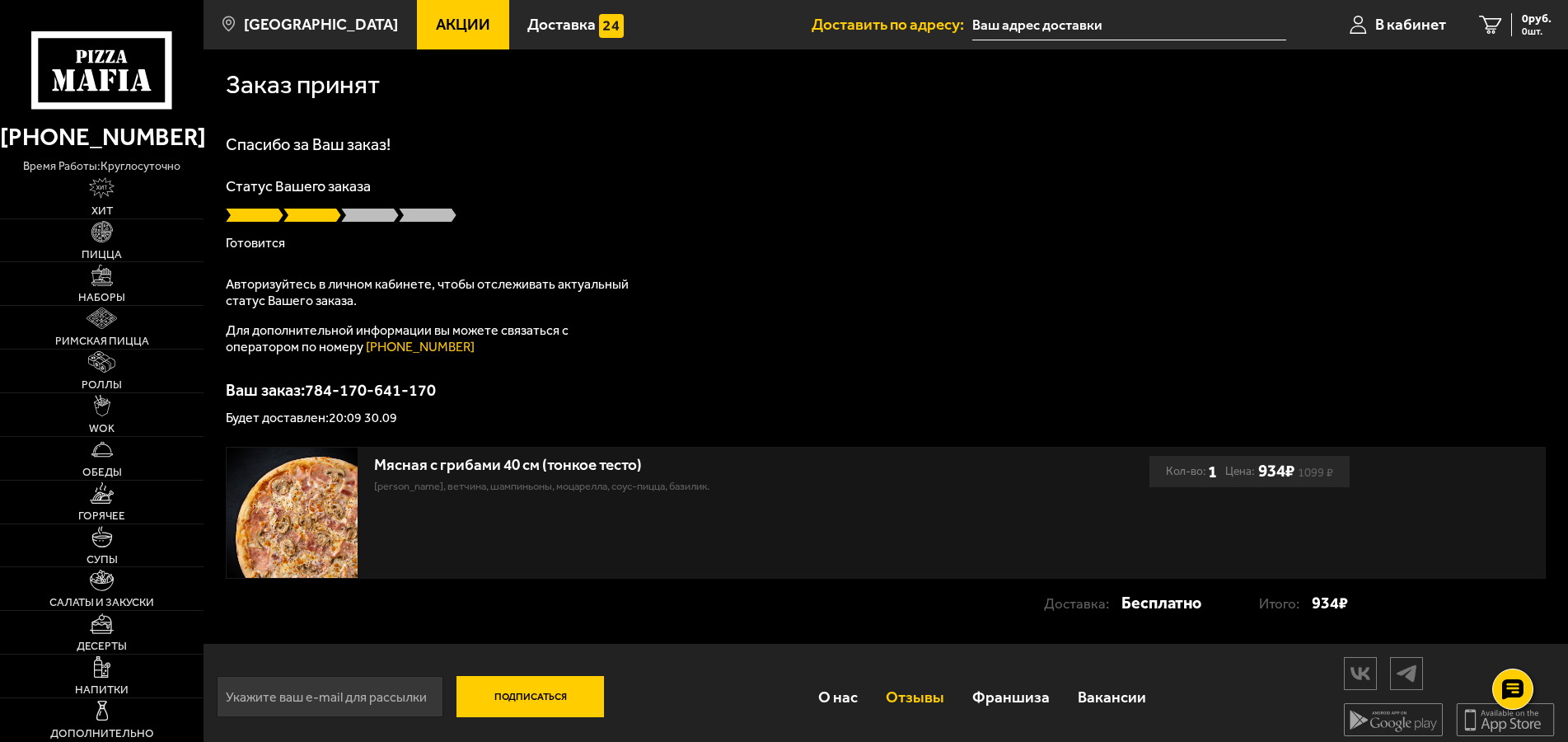
click at [900, 695] on link "Отзывы" at bounding box center [915, 697] width 87 height 54
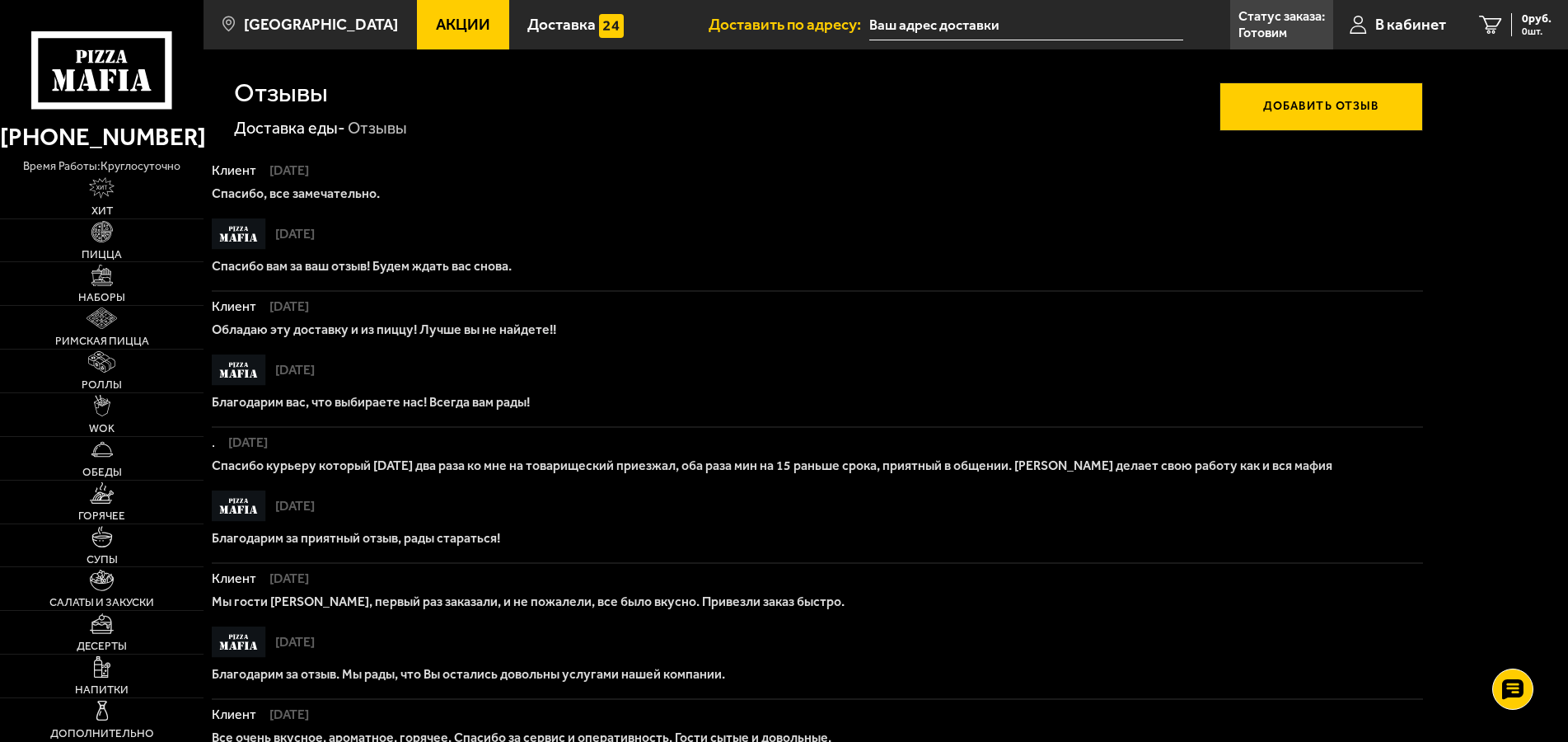
click at [106, 88] on use at bounding box center [105, 80] width 10 height 22
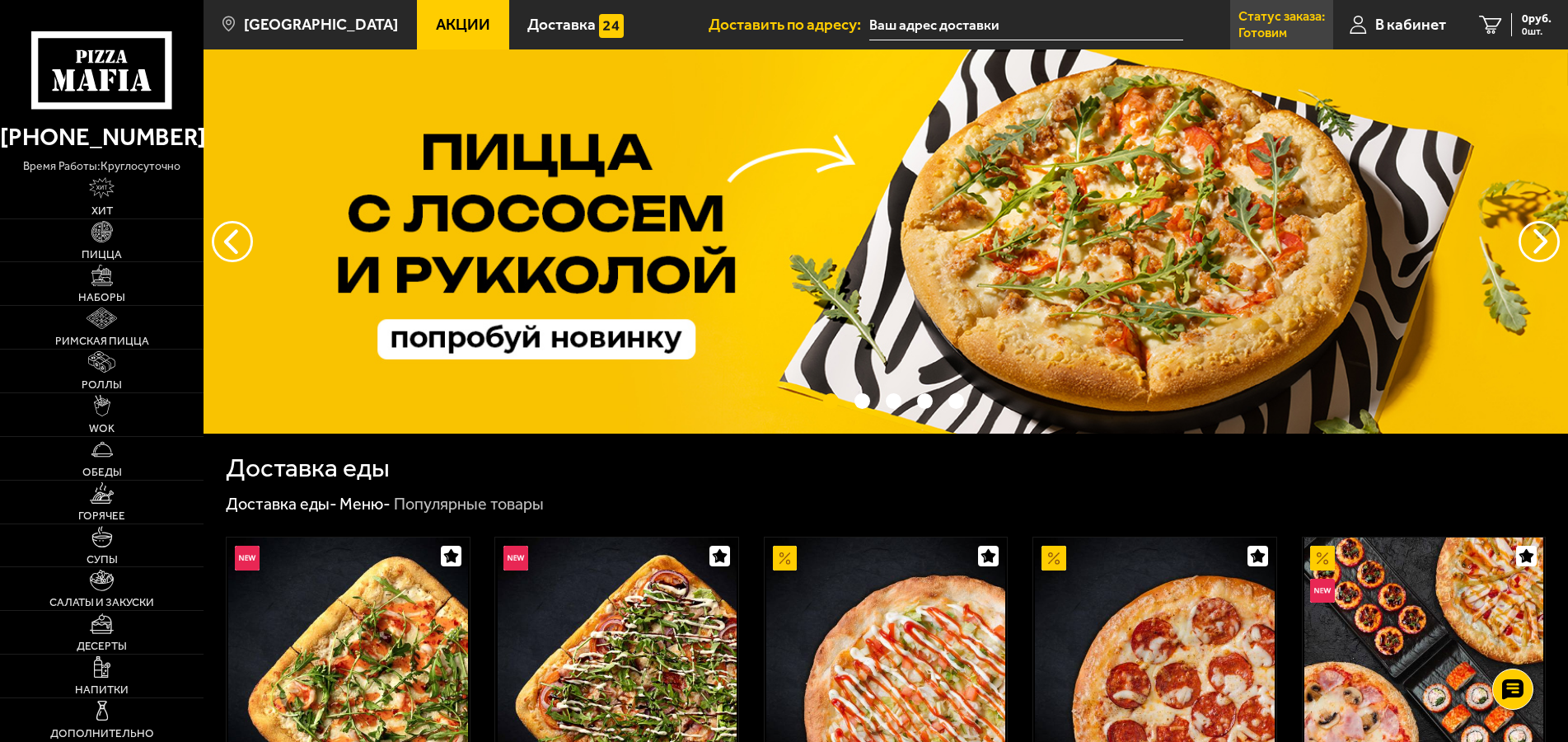
click at [1253, 25] on link "Статус заказа: Готовим" at bounding box center [1281, 24] width 103 height 49
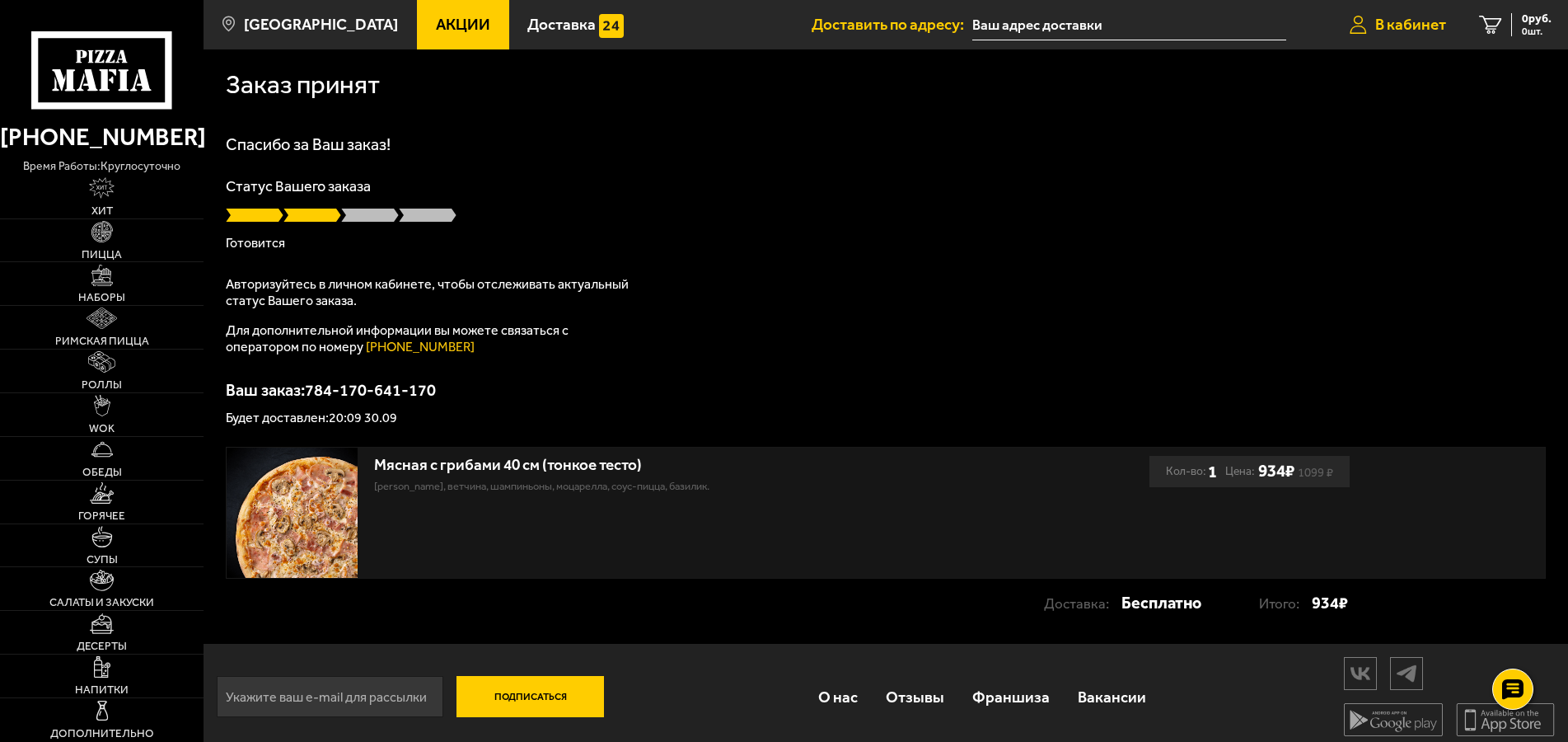
click at [1400, 27] on span "В кабинет" at bounding box center [1411, 24] width 71 height 16
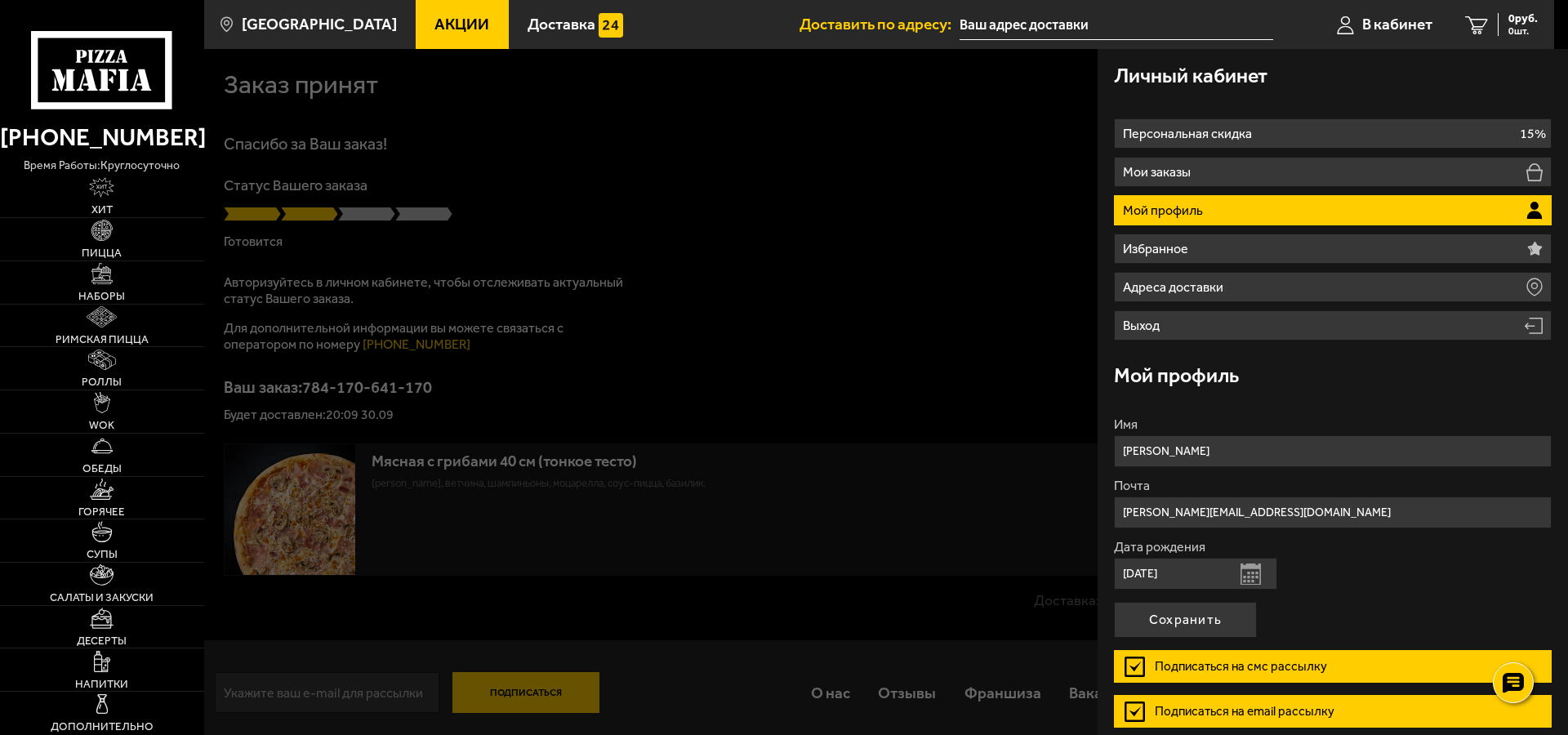
click at [697, 306] on div at bounding box center [988, 416] width 1568 height 735
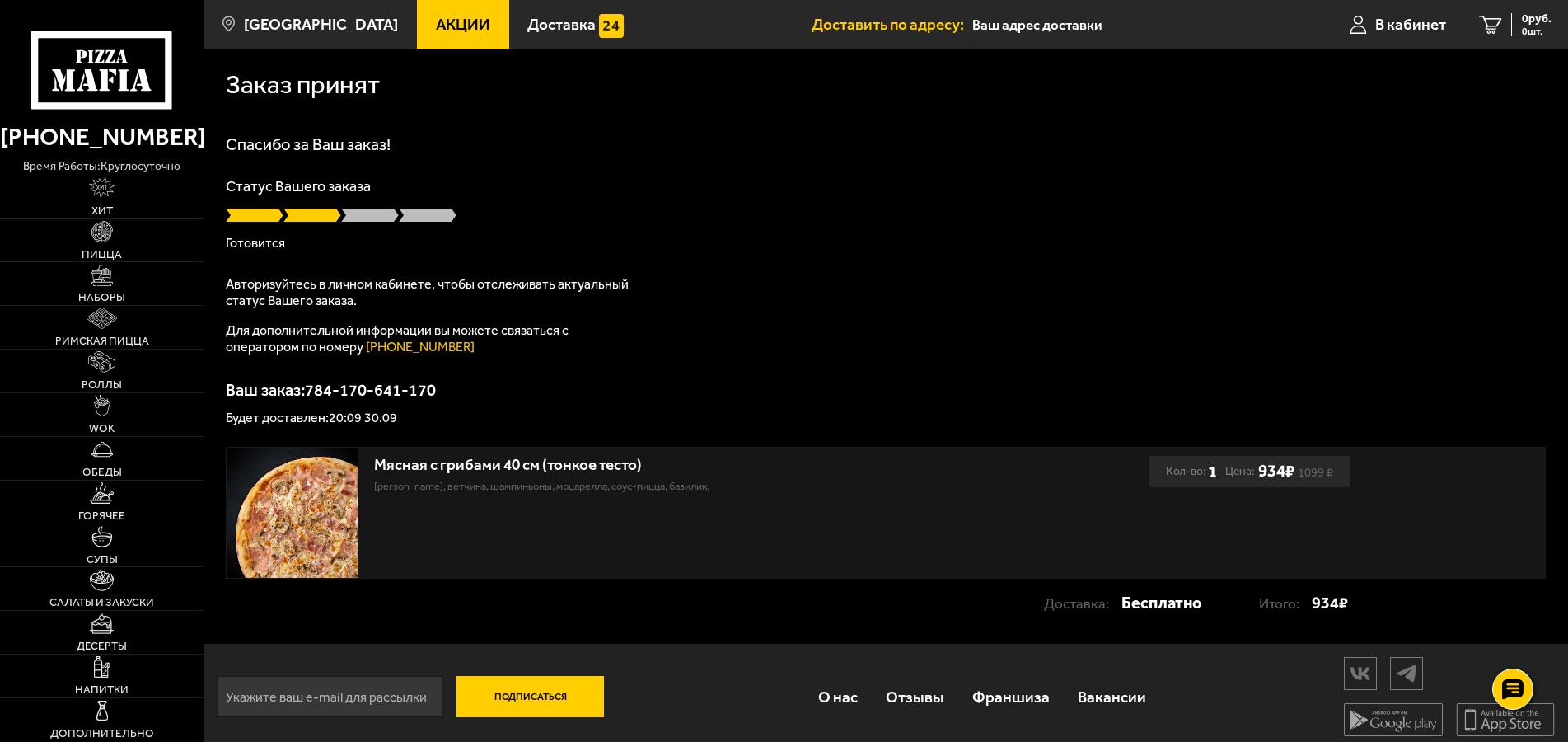
click at [479, 174] on div "Спасибо за Ваш заказ! Статус Вашего заказа [PERSON_NAME] Авторизуйтесь в личном…" at bounding box center [886, 280] width 1320 height 288
click at [1384, 27] on span "В кабинет" at bounding box center [1411, 24] width 71 height 16
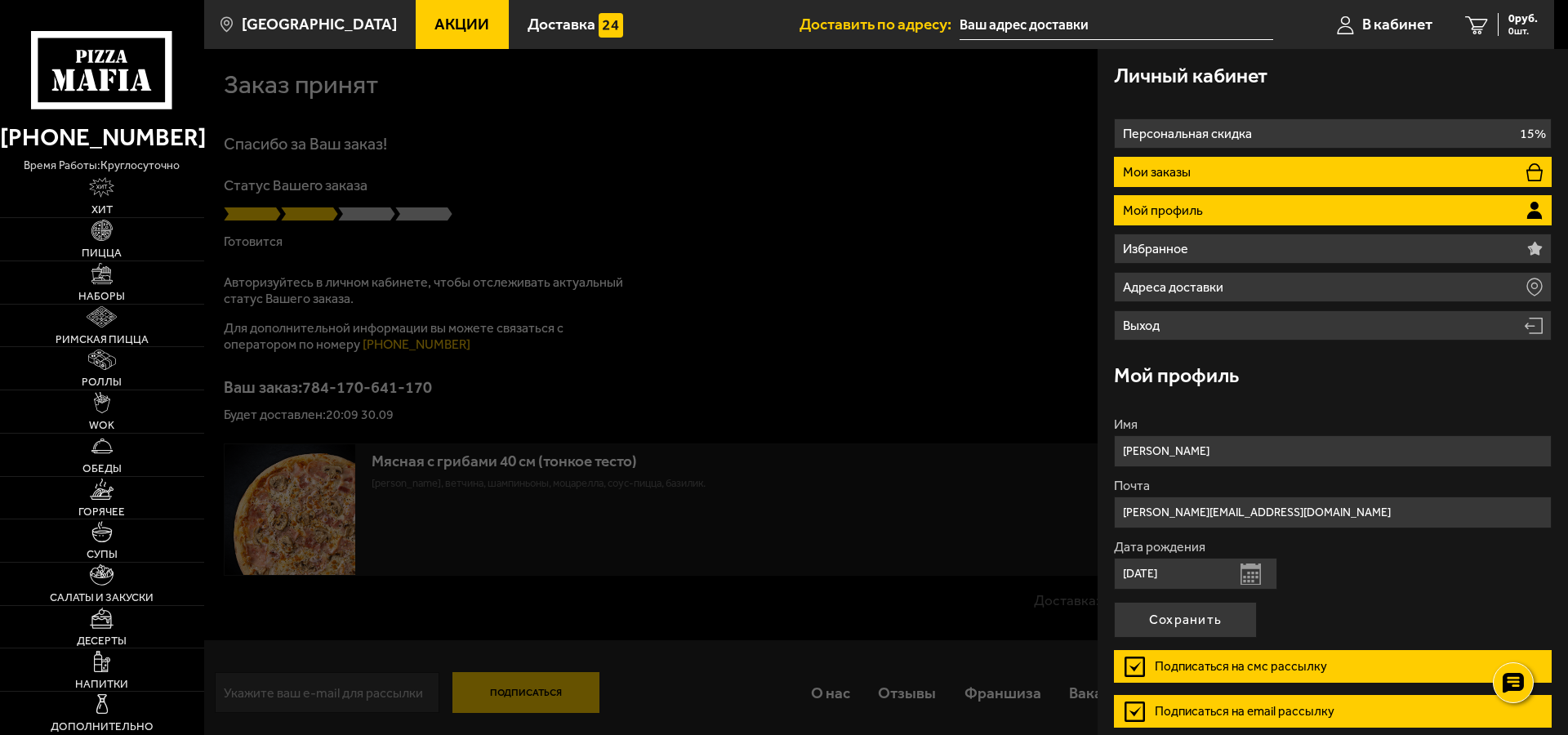
click at [1168, 167] on p "Мои заказы" at bounding box center [1159, 172] width 72 height 13
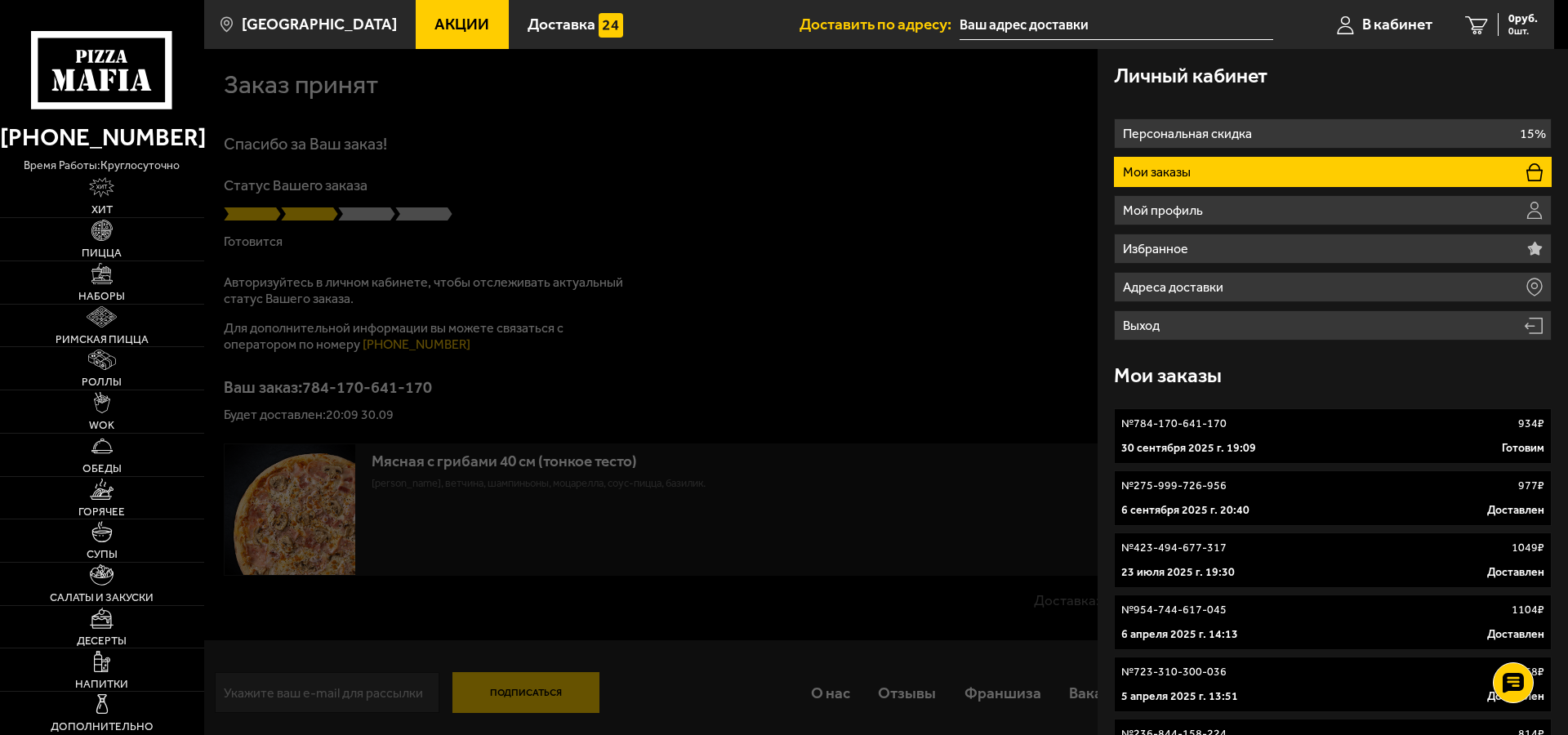
click at [884, 288] on div at bounding box center [988, 416] width 1568 height 735
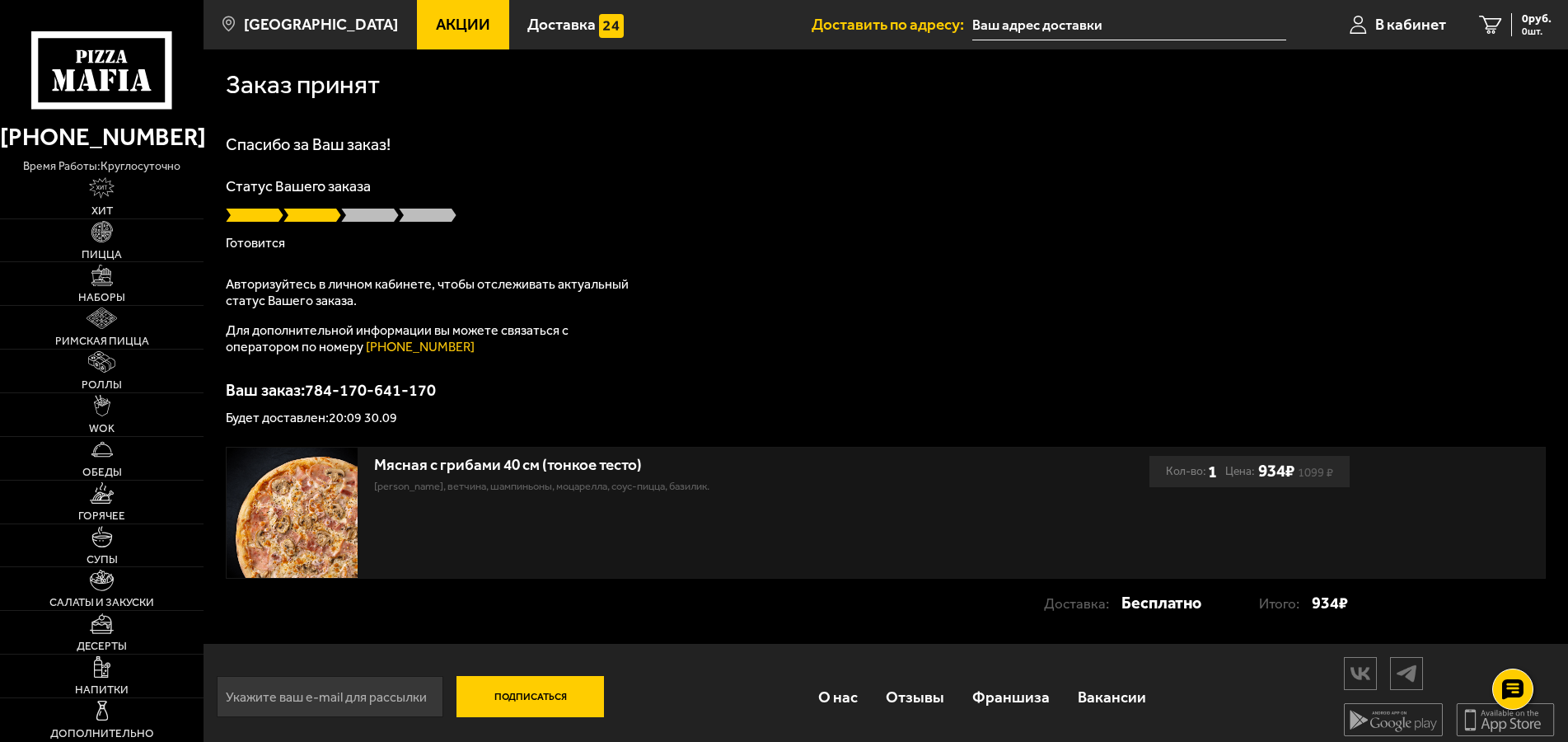
click at [606, 339] on p "Для дополнительной информации вы можете связаться с оператором по номеру (812) …" at bounding box center [432, 339] width 412 height 33
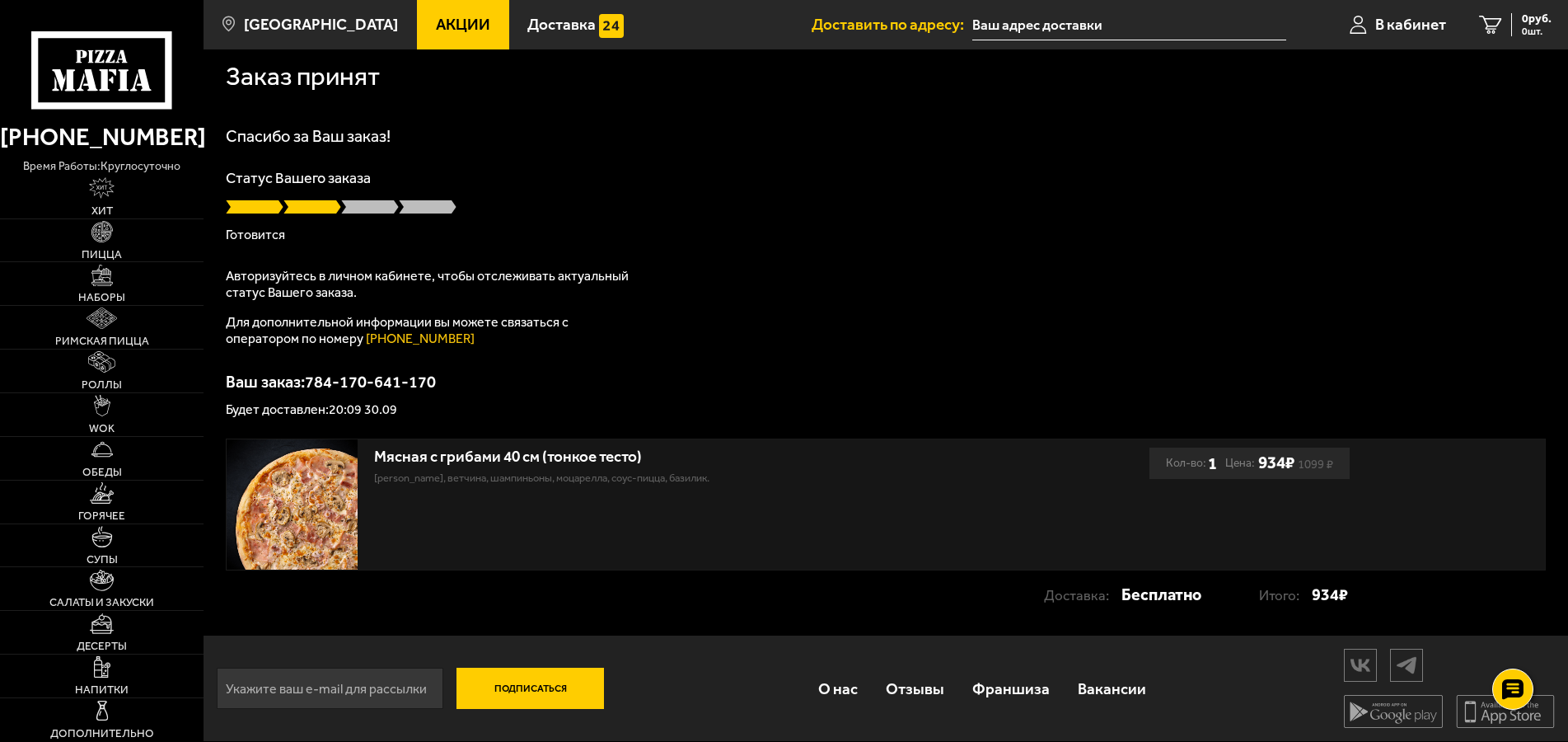
click at [1010, 21] on input "text" at bounding box center [1129, 24] width 314 height 30
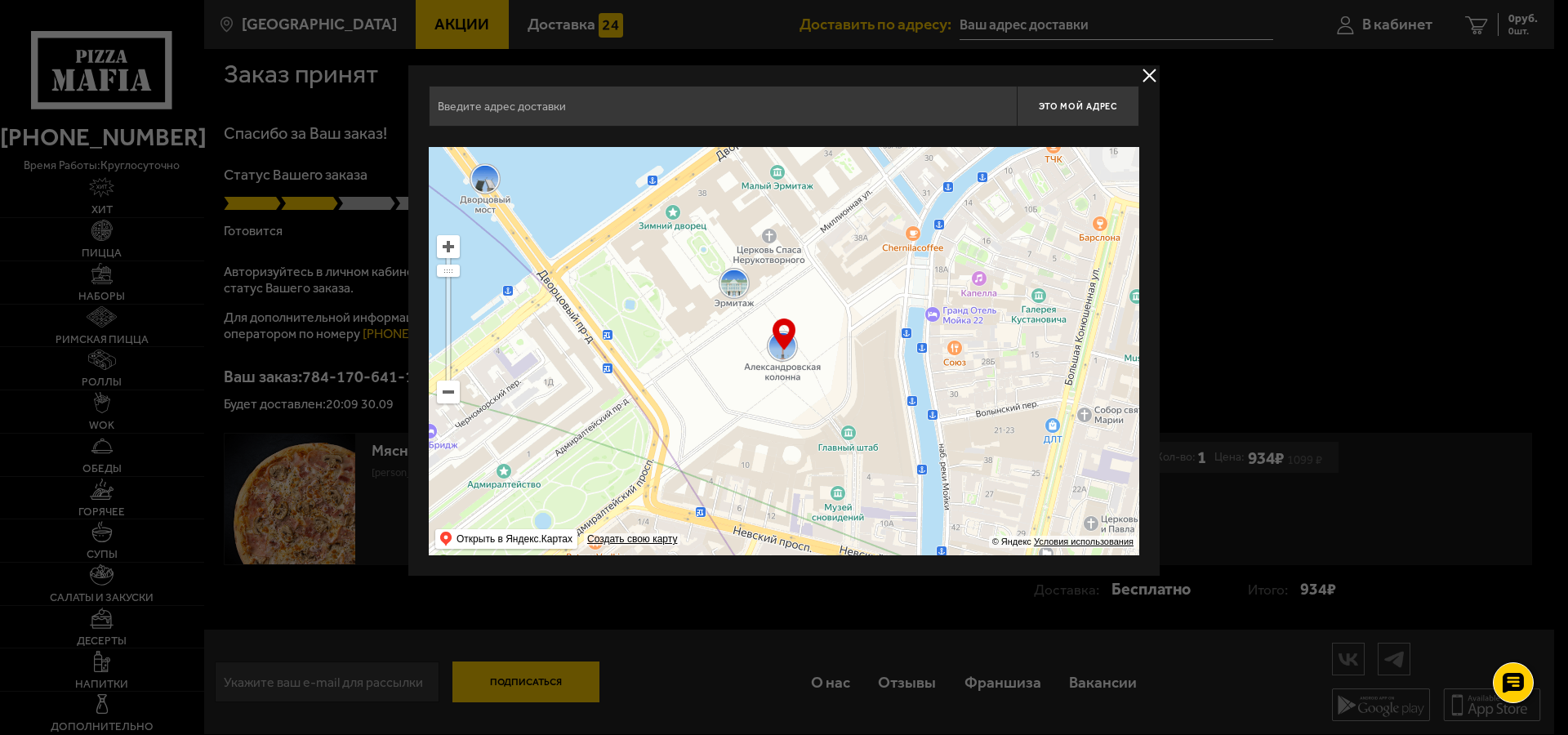
click at [1151, 74] on button "delivery type" at bounding box center [1149, 75] width 21 height 21
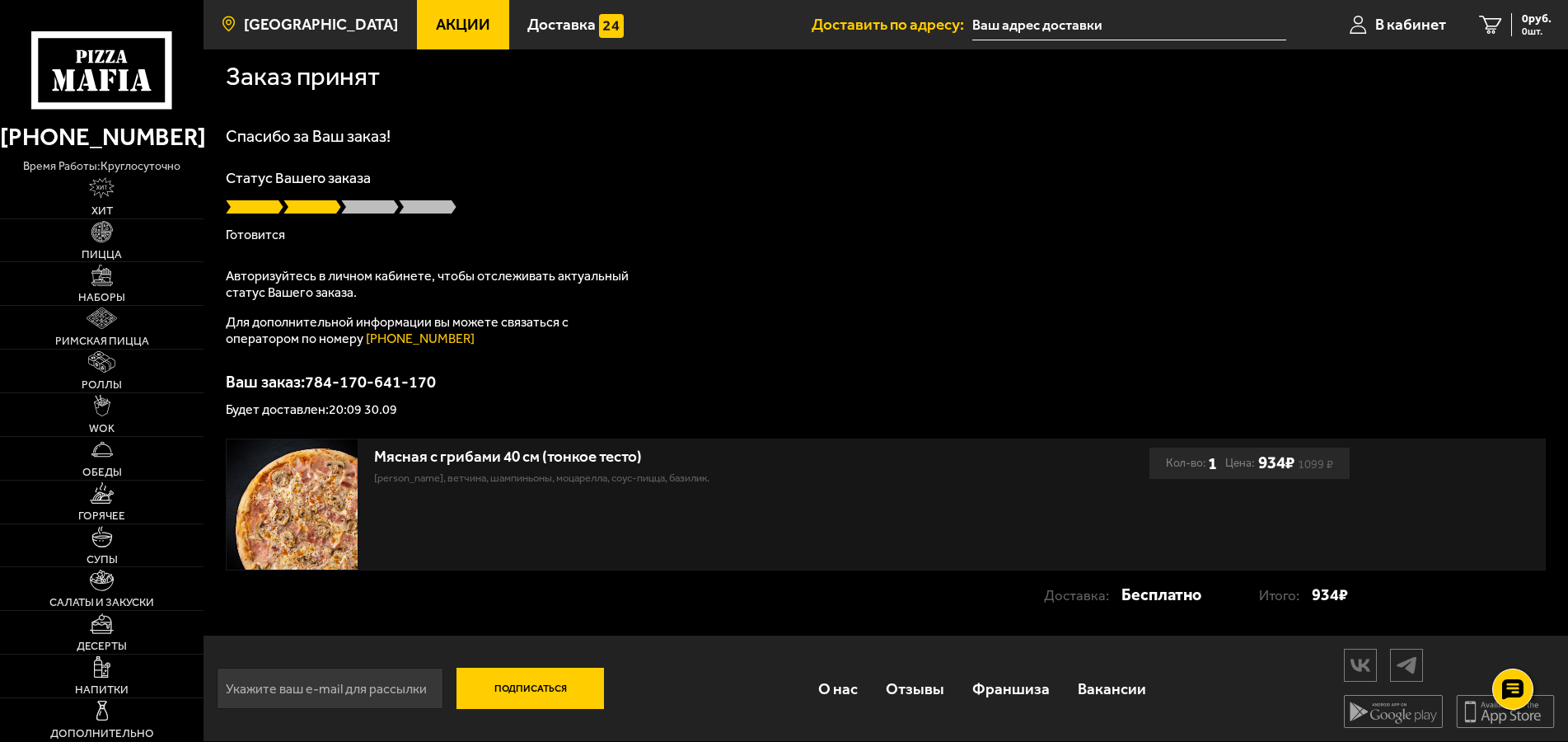
click at [274, 29] on span "[GEOGRAPHIC_DATA]" at bounding box center [321, 24] width 154 height 16
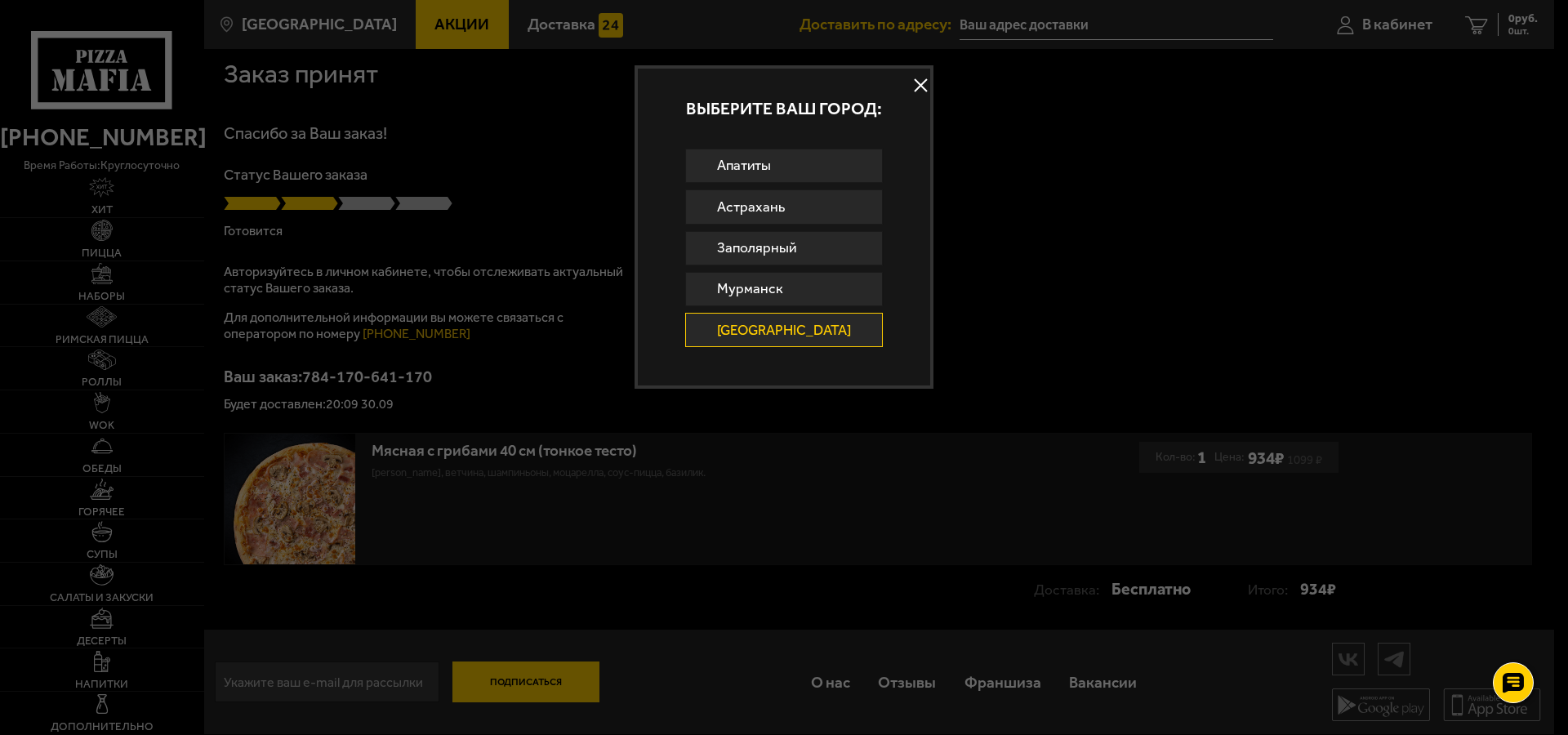
click at [915, 85] on button at bounding box center [920, 86] width 25 height 25
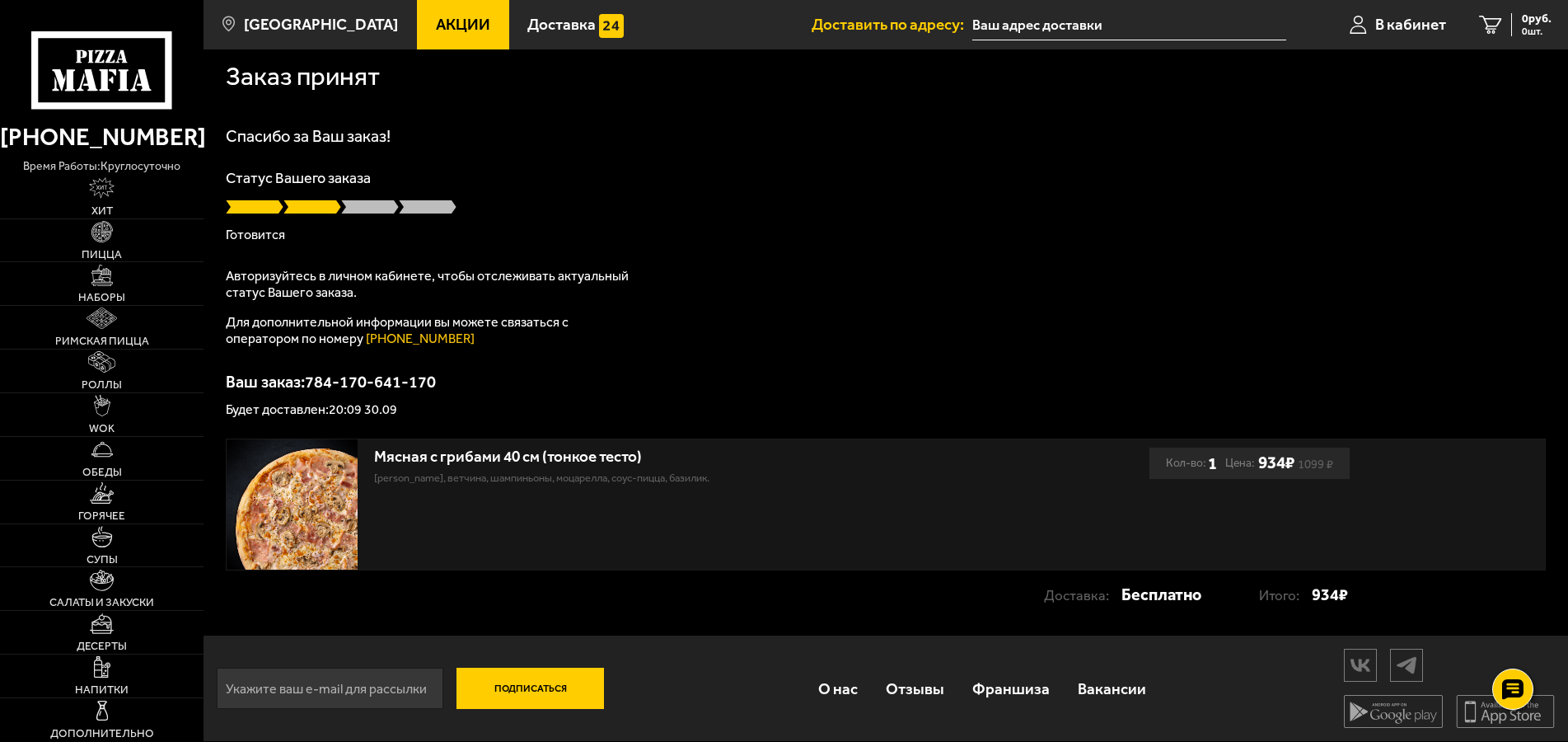
click at [100, 82] on icon at bounding box center [101, 70] width 141 height 78
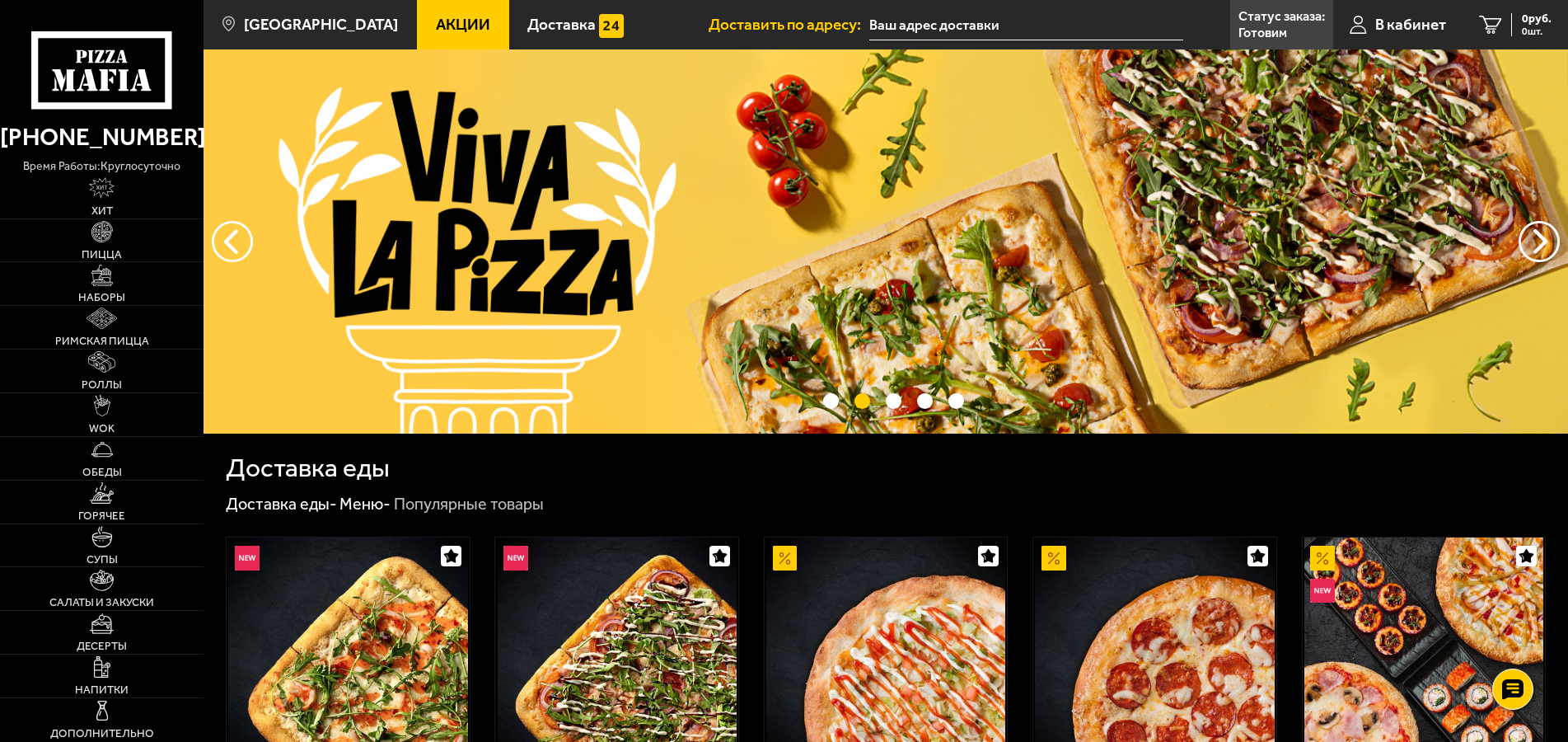
click at [101, 88] on icon at bounding box center [101, 70] width 141 height 78
click at [1288, 23] on p "Статус заказа:" at bounding box center [1282, 16] width 87 height 13
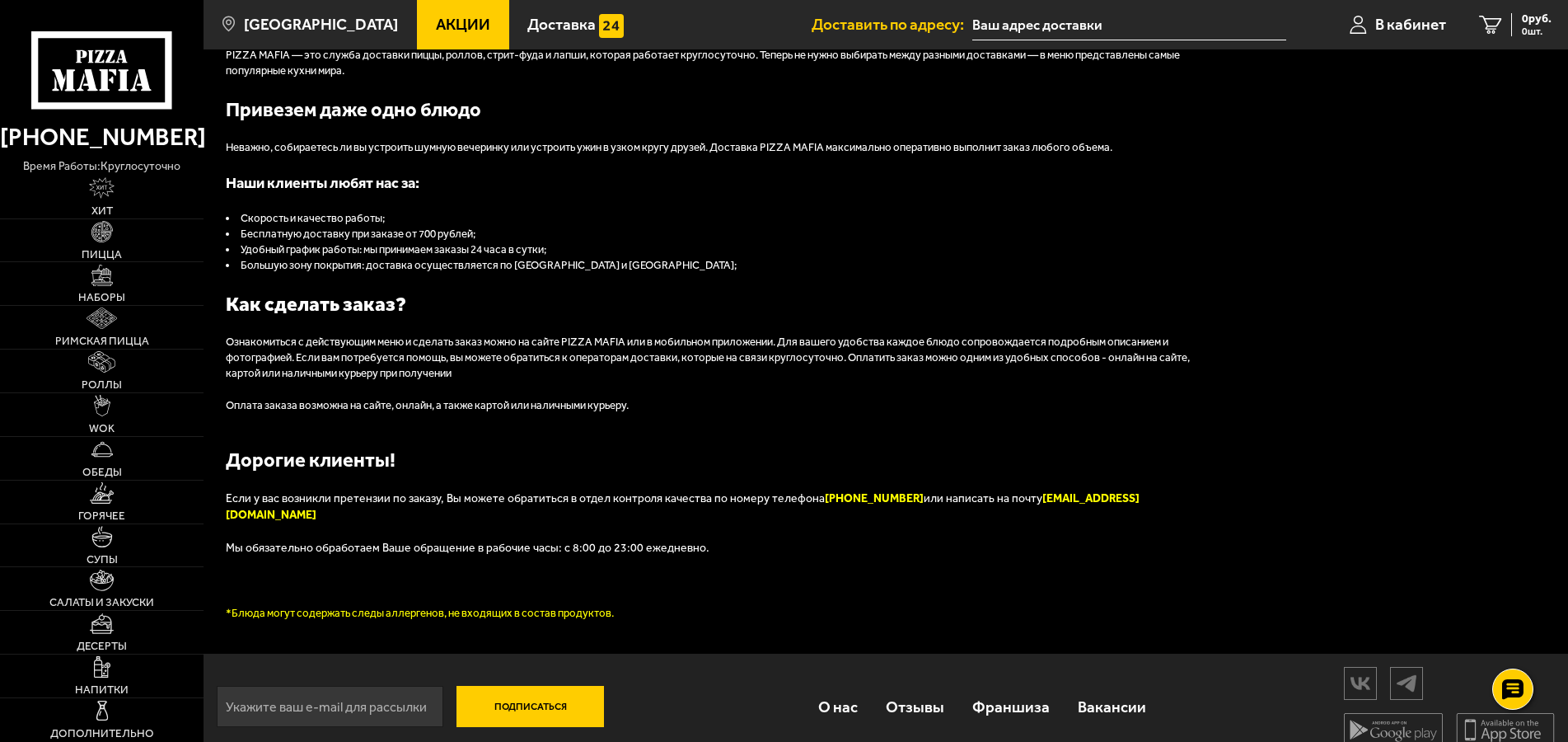
scroll to position [679, 0]
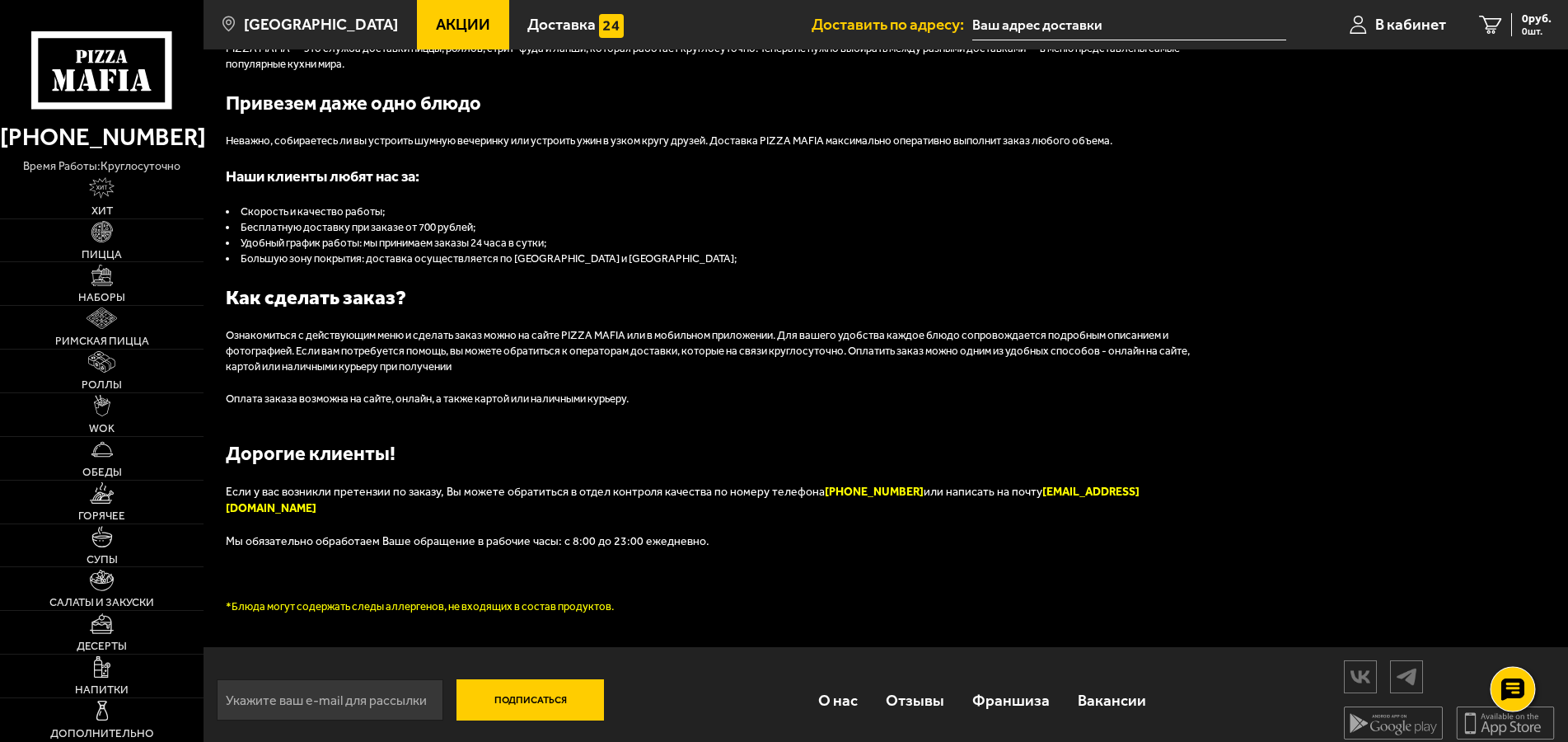
click at [1515, 693] on icon at bounding box center [1513, 689] width 24 height 23
click at [1516, 694] on icon at bounding box center [1513, 690] width 17 height 17
click at [1511, 689] on icon at bounding box center [1513, 689] width 24 height 23
click at [1513, 687] on icon at bounding box center [1513, 690] width 17 height 17
click at [844, 687] on link "О нас" at bounding box center [837, 700] width 68 height 54
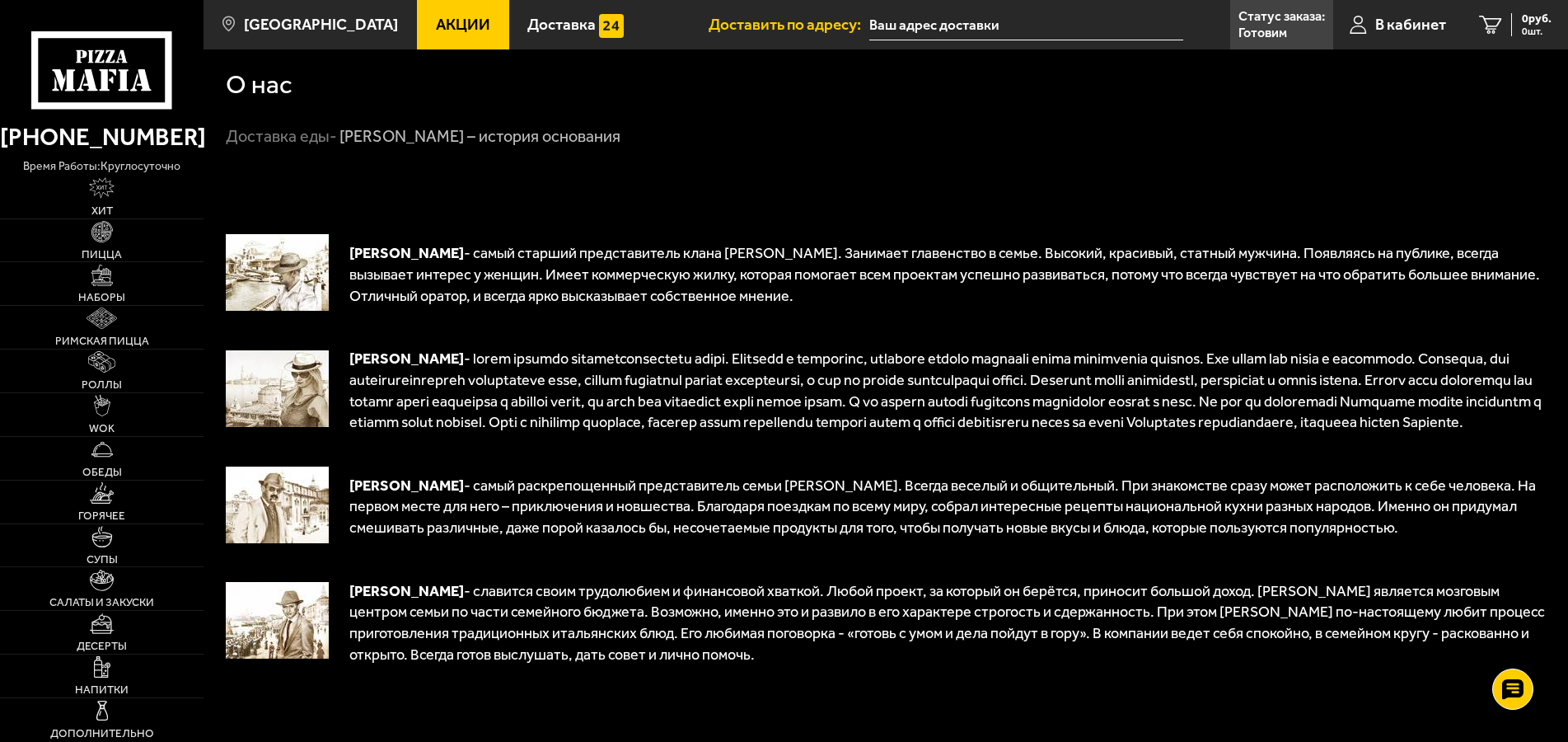
scroll to position [1, 0]
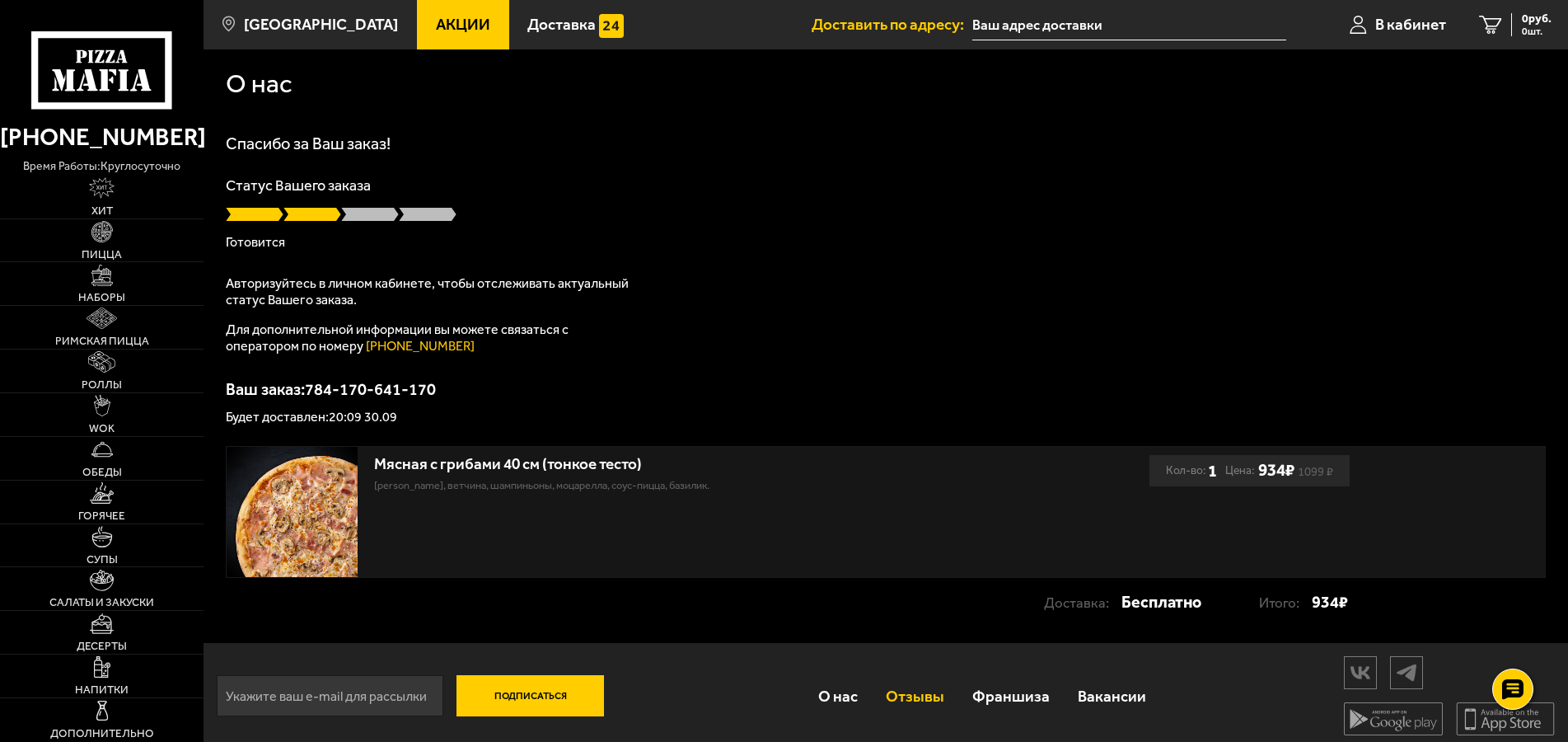
click at [929, 701] on link "Отзывы" at bounding box center [915, 696] width 87 height 54
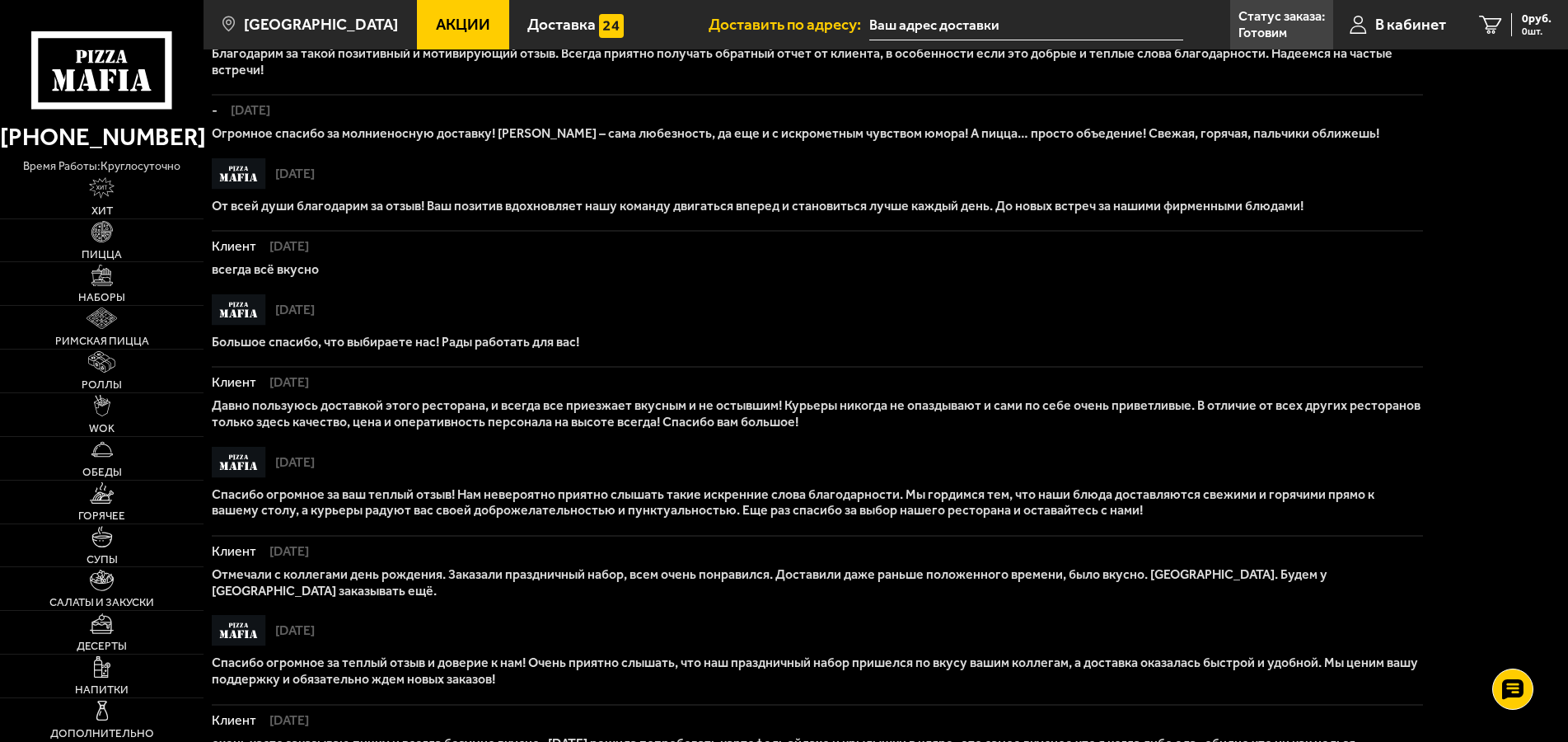
scroll to position [925, 0]
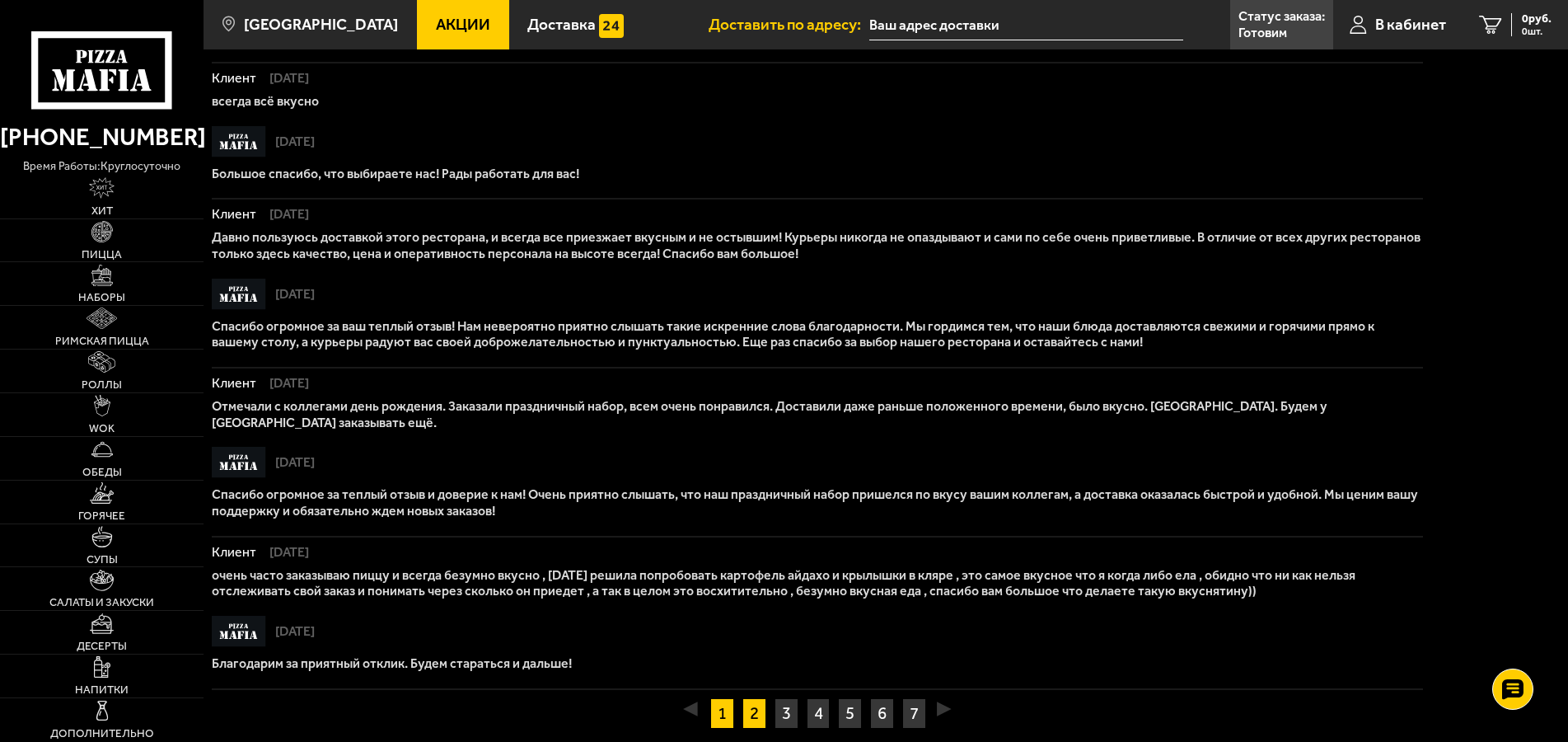
click at [758, 703] on link "2" at bounding box center [755, 713] width 24 height 30
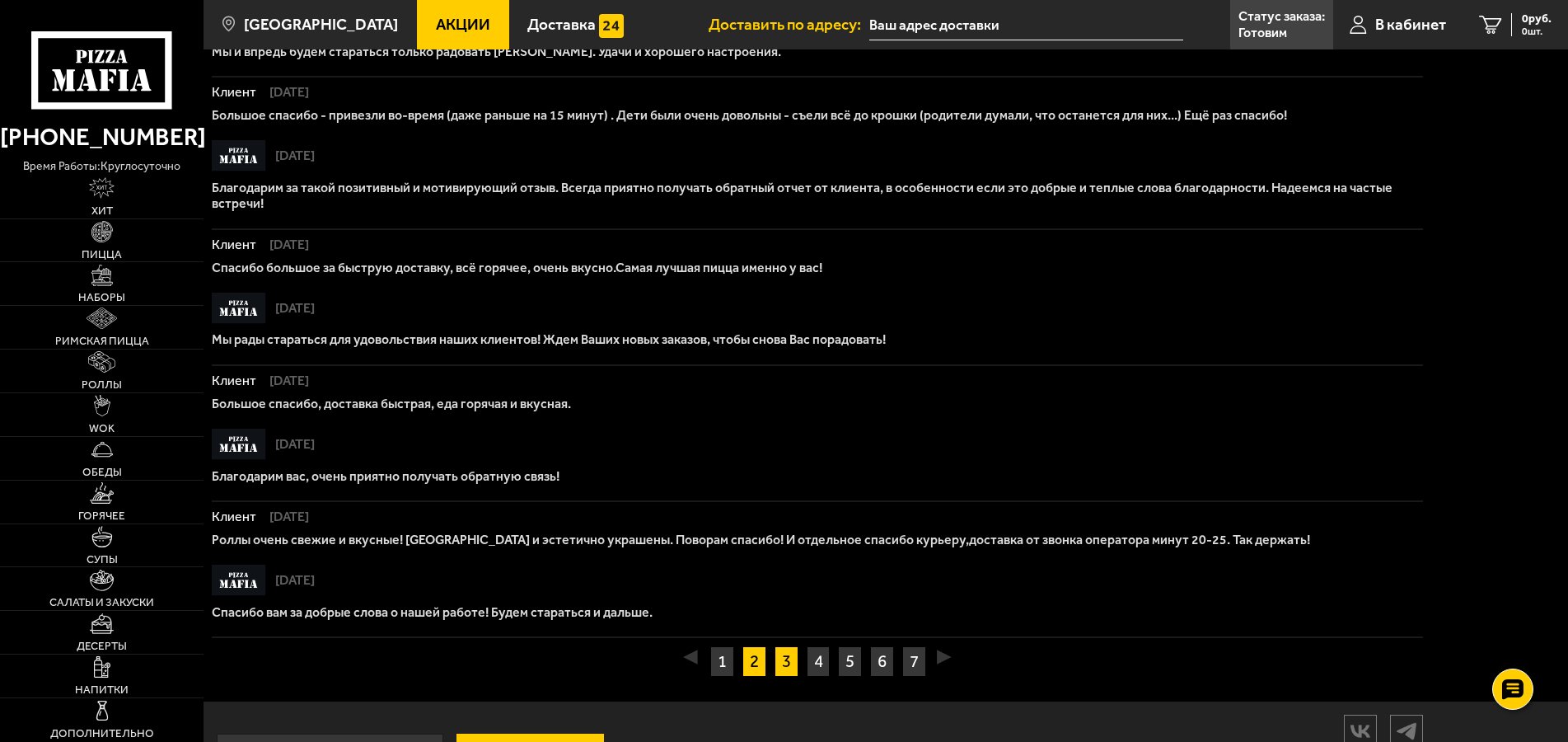
scroll to position [1098, 0]
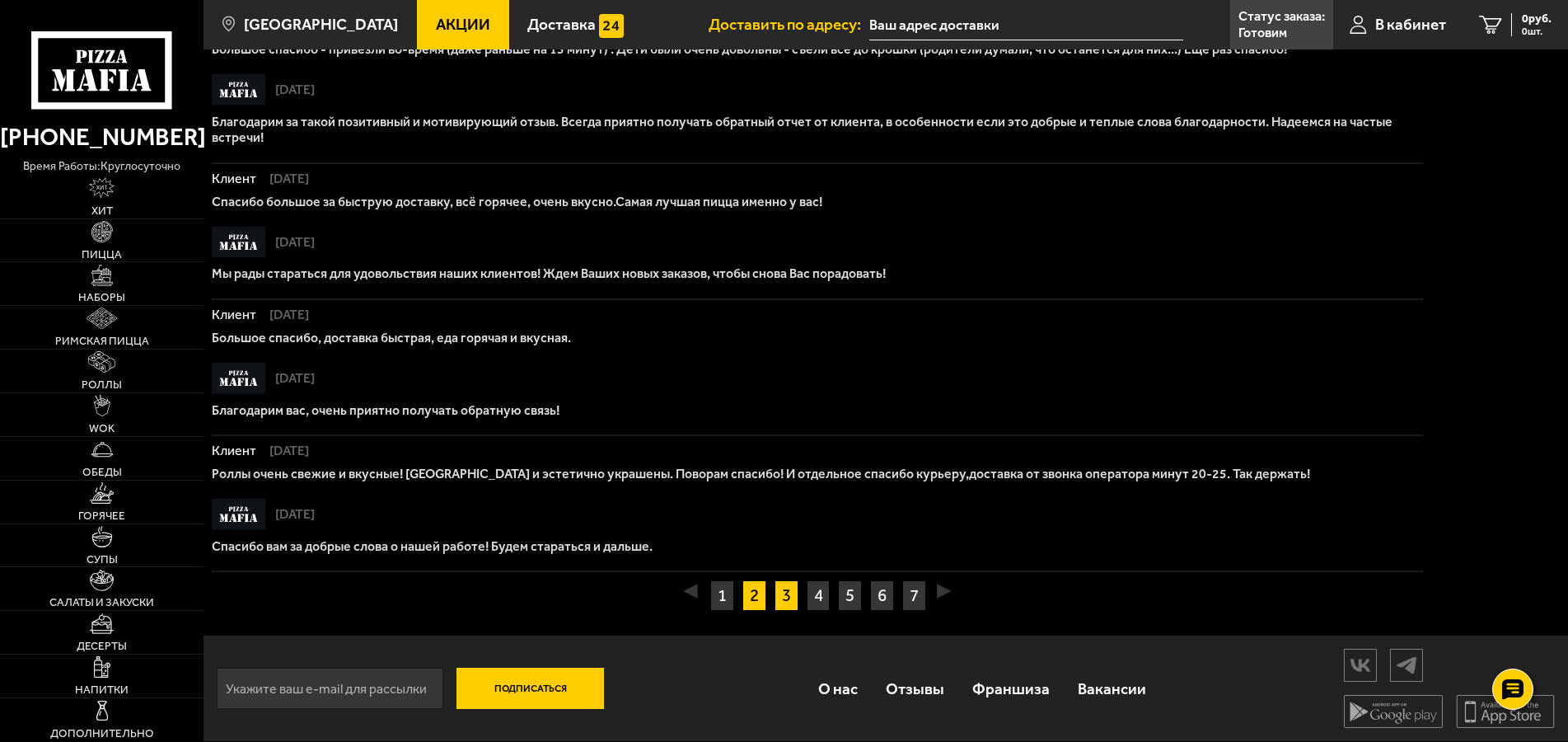
click at [783, 580] on link "3" at bounding box center [787, 595] width 24 height 30
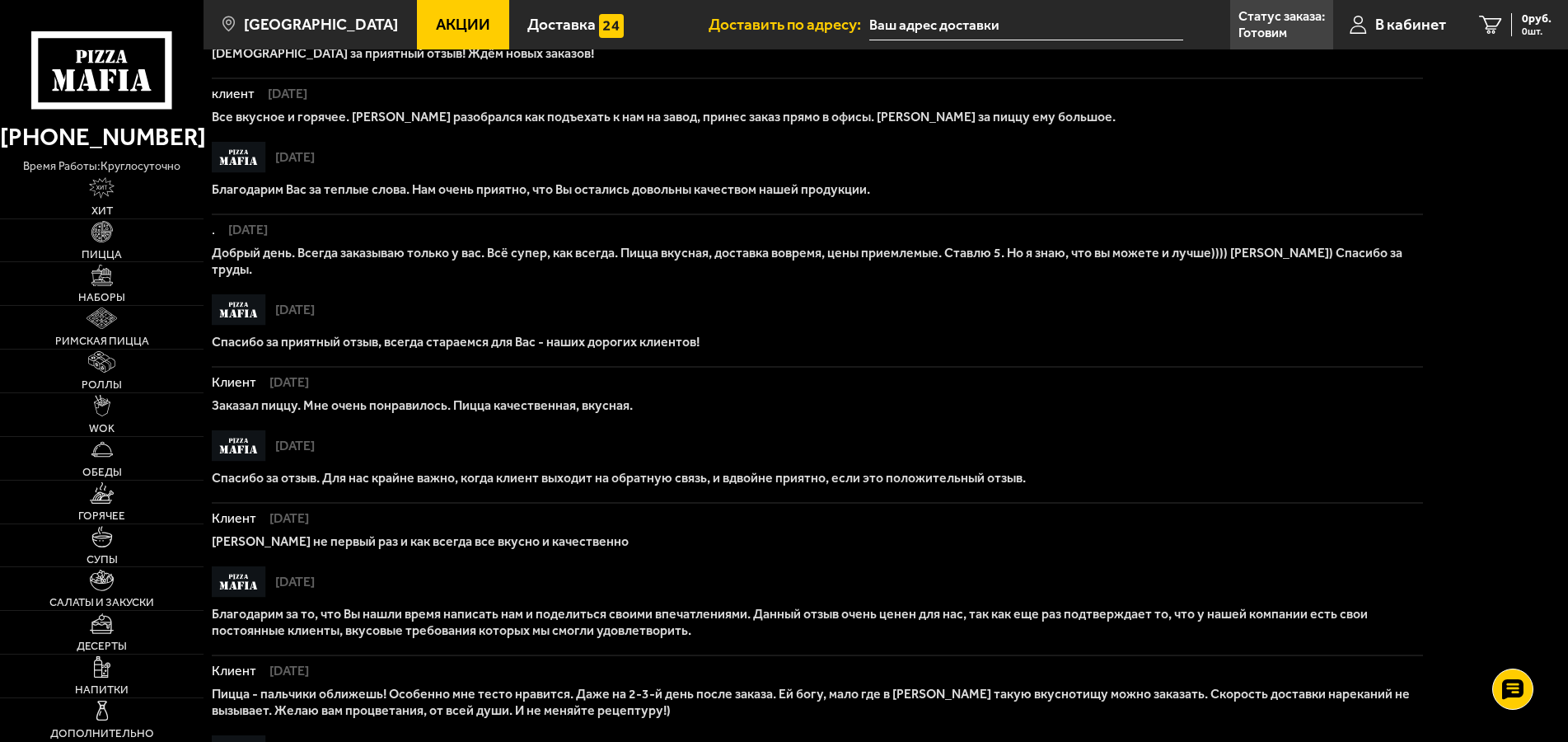
scroll to position [1009, 0]
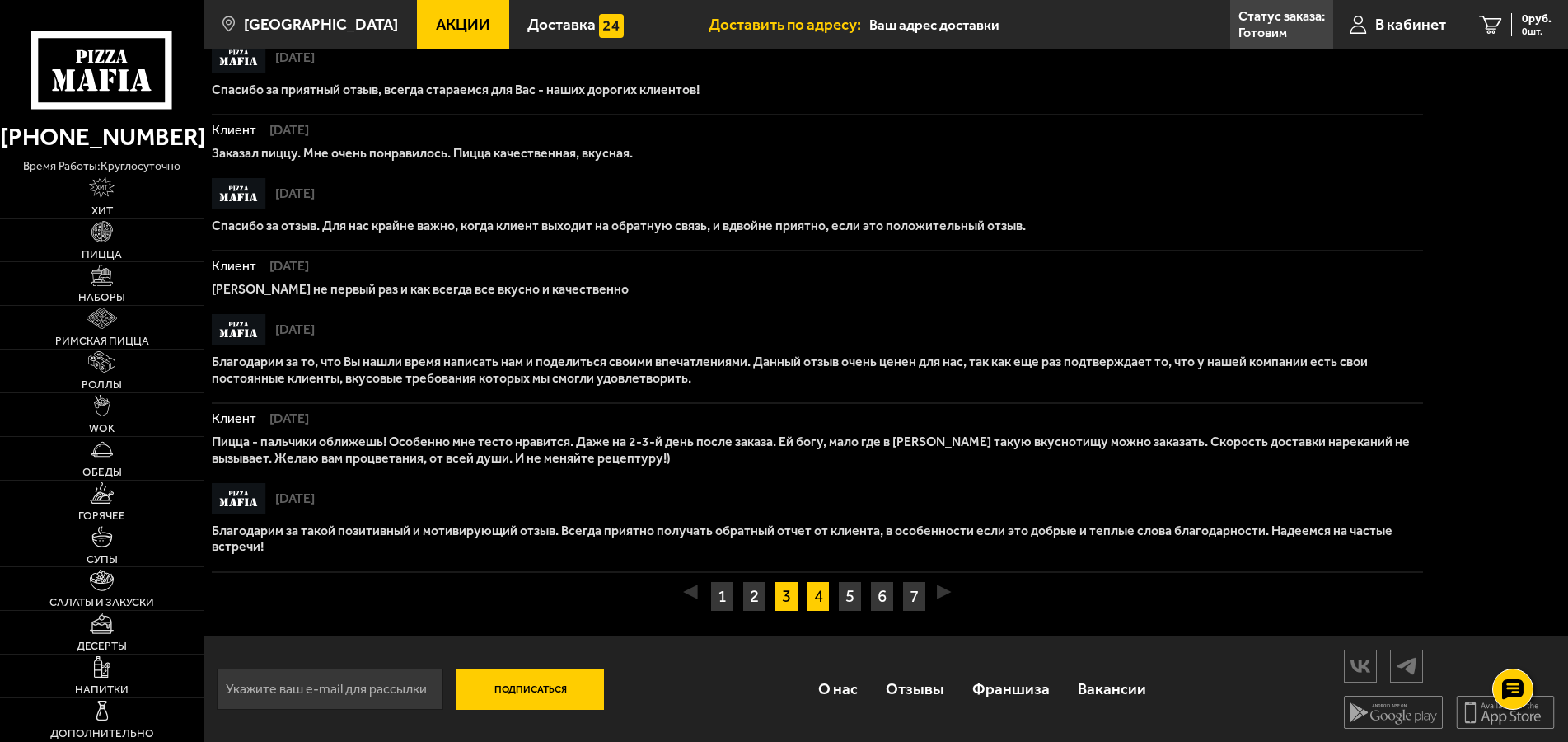
click at [815, 588] on link "4" at bounding box center [819, 596] width 24 height 30
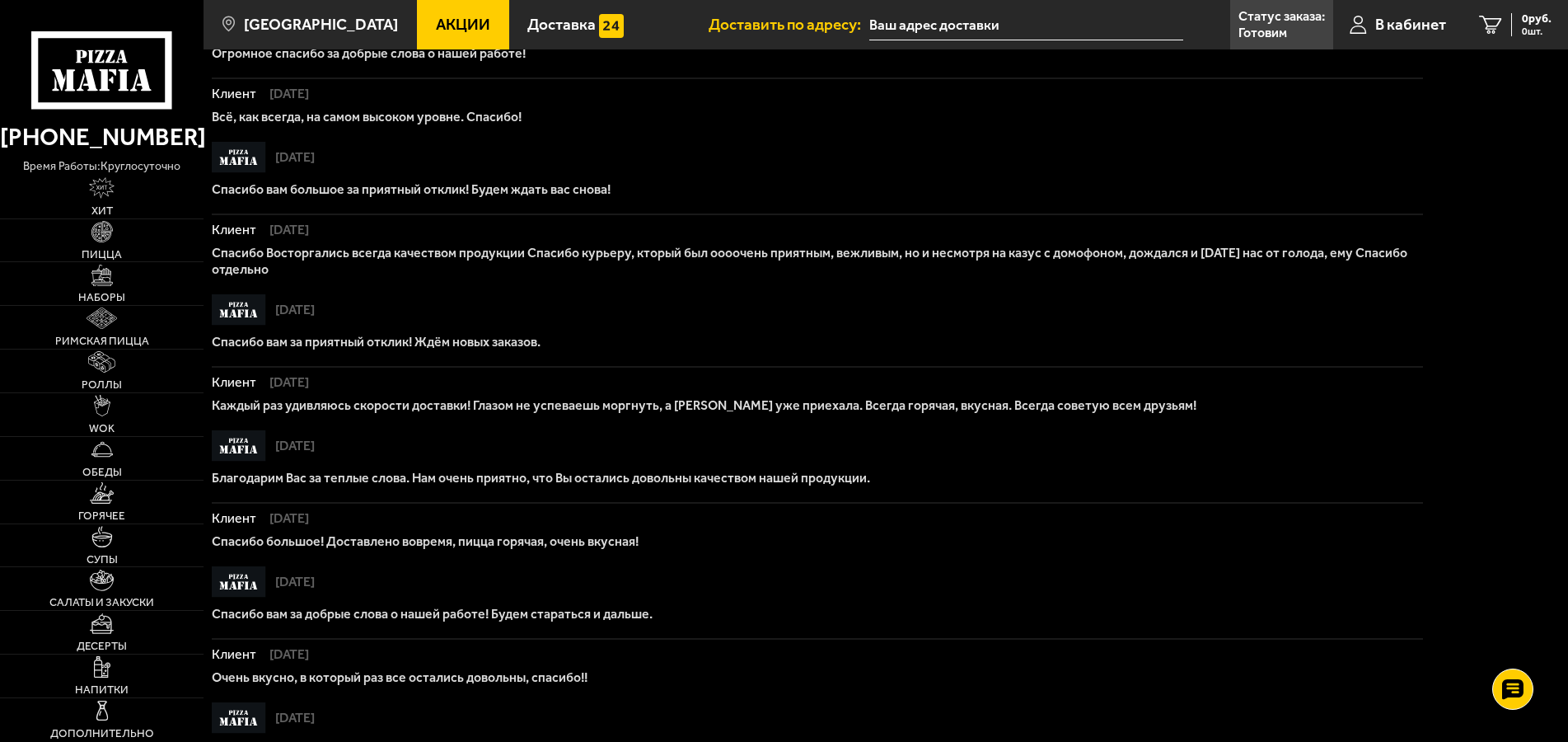
scroll to position [925, 0]
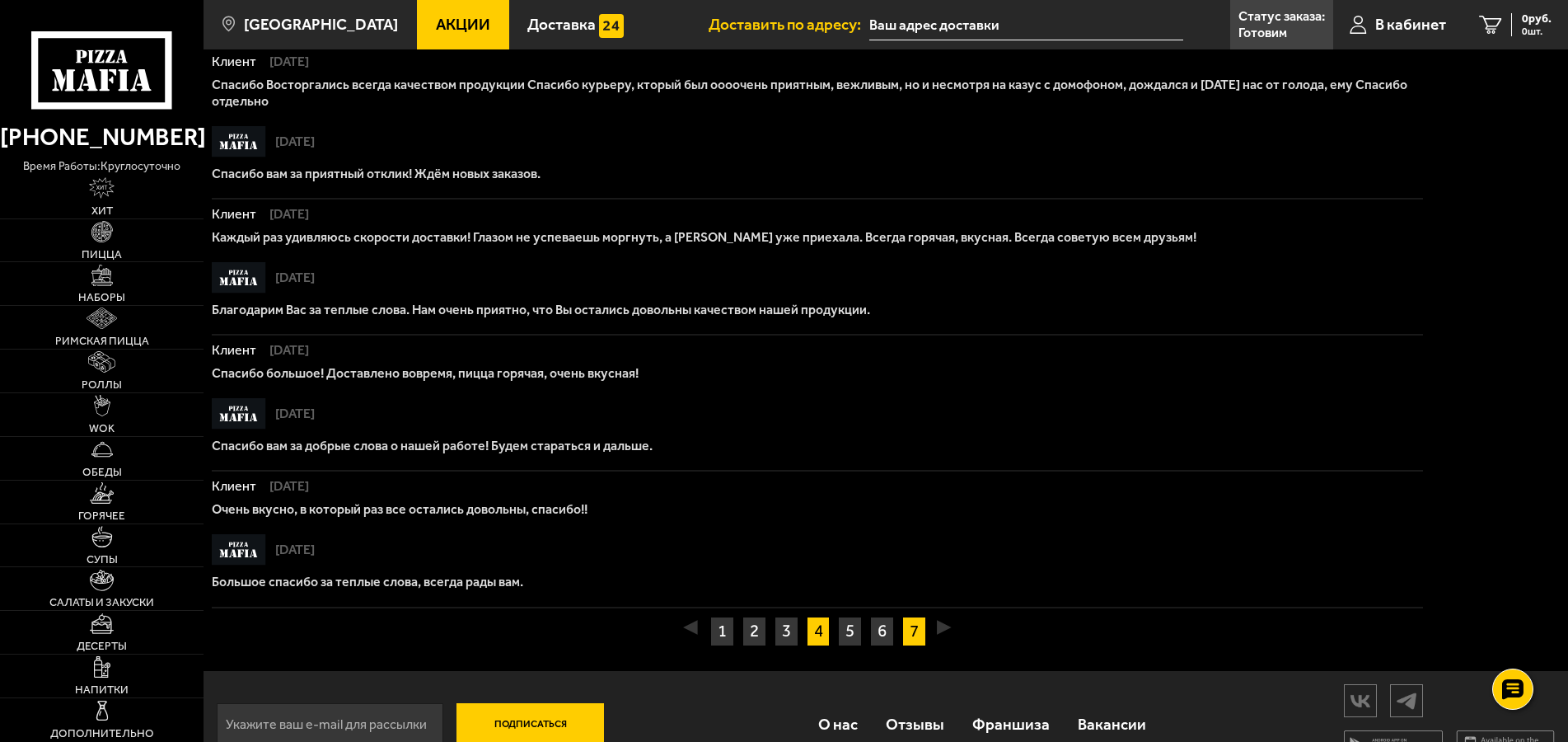
click at [926, 637] on link "7" at bounding box center [914, 631] width 24 height 30
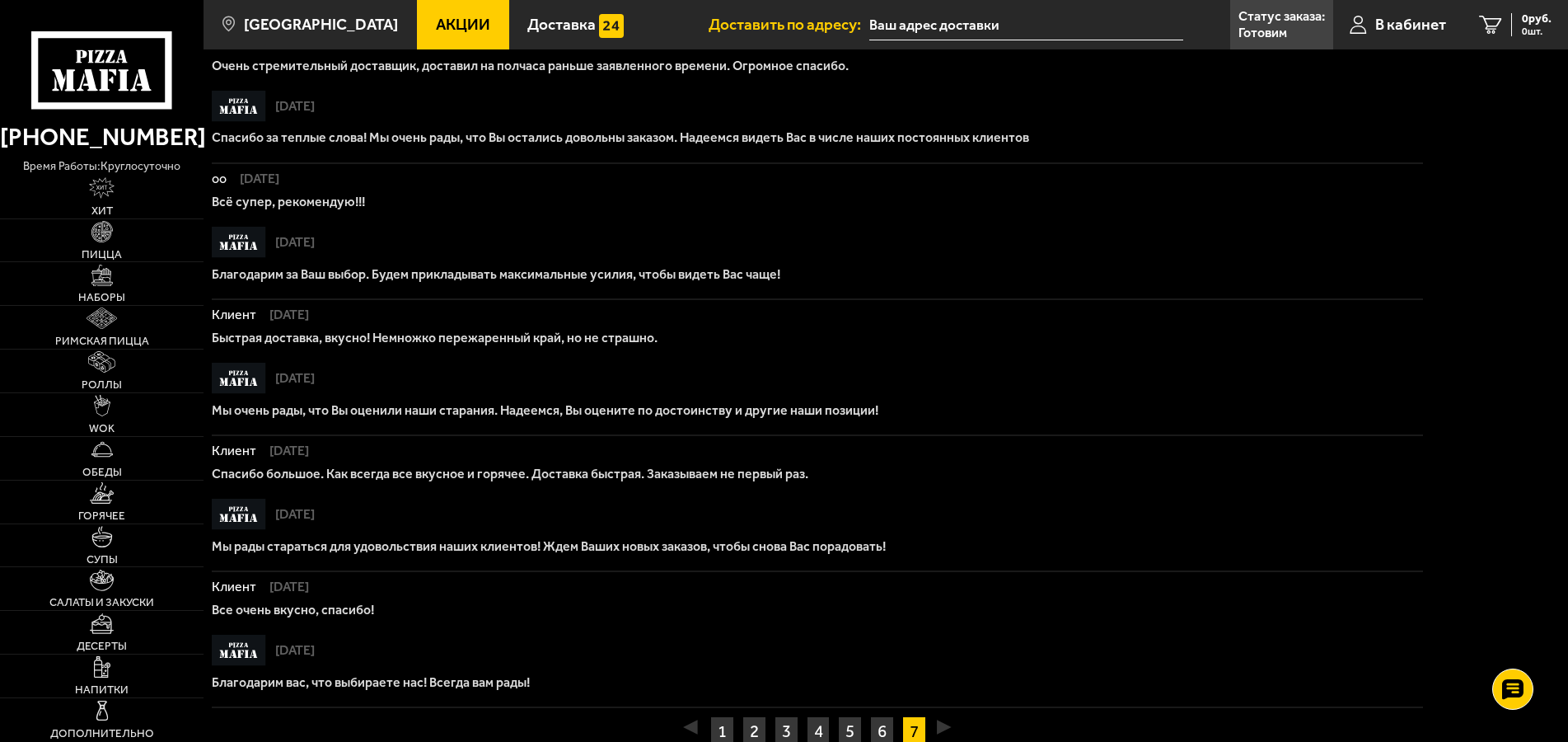
scroll to position [983, 0]
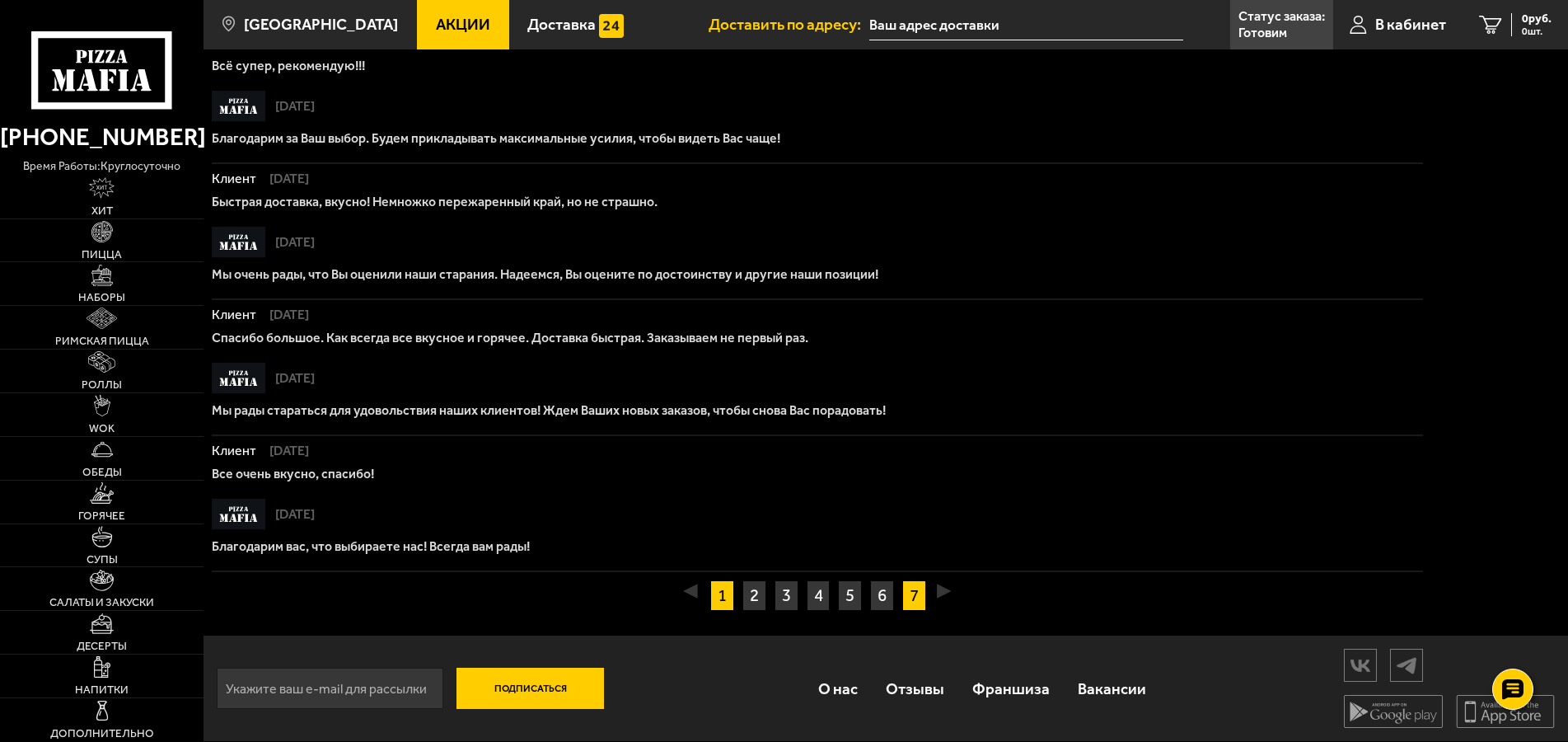
click at [733, 580] on link "1" at bounding box center [723, 595] width 24 height 30
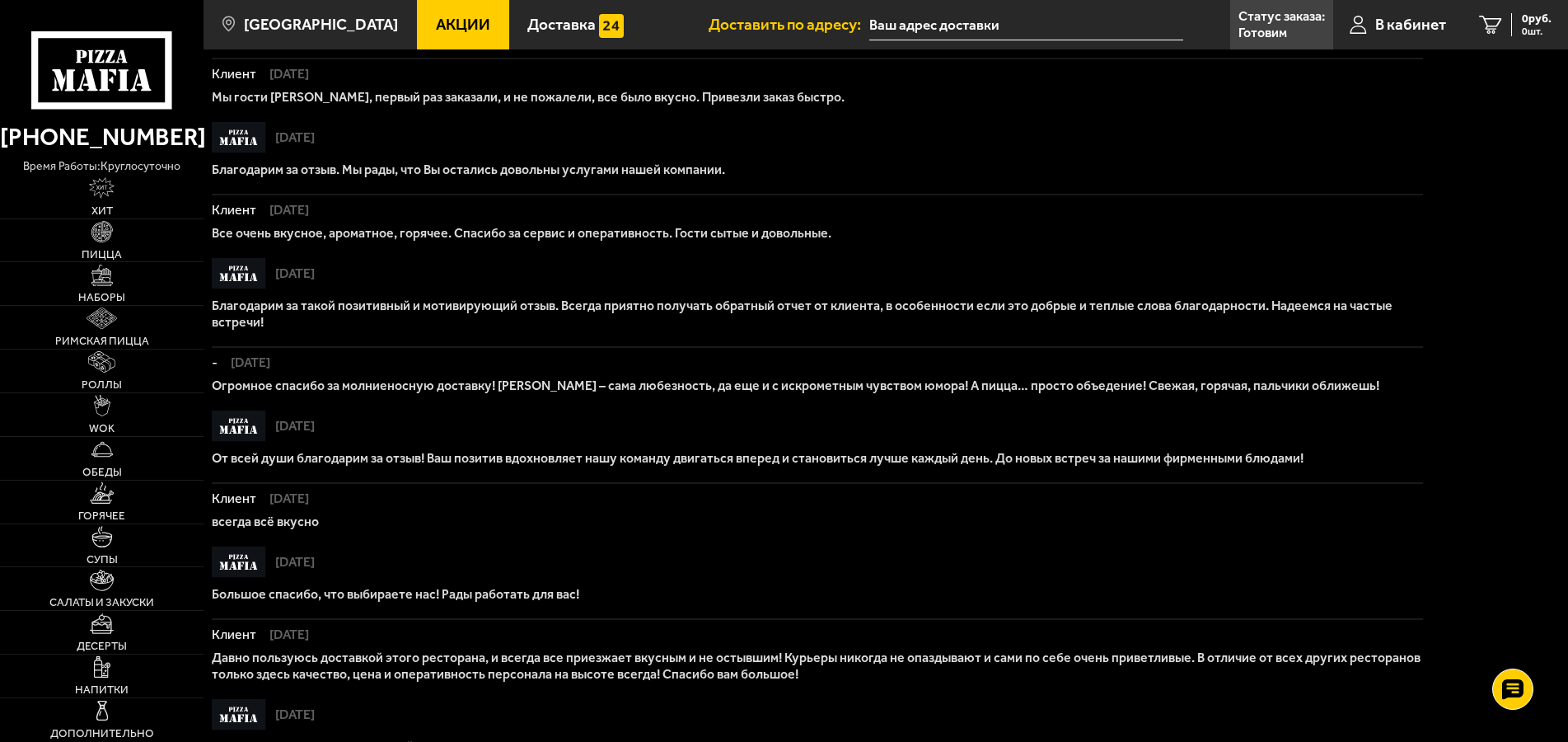
scroll to position [168, 0]
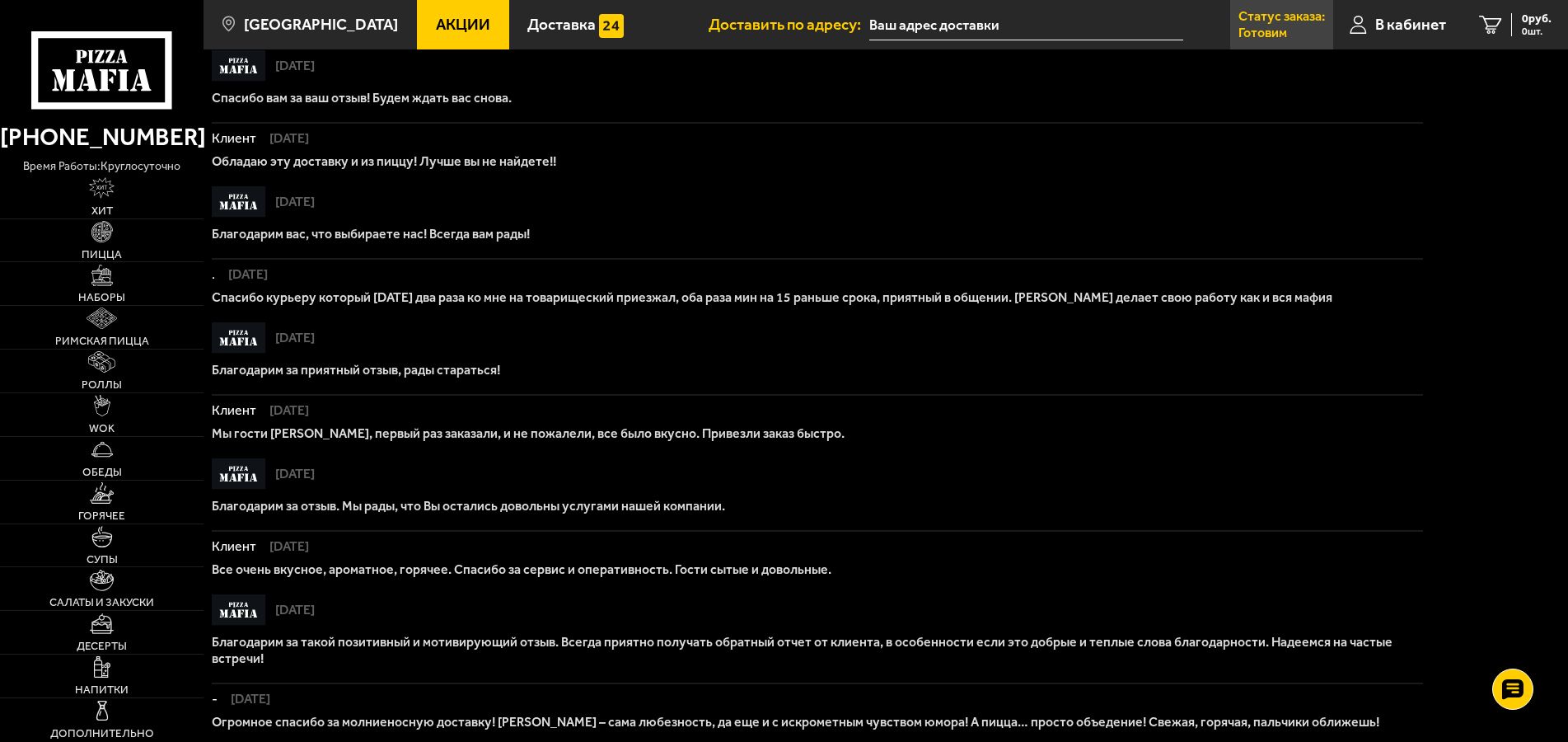
click at [1285, 20] on p "Статус заказа:" at bounding box center [1282, 16] width 87 height 13
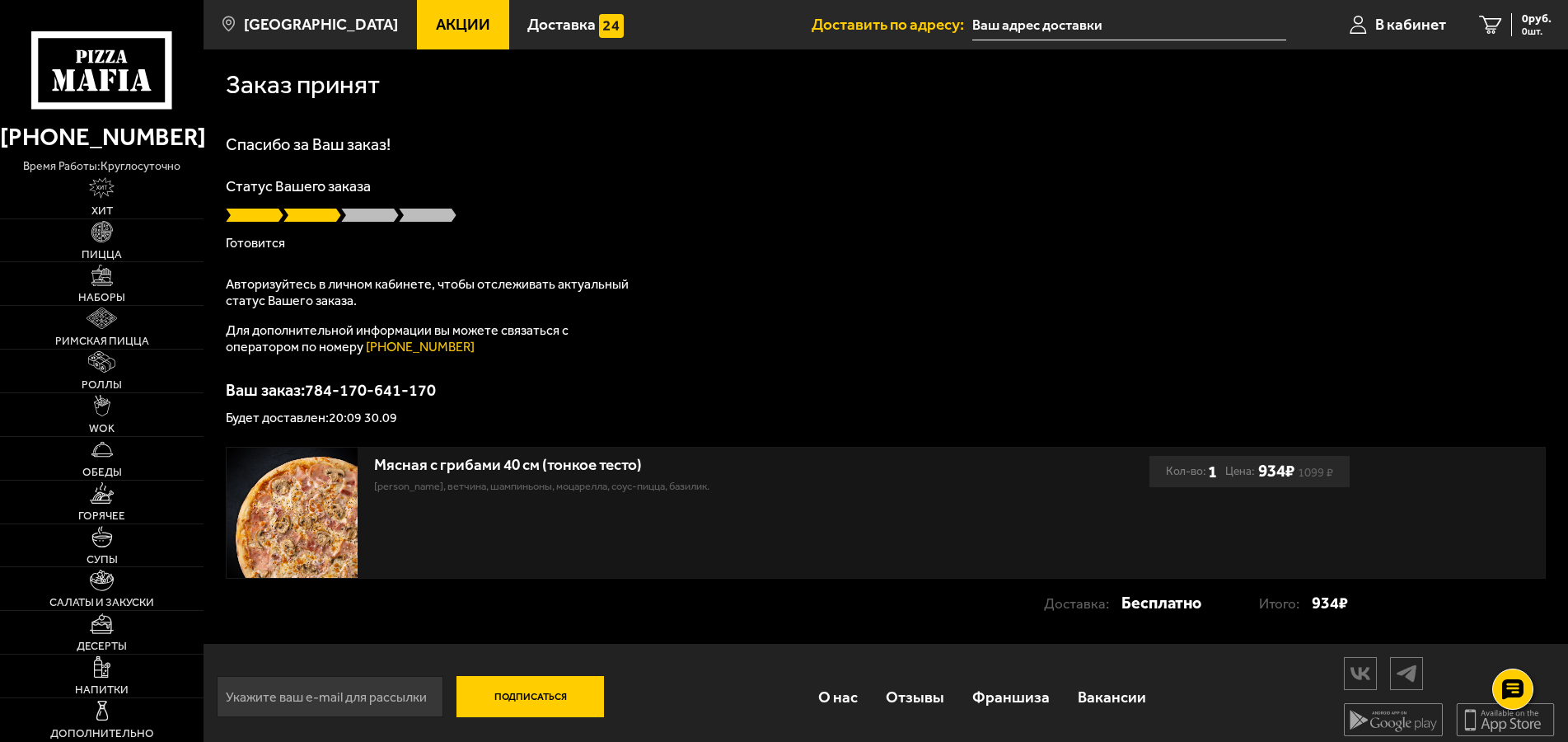
scroll to position [10, 0]
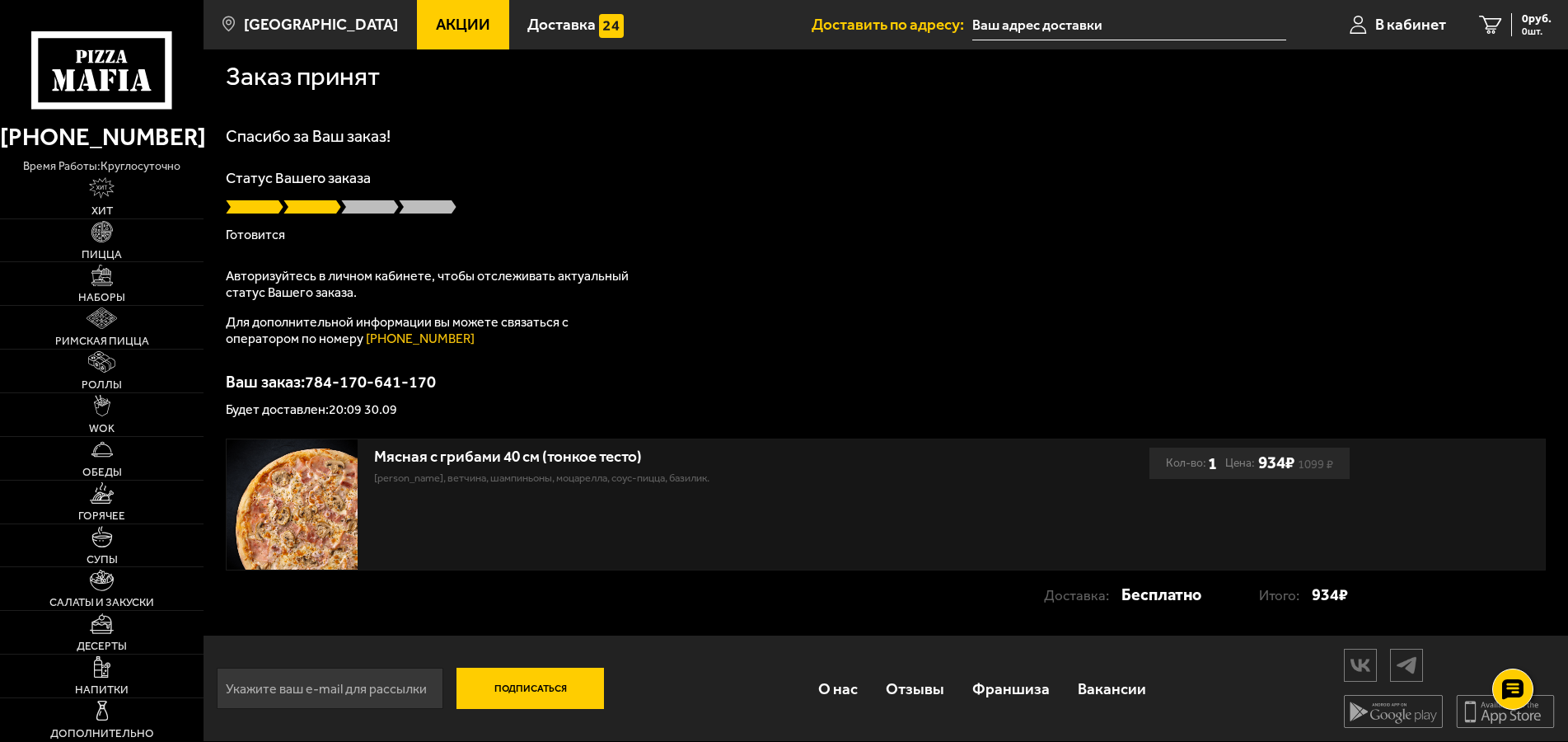
click at [127, 87] on use at bounding box center [124, 80] width 10 height 22
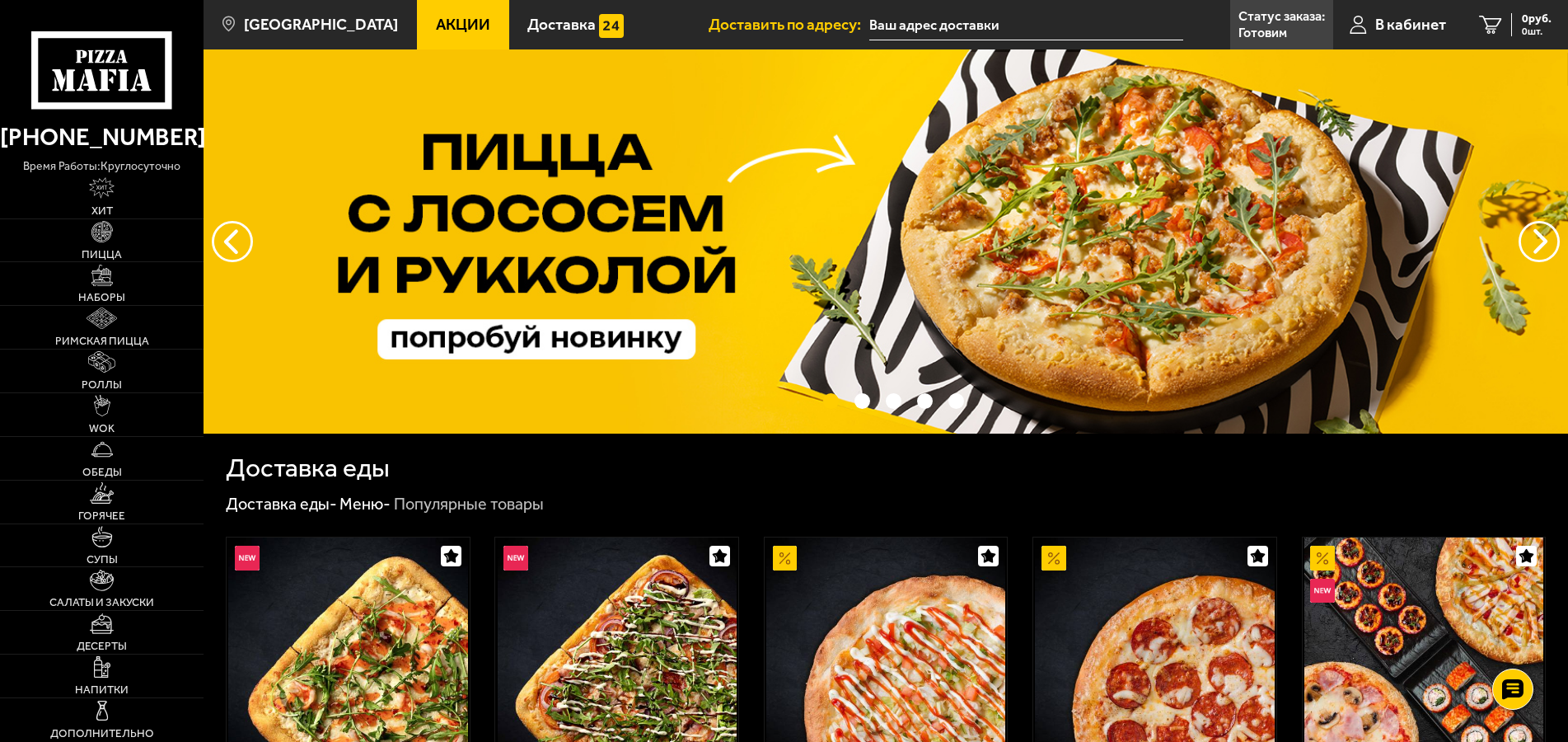
scroll to position [10, 0]
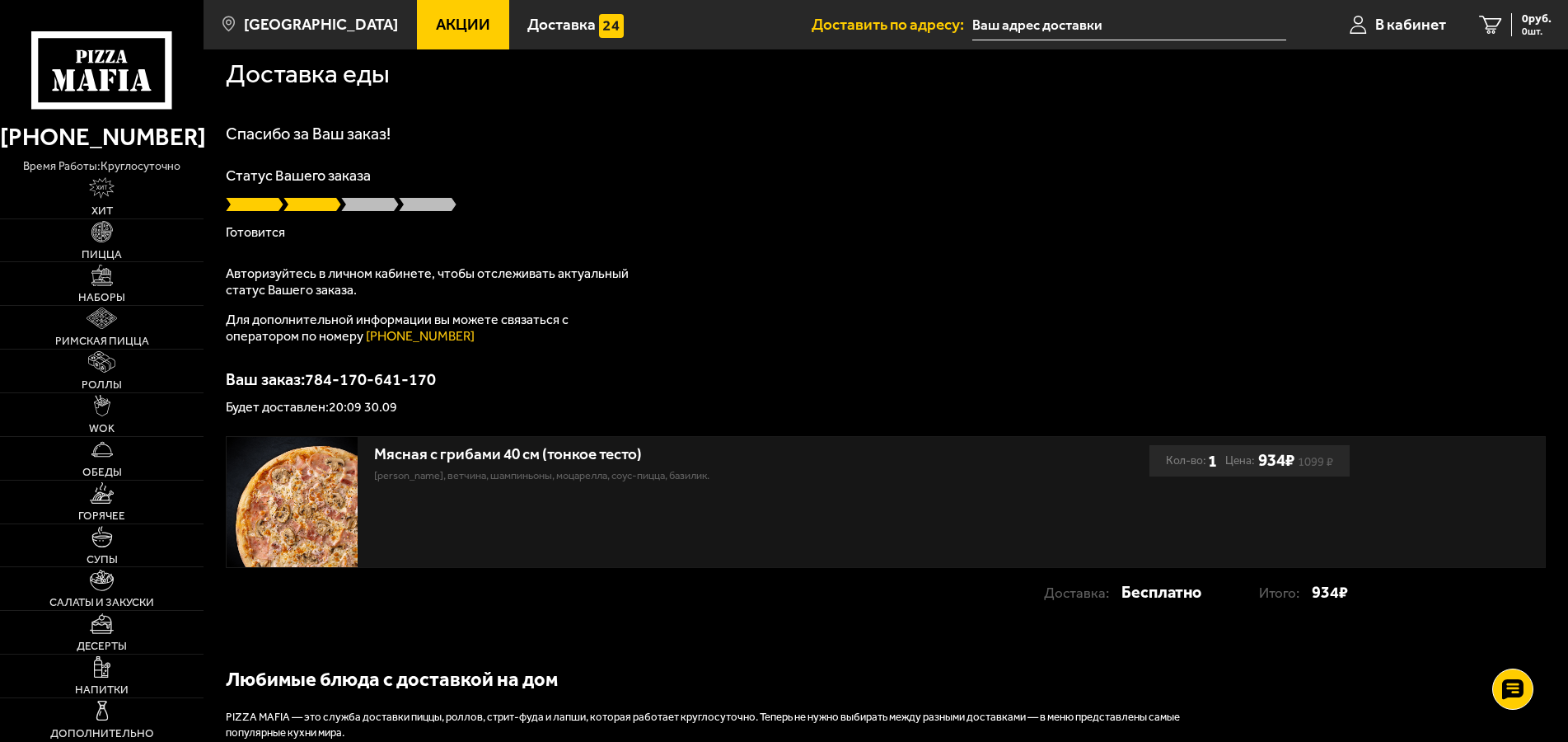
click at [521, 186] on div "Статус Вашего заказа Готовится" at bounding box center [886, 203] width 1320 height 71
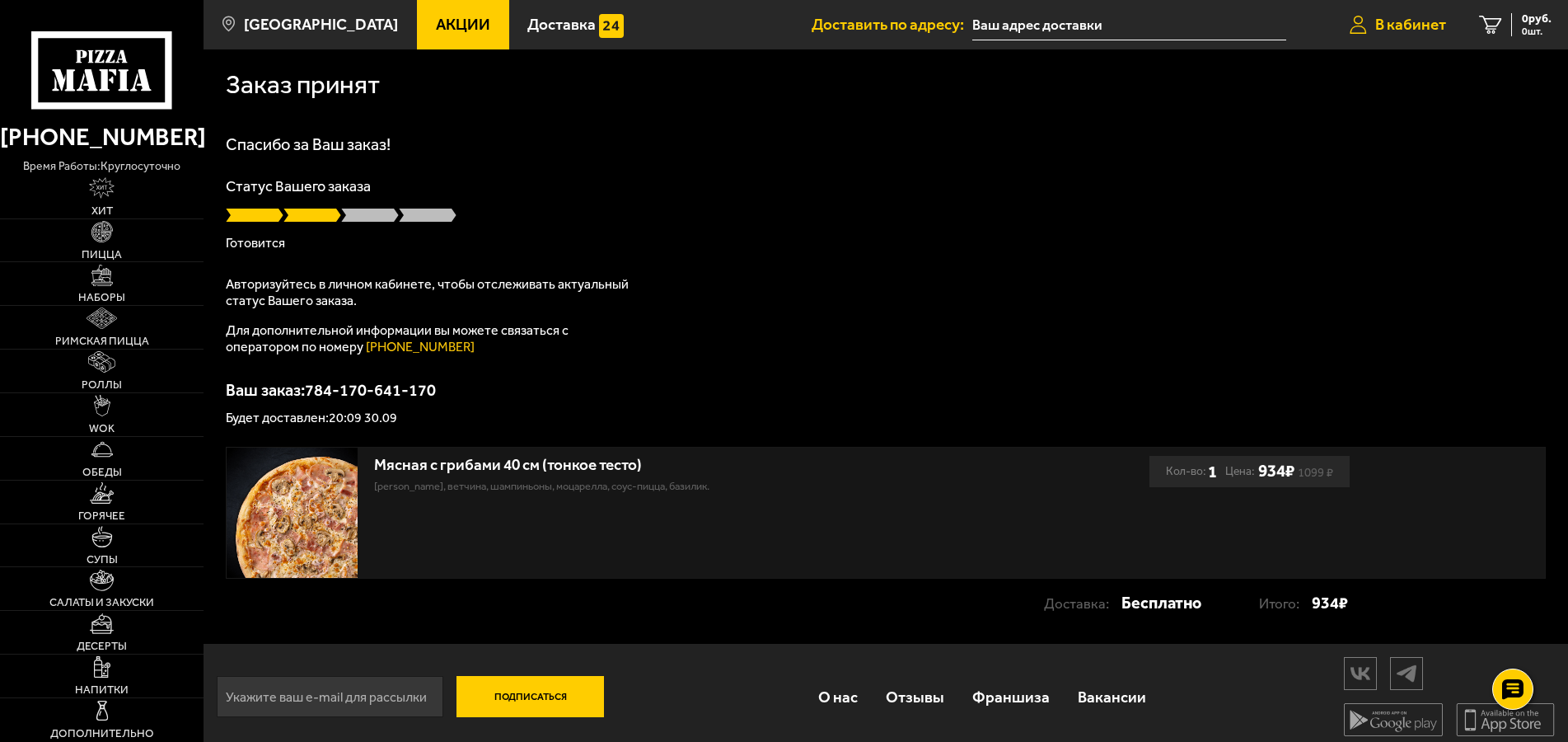
click at [1428, 17] on span "В кабинет" at bounding box center [1411, 24] width 71 height 16
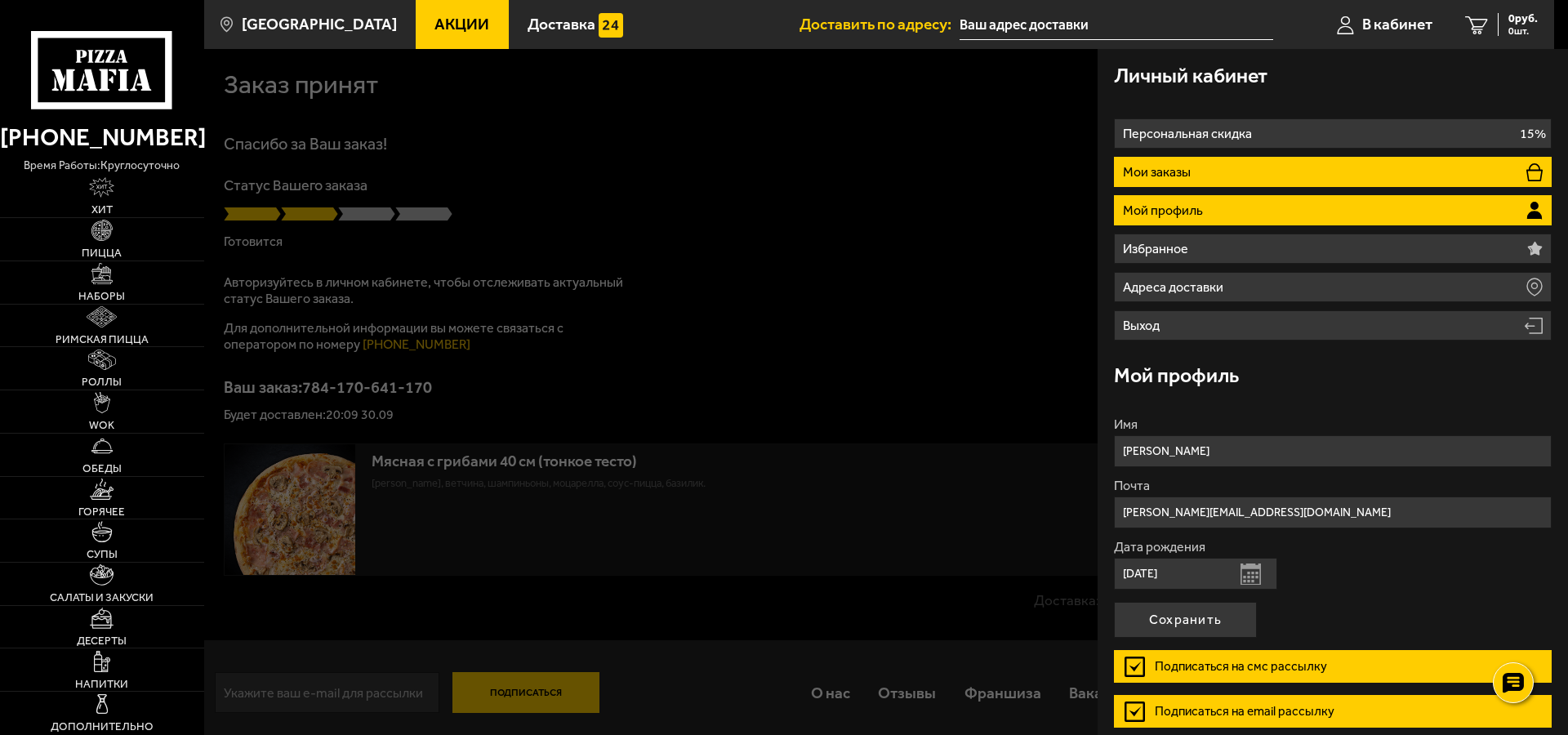
click at [1241, 166] on li "Мои заказы" at bounding box center [1332, 172] width 437 height 30
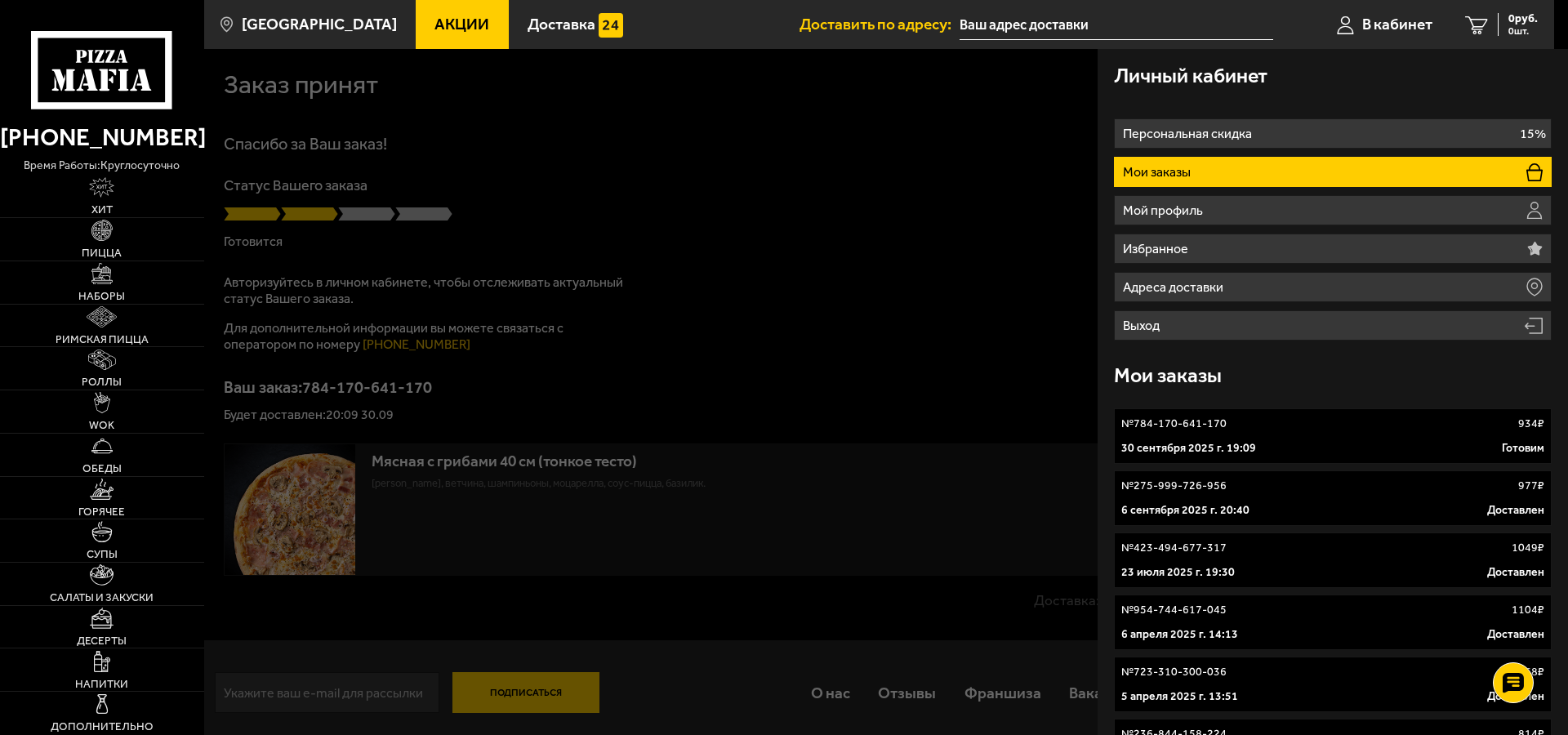
click at [1249, 443] on p "30 сентября 2025 г. 19:09" at bounding box center [1188, 448] width 135 height 16
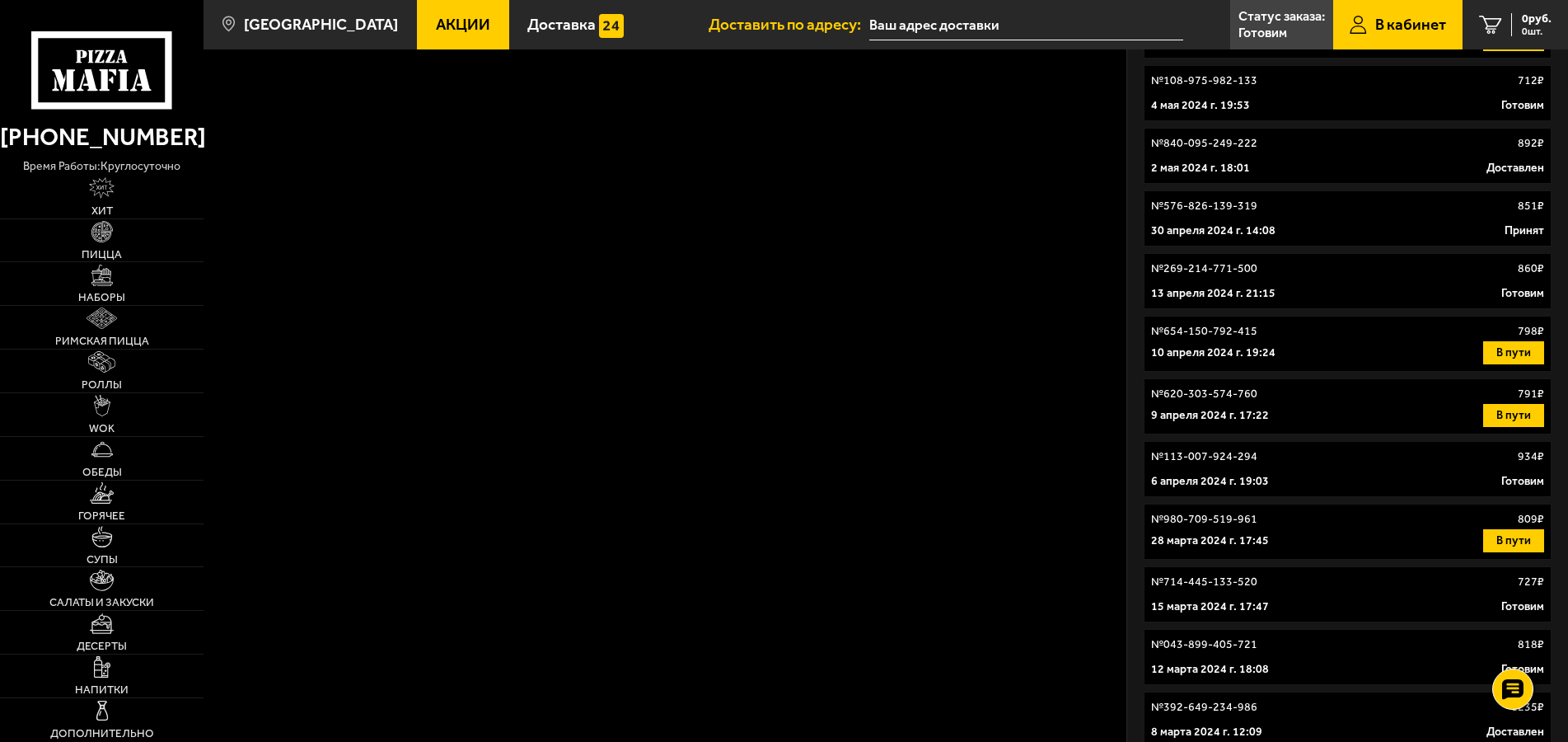
scroll to position [2101, 0]
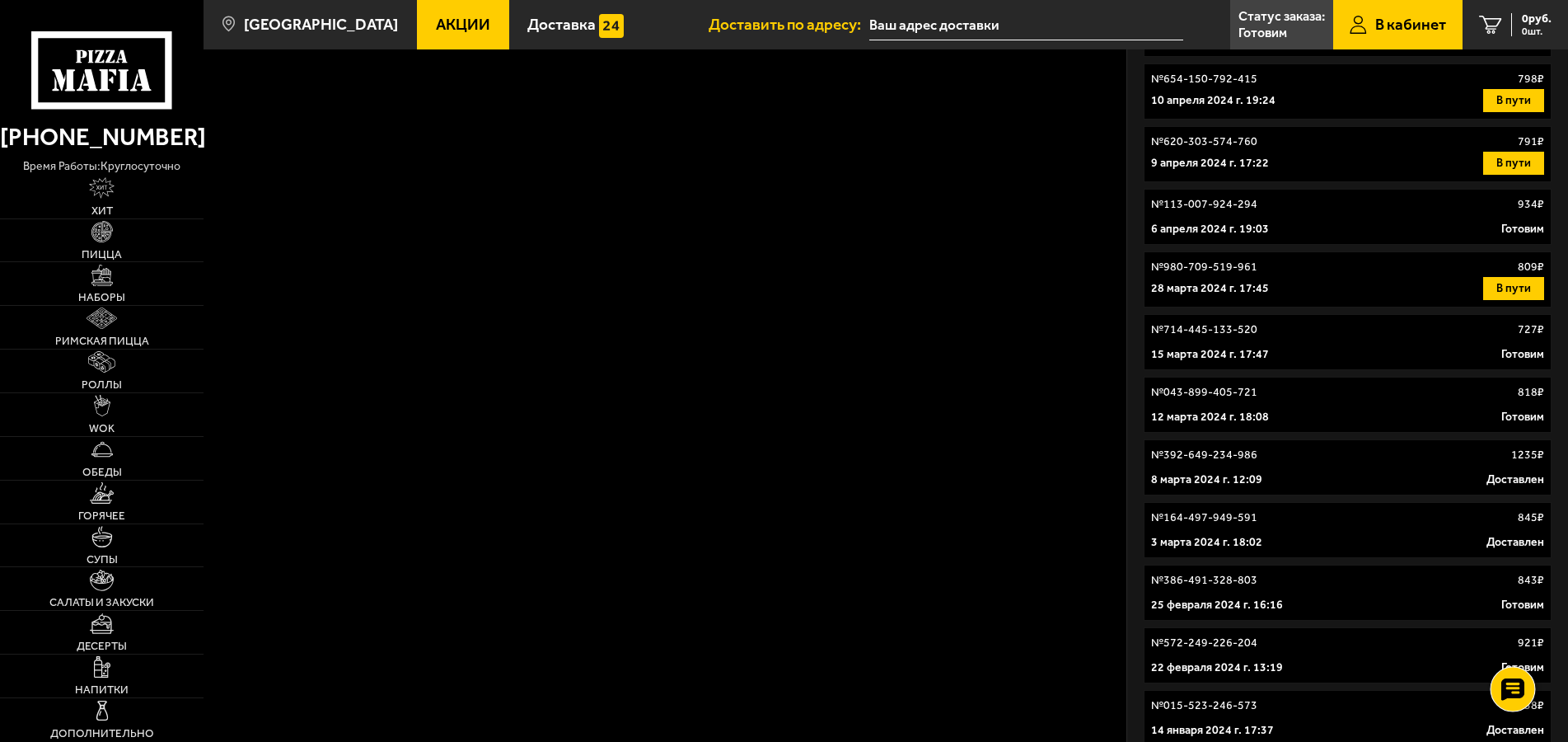
click at [1530, 691] on div at bounding box center [1513, 689] width 45 height 45
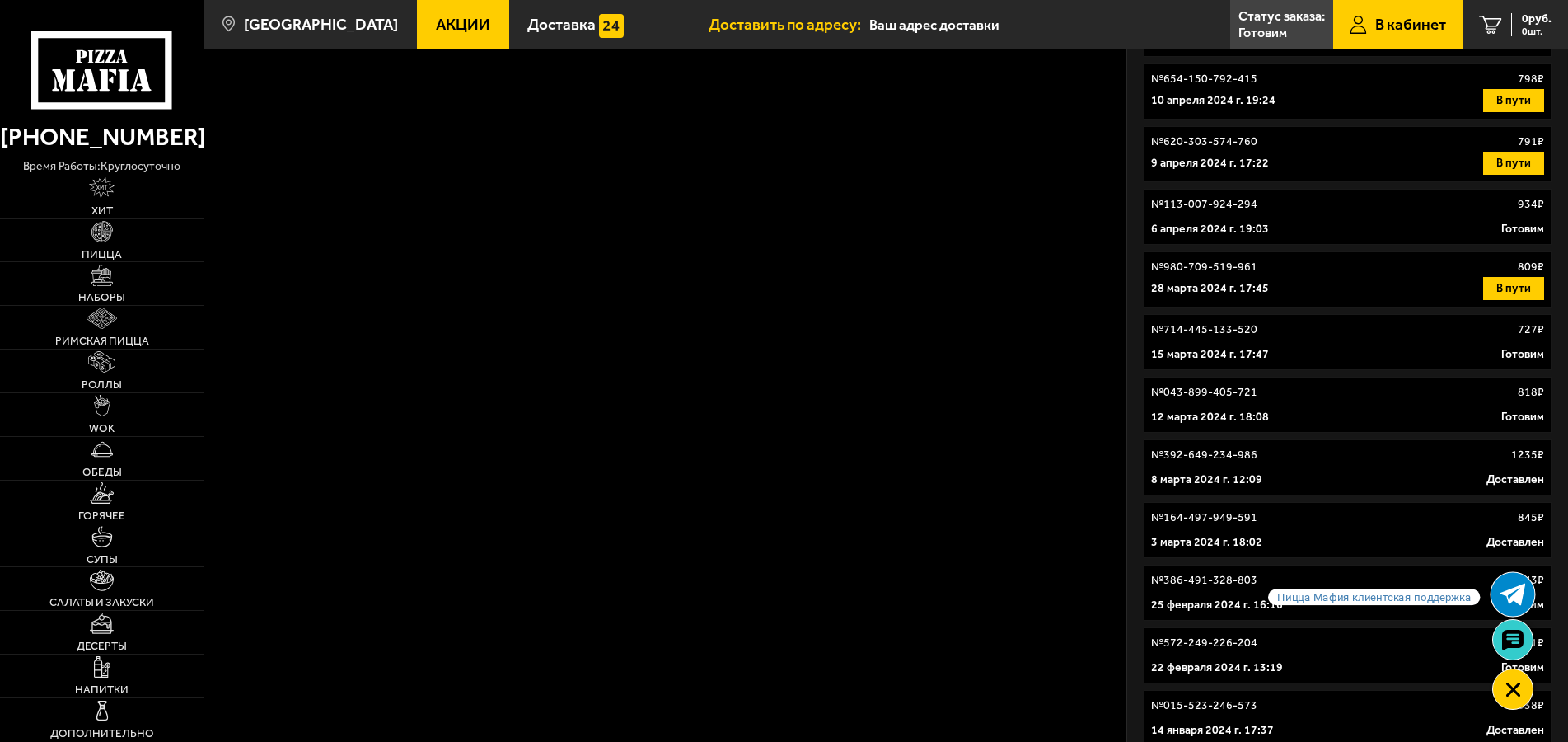
click at [1513, 576] on link at bounding box center [1513, 595] width 43 height 43
click at [1513, 596] on use at bounding box center [1513, 595] width 26 height 23
click at [100, 75] on icon at bounding box center [101, 70] width 141 height 78
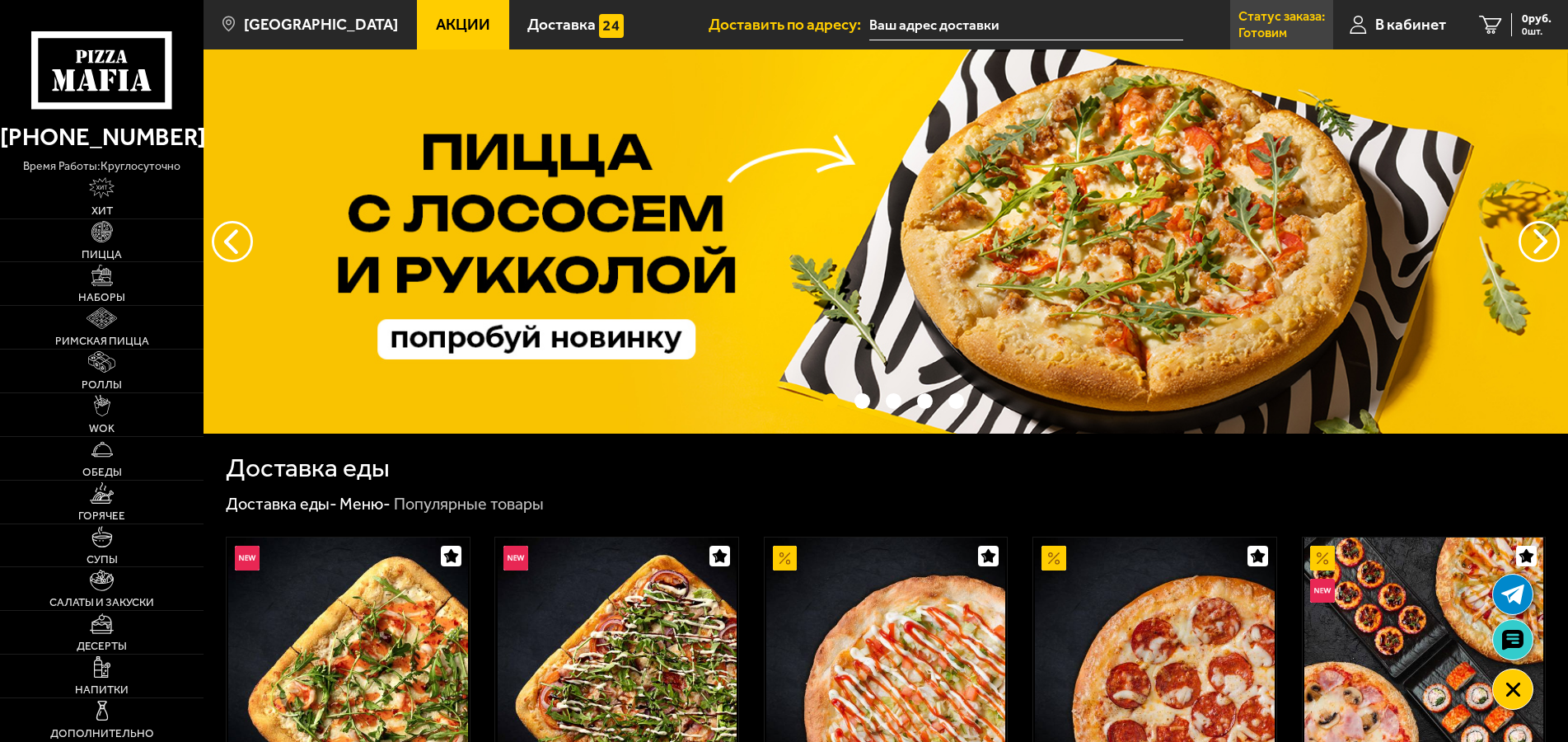
click at [1298, 23] on p "Статус заказа:" at bounding box center [1282, 16] width 87 height 13
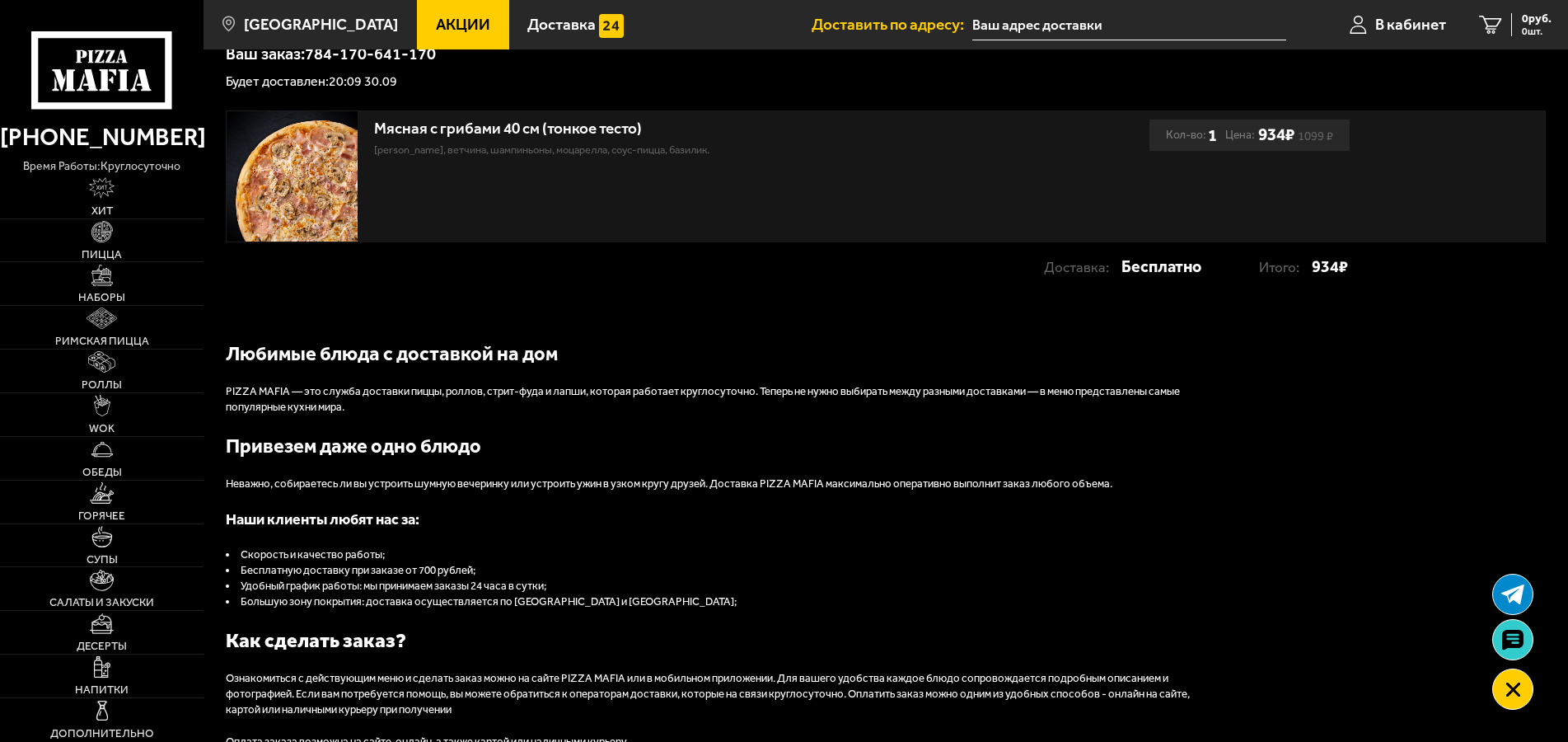
scroll to position [168, 0]
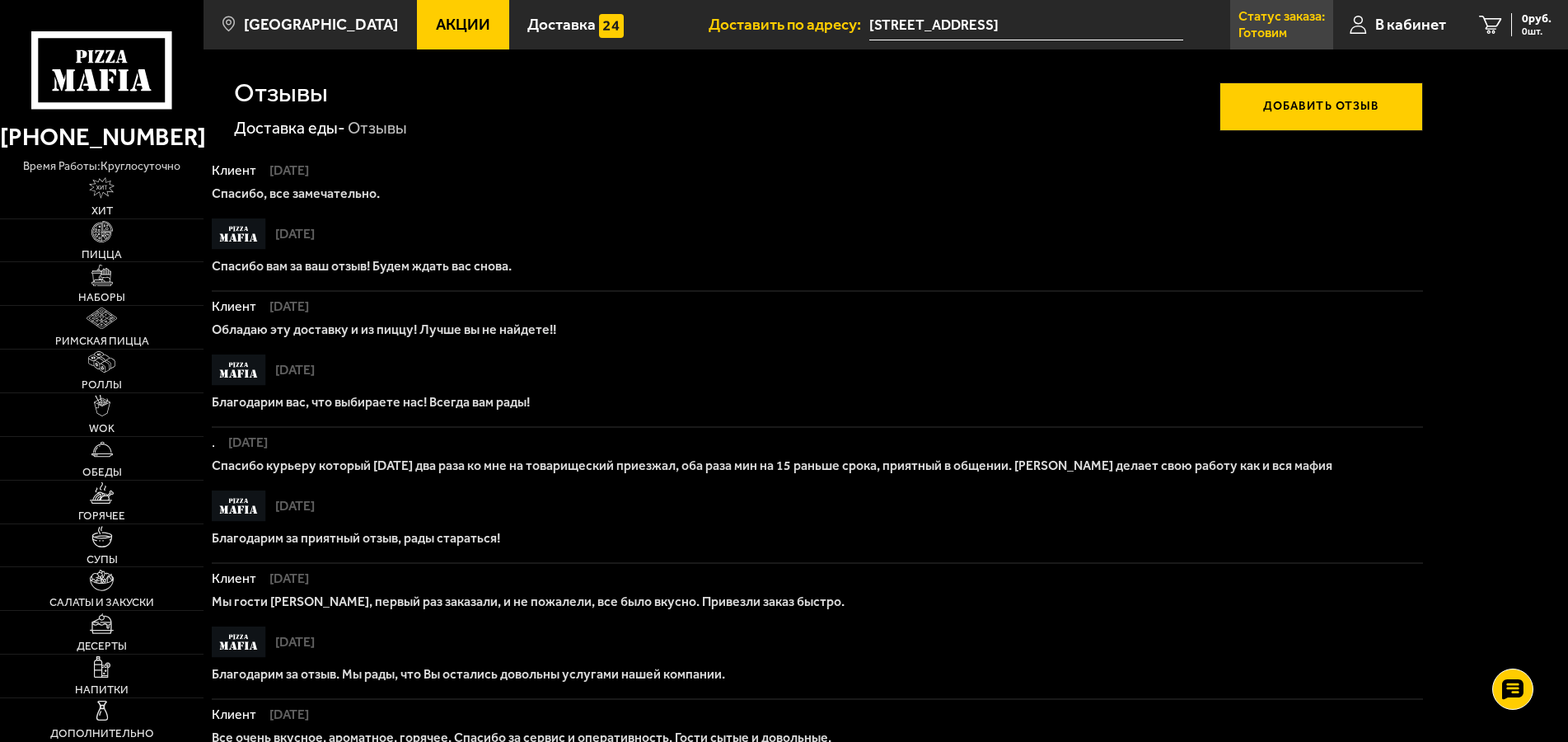
click at [1285, 20] on p "Статус заказа:" at bounding box center [1282, 16] width 87 height 13
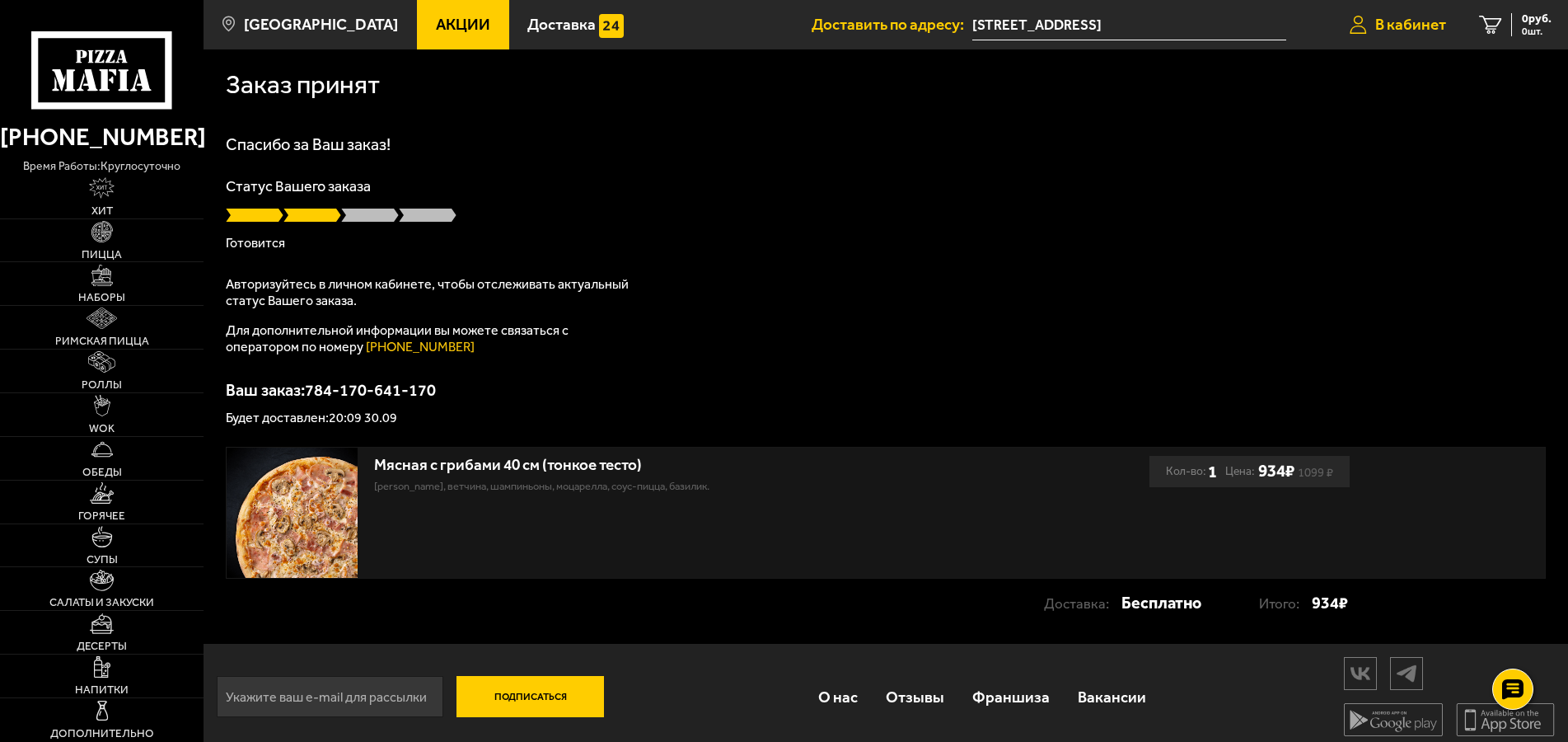
click at [1397, 15] on link "В кабинет" at bounding box center [1397, 24] width 129 height 49
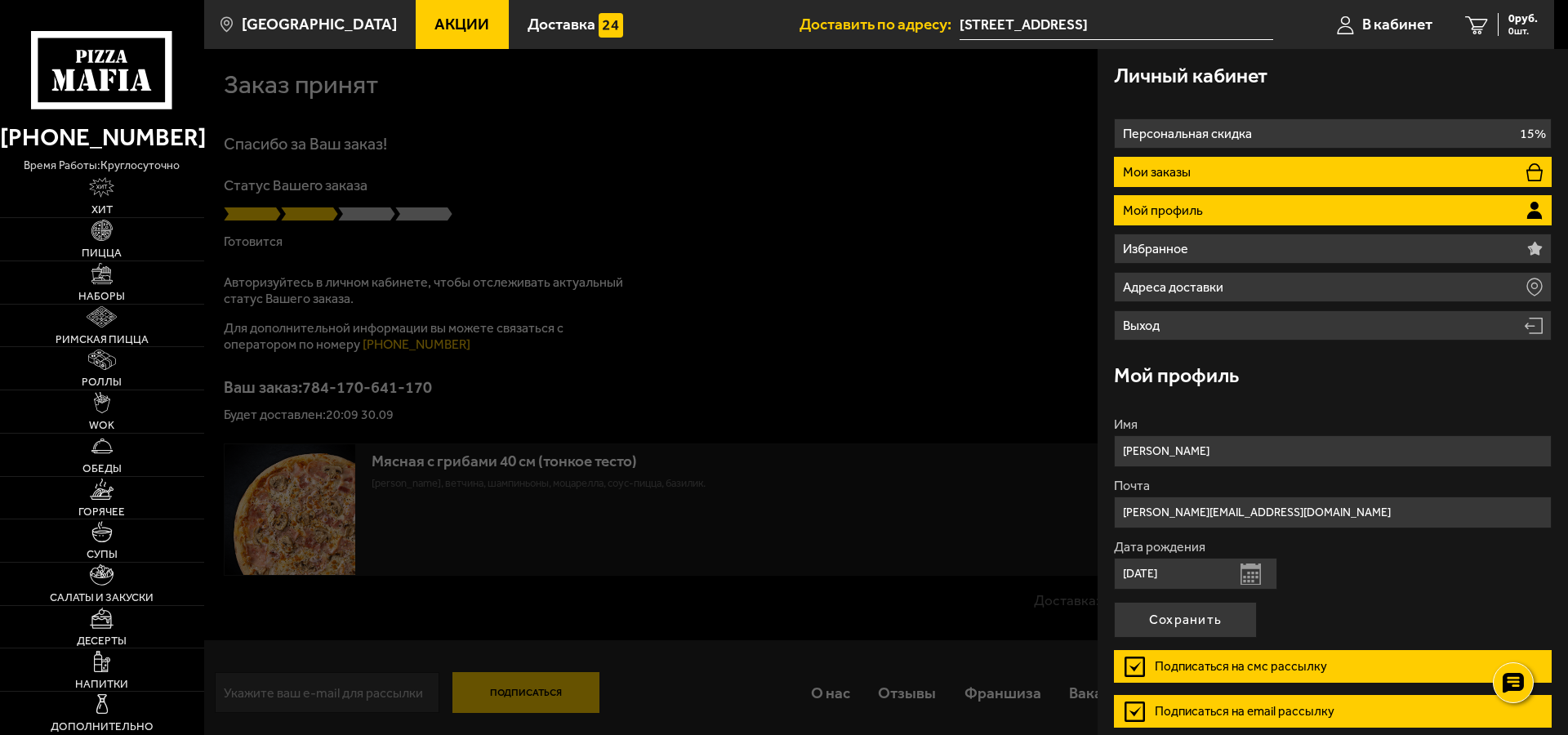
click at [1264, 162] on li "Мои заказы" at bounding box center [1332, 172] width 437 height 30
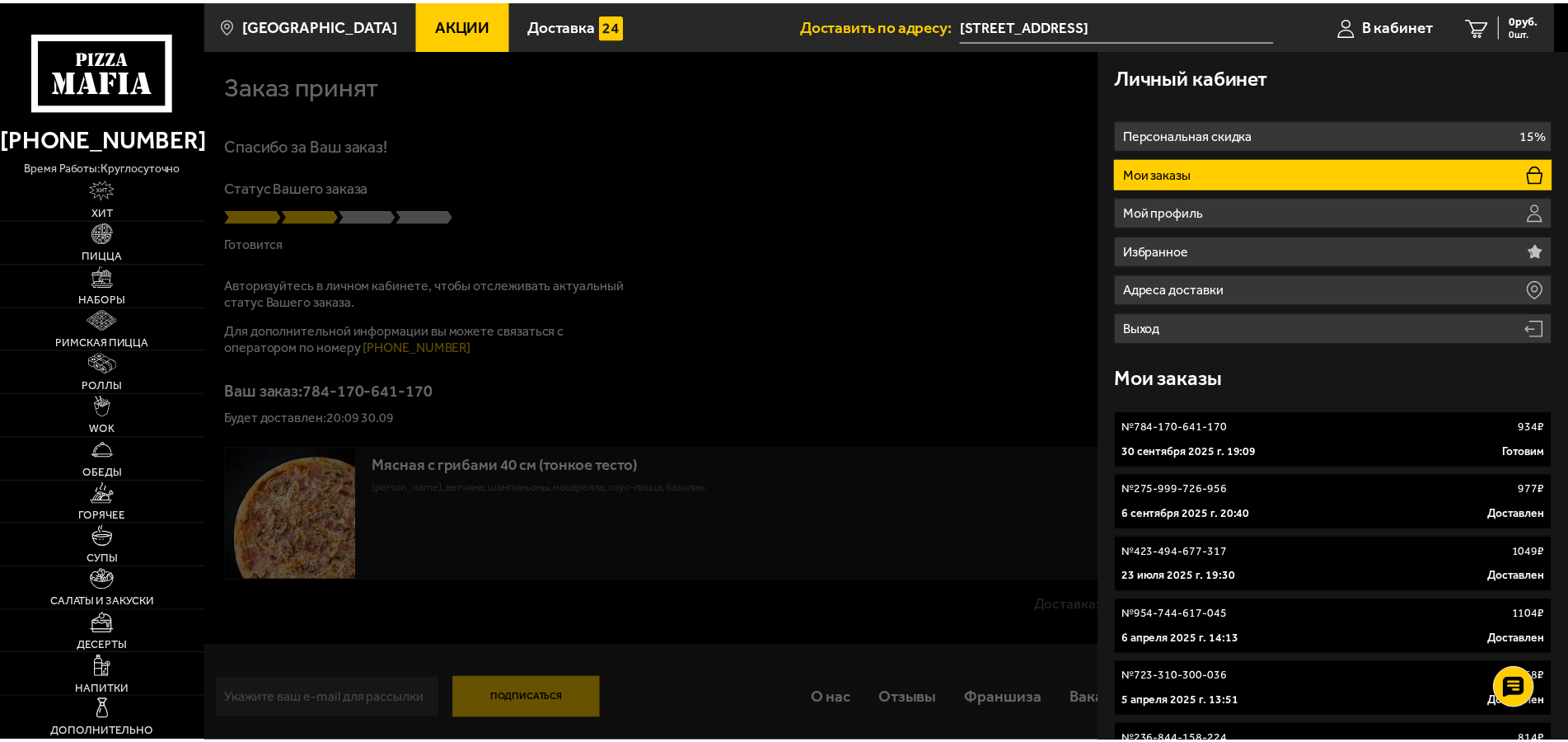
scroll to position [376, 0]
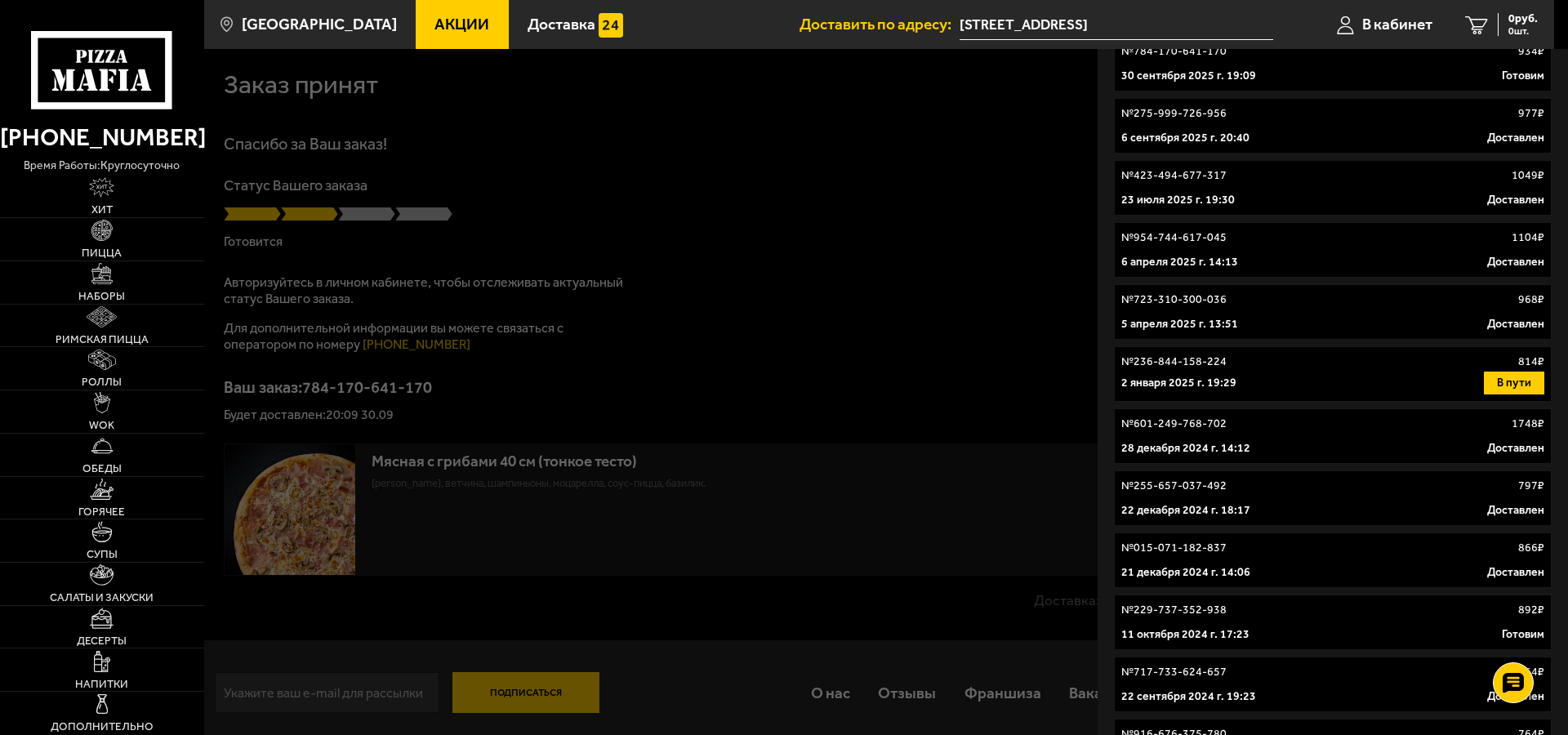
click at [1253, 634] on div "[DATE] 17:23 [PERSON_NAME]" at bounding box center [1332, 634] width 423 height 16
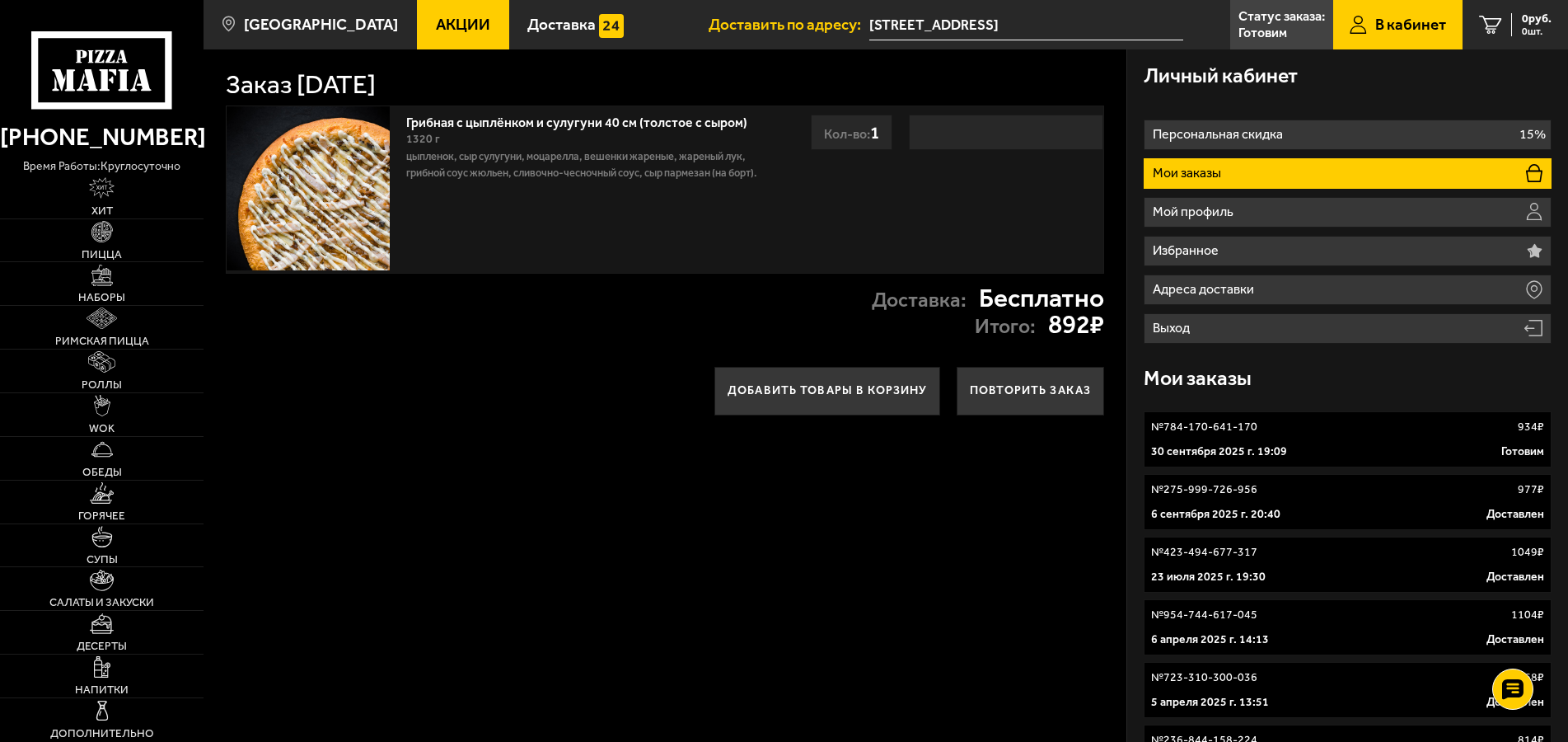
click at [1287, 448] on div "[DATE] 19:09 Готовим" at bounding box center [1348, 451] width 394 height 16
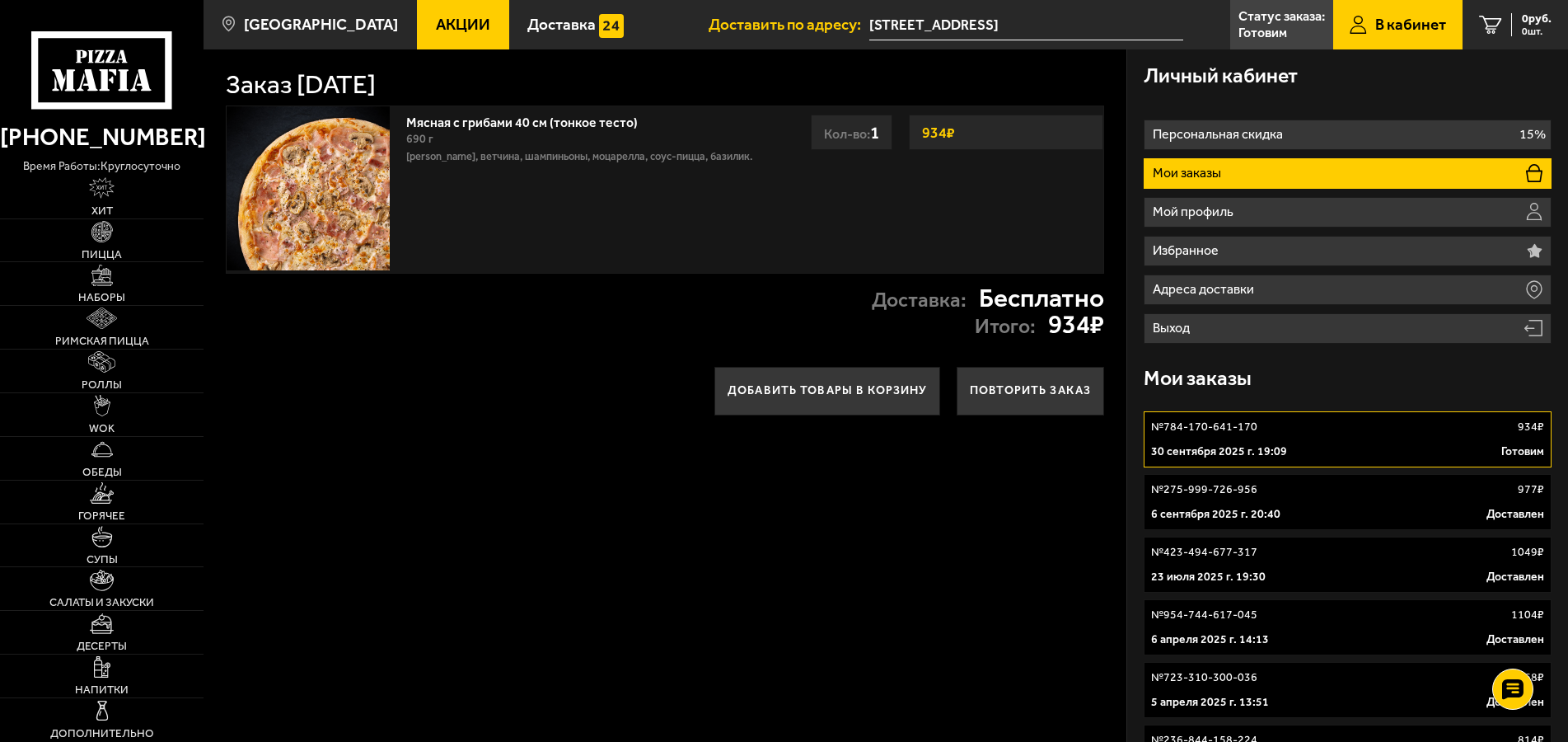
click at [1298, 438] on link "№ 784-170-641-170 934 ₽ [DATE] 19:09 Готовим" at bounding box center [1348, 439] width 409 height 56
click at [1259, 32] on p "Готовим" at bounding box center [1263, 32] width 48 height 13
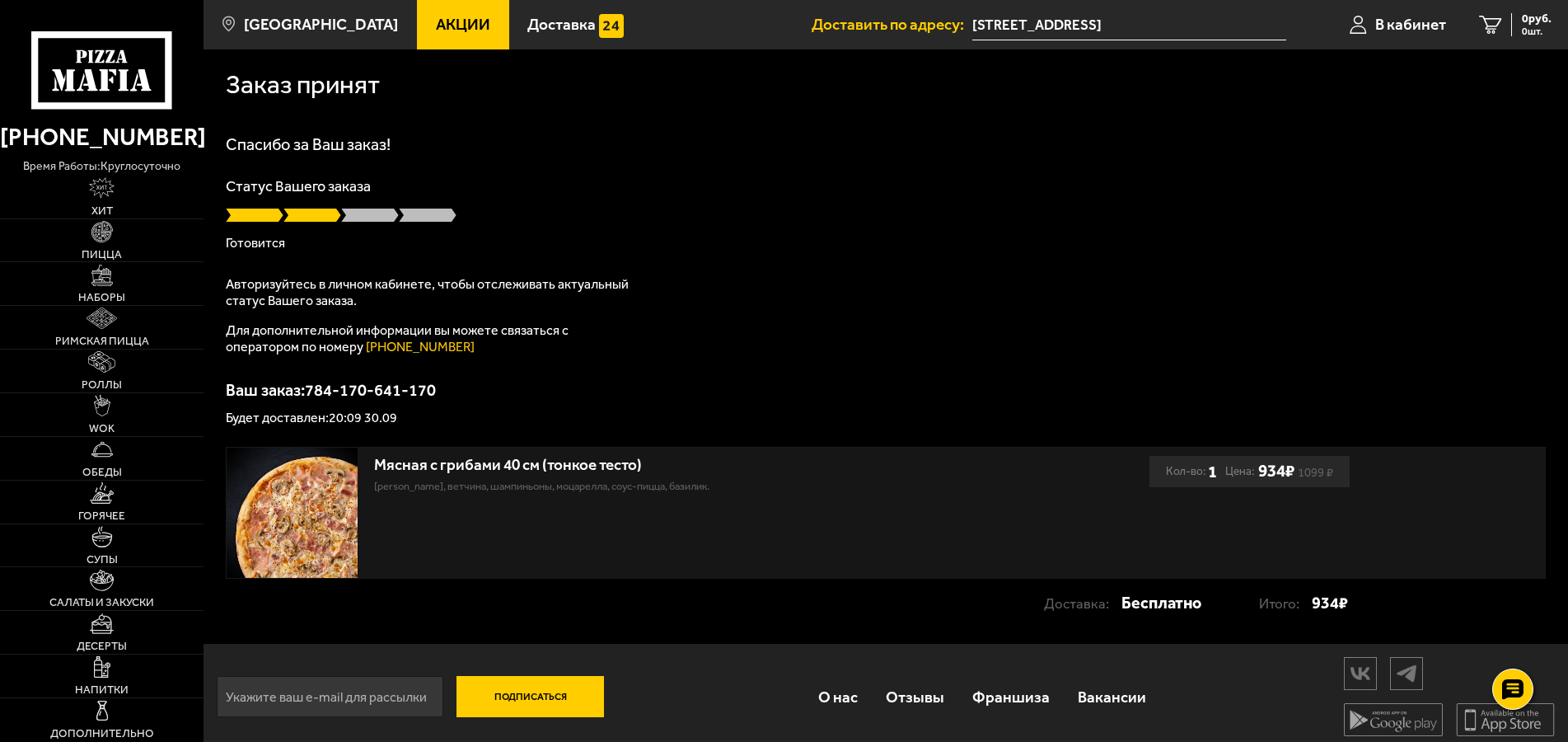
scroll to position [10, 0]
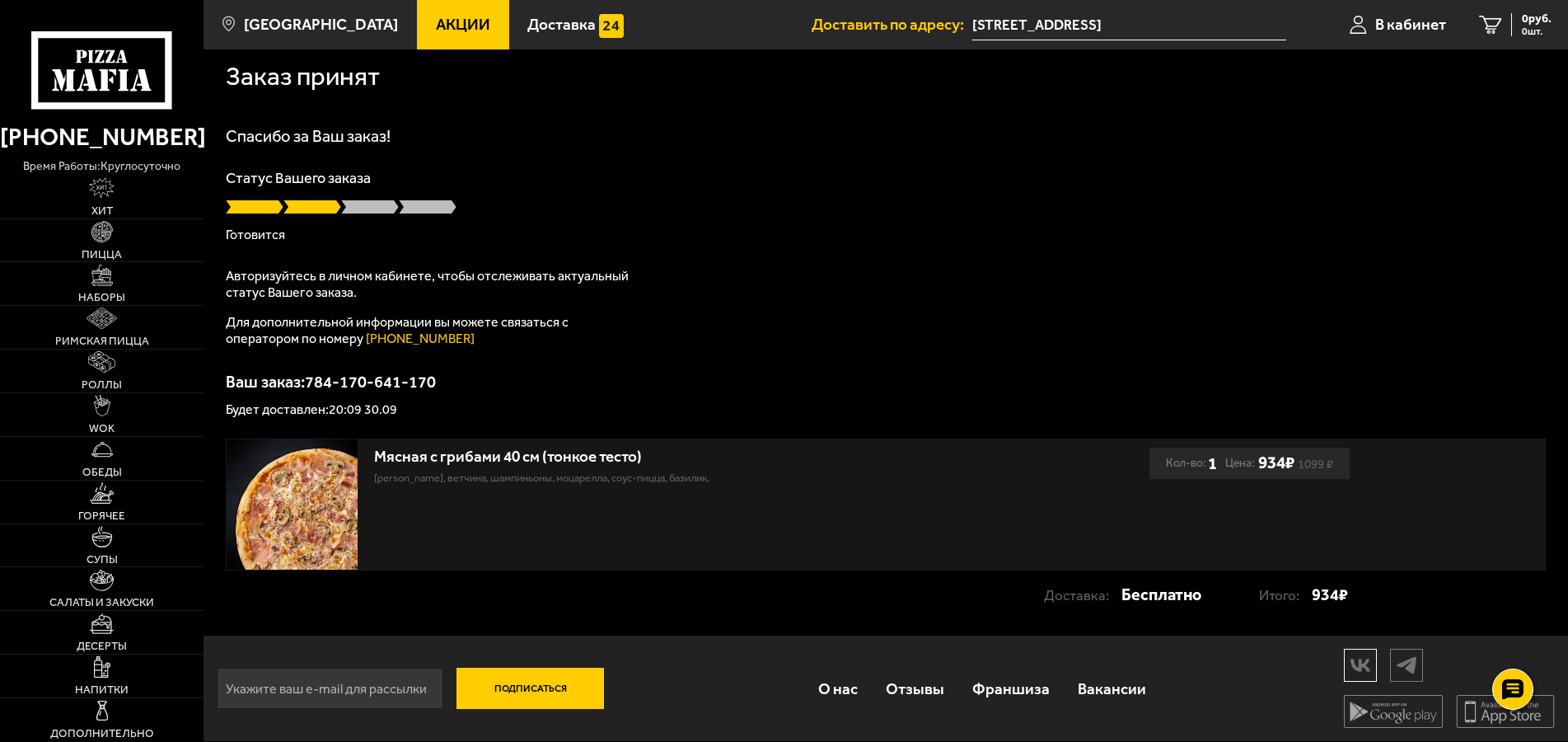
click at [1365, 668] on img at bounding box center [1361, 664] width 31 height 29
click at [625, 196] on div "Статус Вашего заказа [PERSON_NAME]" at bounding box center [886, 206] width 1320 height 71
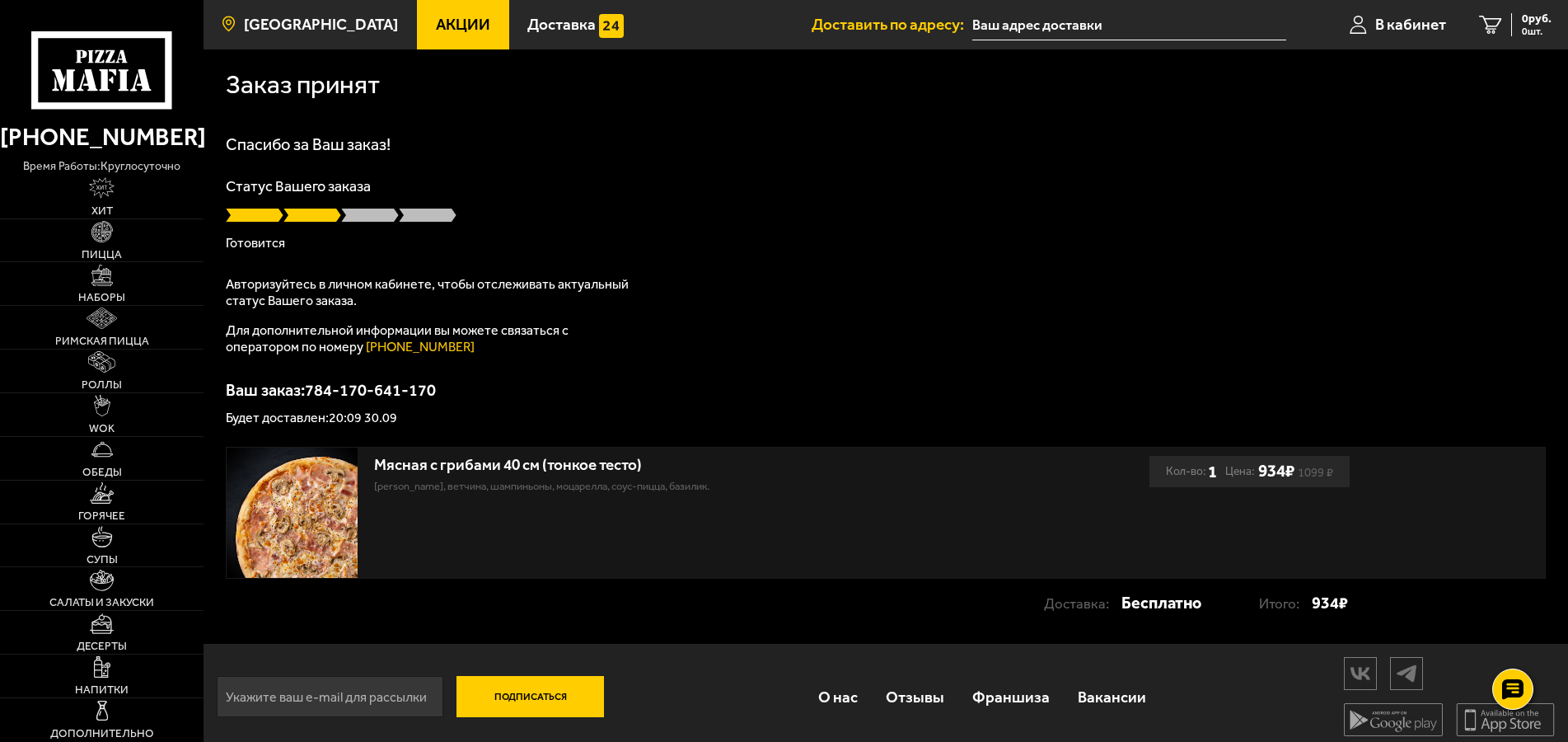
click at [317, 23] on span "[GEOGRAPHIC_DATA]" at bounding box center [321, 24] width 154 height 16
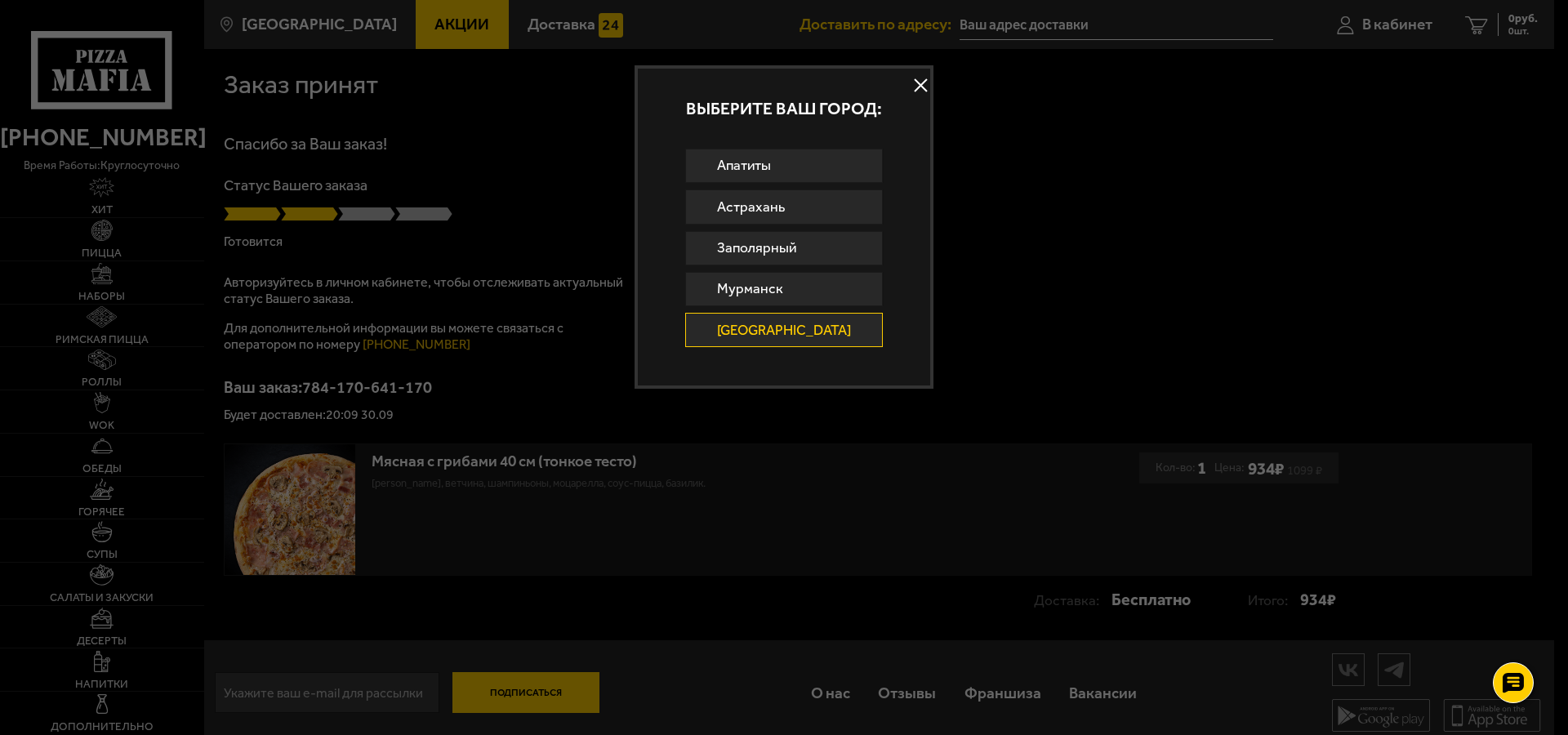
click at [911, 85] on button at bounding box center [920, 86] width 25 height 25
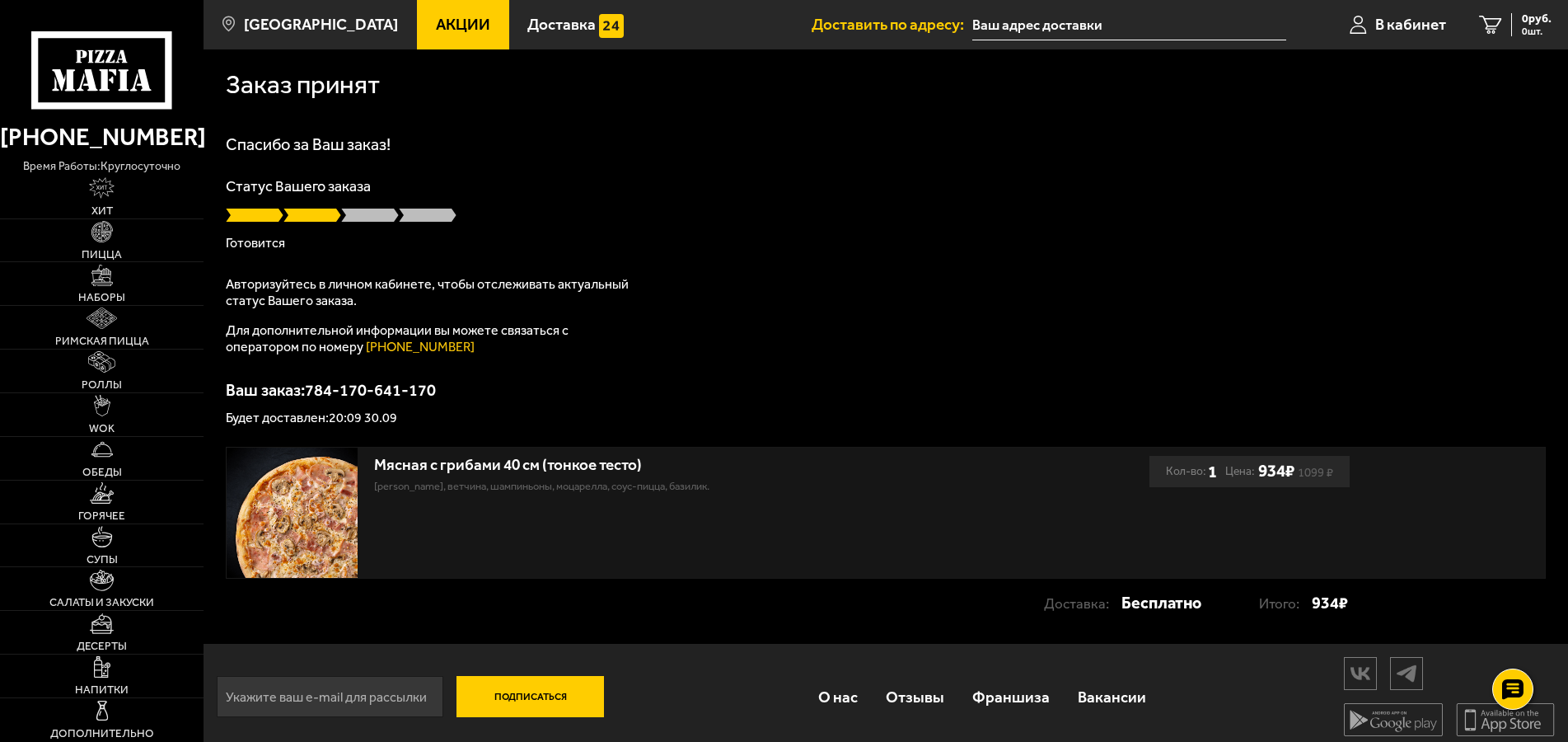
scroll to position [10, 0]
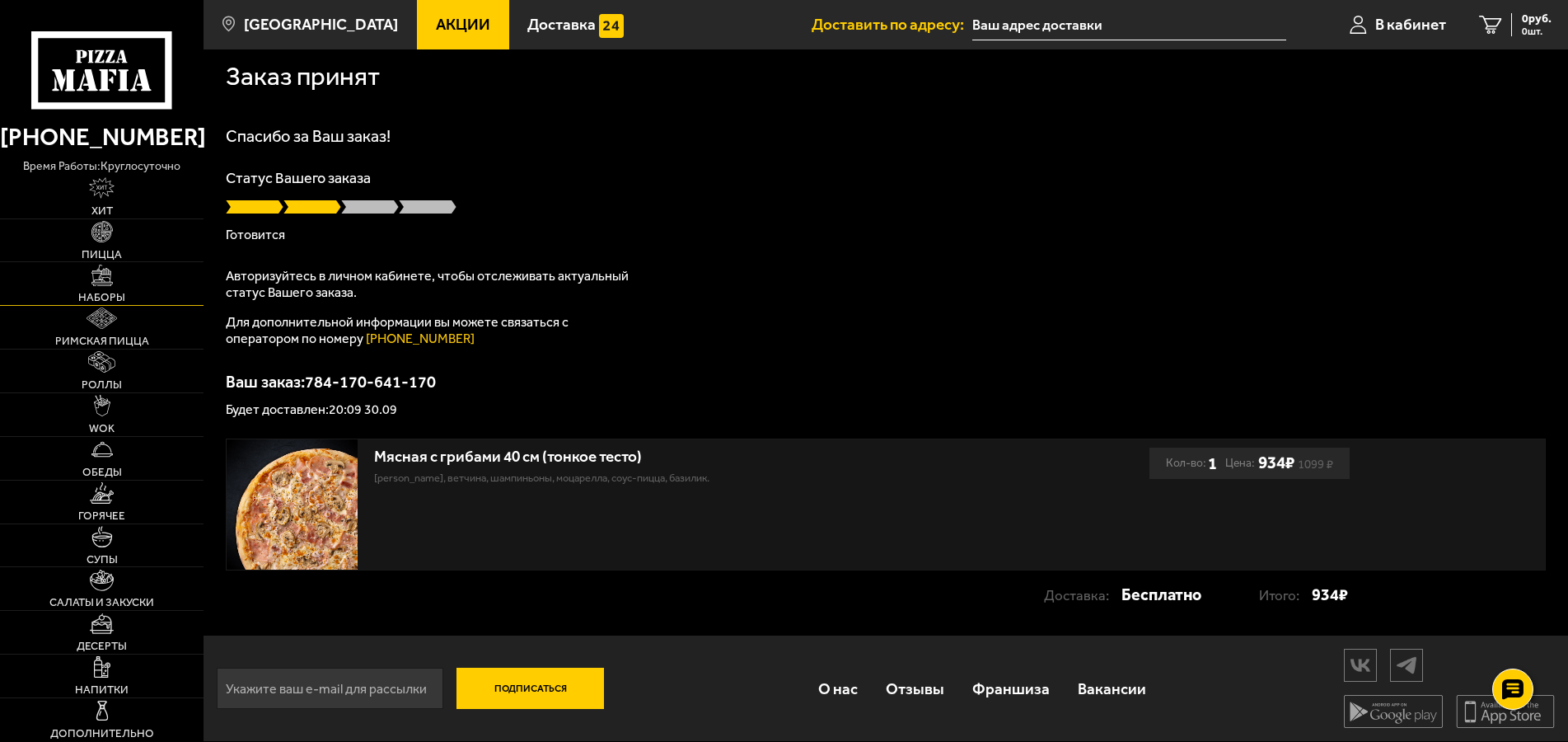
click at [134, 282] on link "Наборы" at bounding box center [101, 283] width 203 height 42
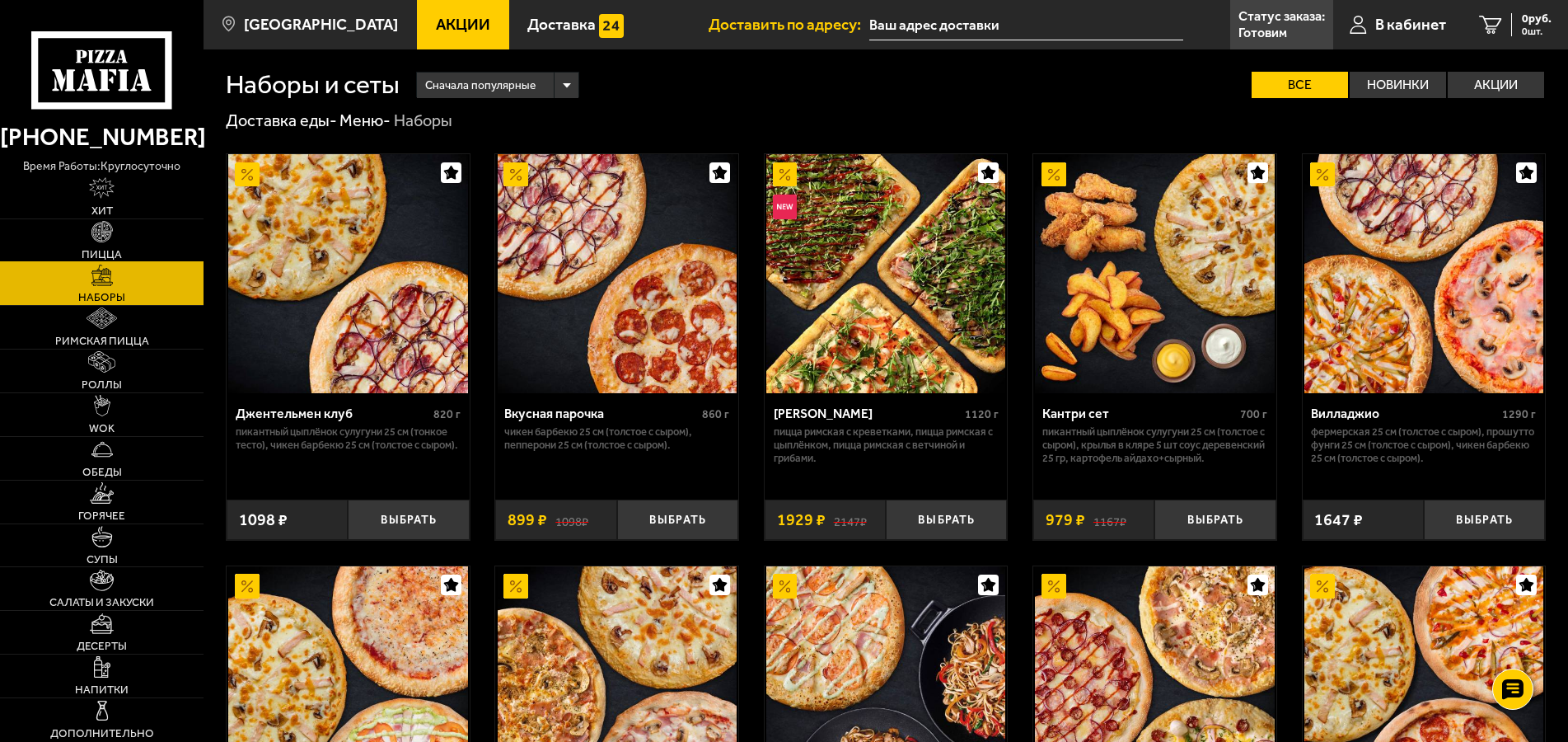
click at [129, 240] on link "Пицца" at bounding box center [101, 240] width 203 height 42
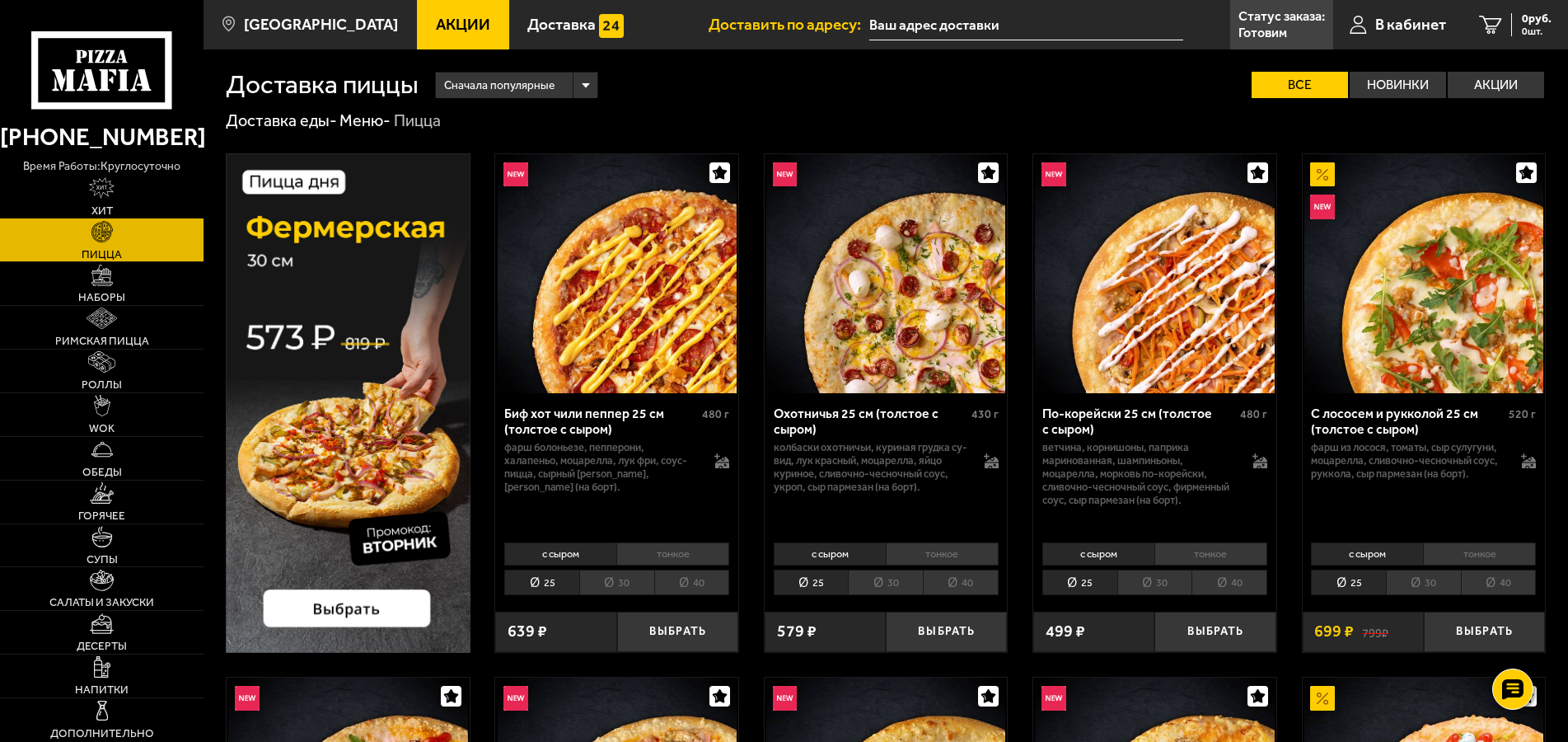
click at [134, 199] on link "Хит" at bounding box center [101, 197] width 203 height 42
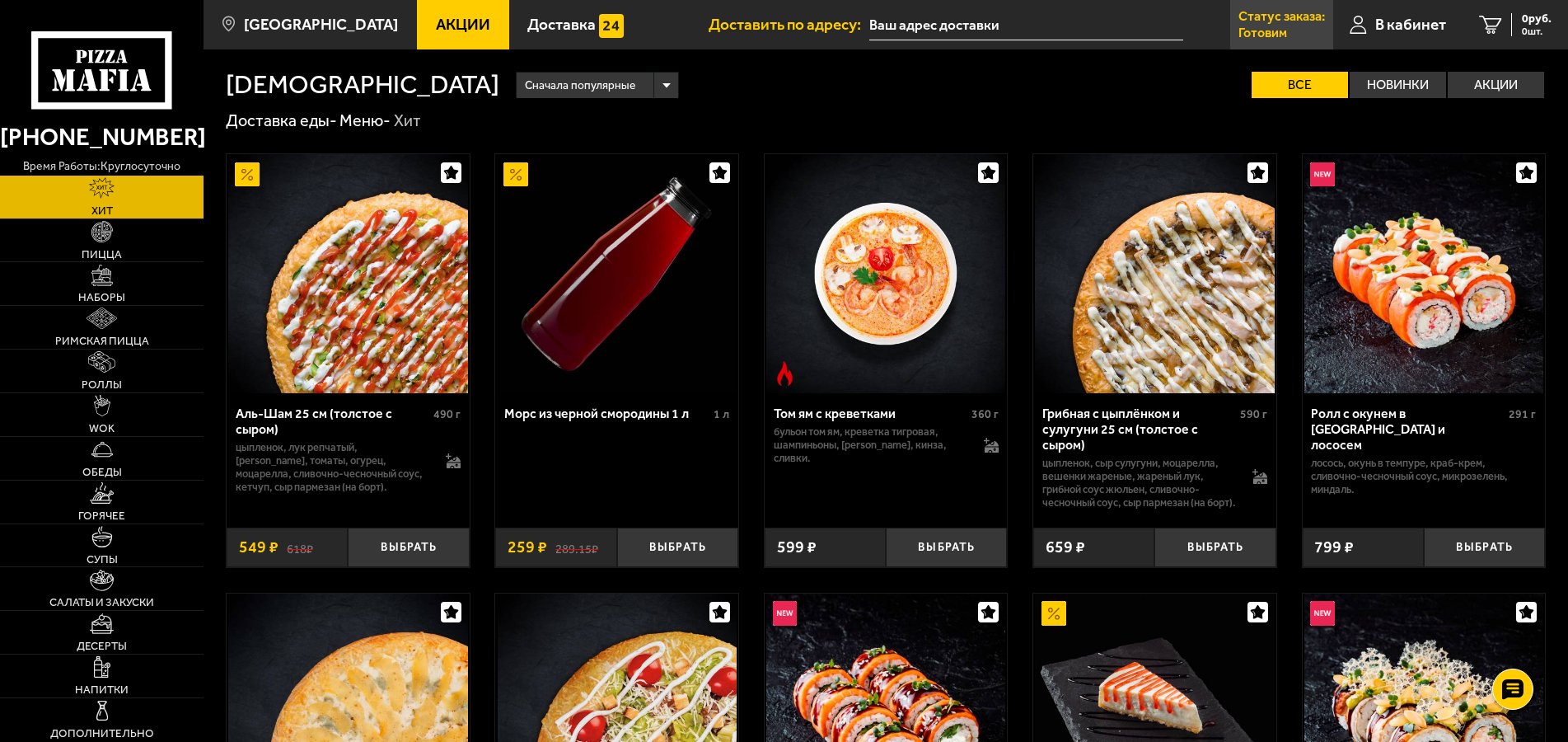
click at [1290, 25] on link "Статус заказа: [PERSON_NAME]" at bounding box center [1281, 24] width 103 height 49
